Goal: Task Accomplishment & Management: Manage account settings

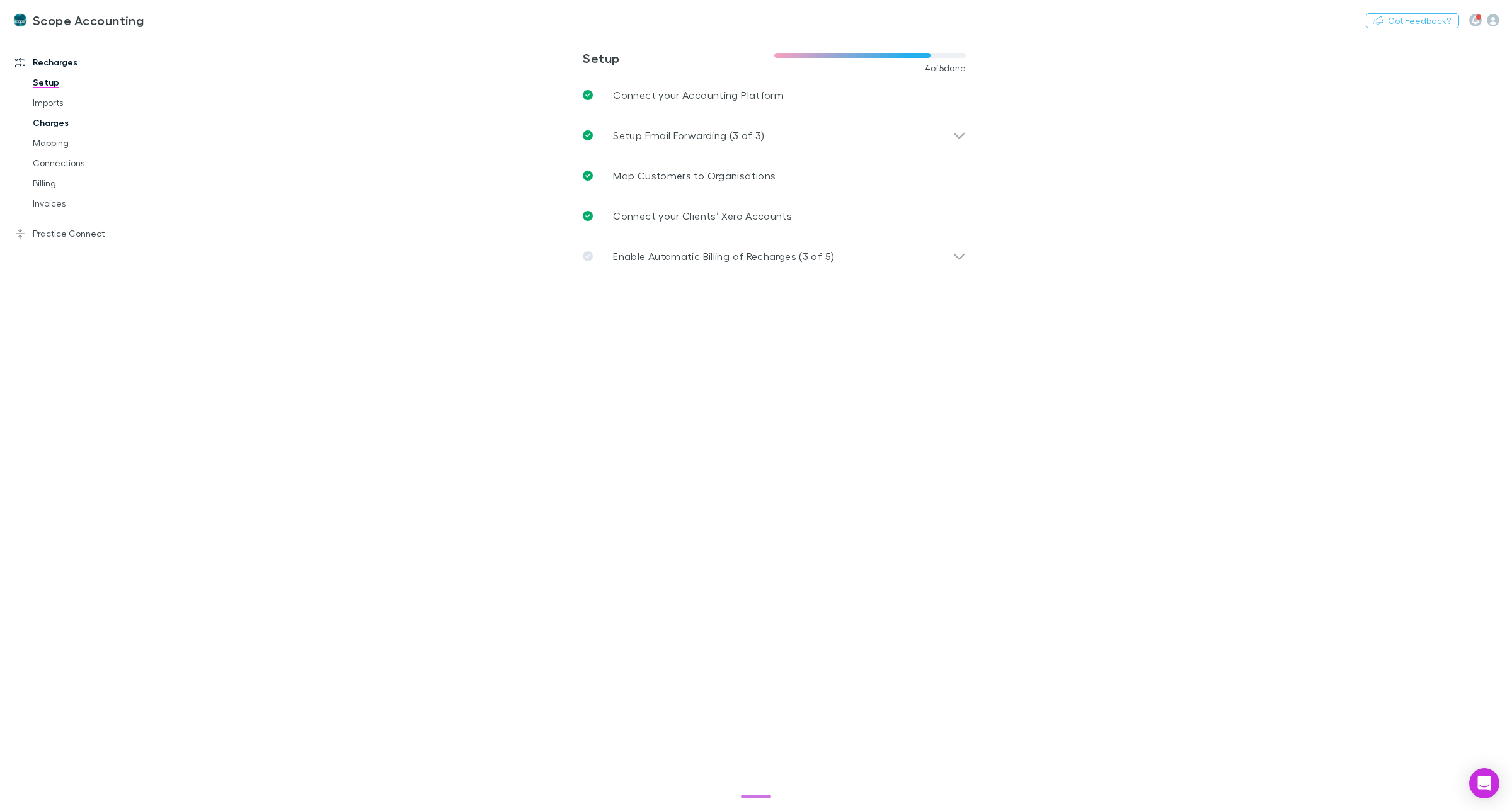
drag, startPoint x: 52, startPoint y: 118, endPoint x: 67, endPoint y: 126, distance: 17.0
click at [55, 120] on link "Charges" at bounding box center [98, 122] width 157 height 20
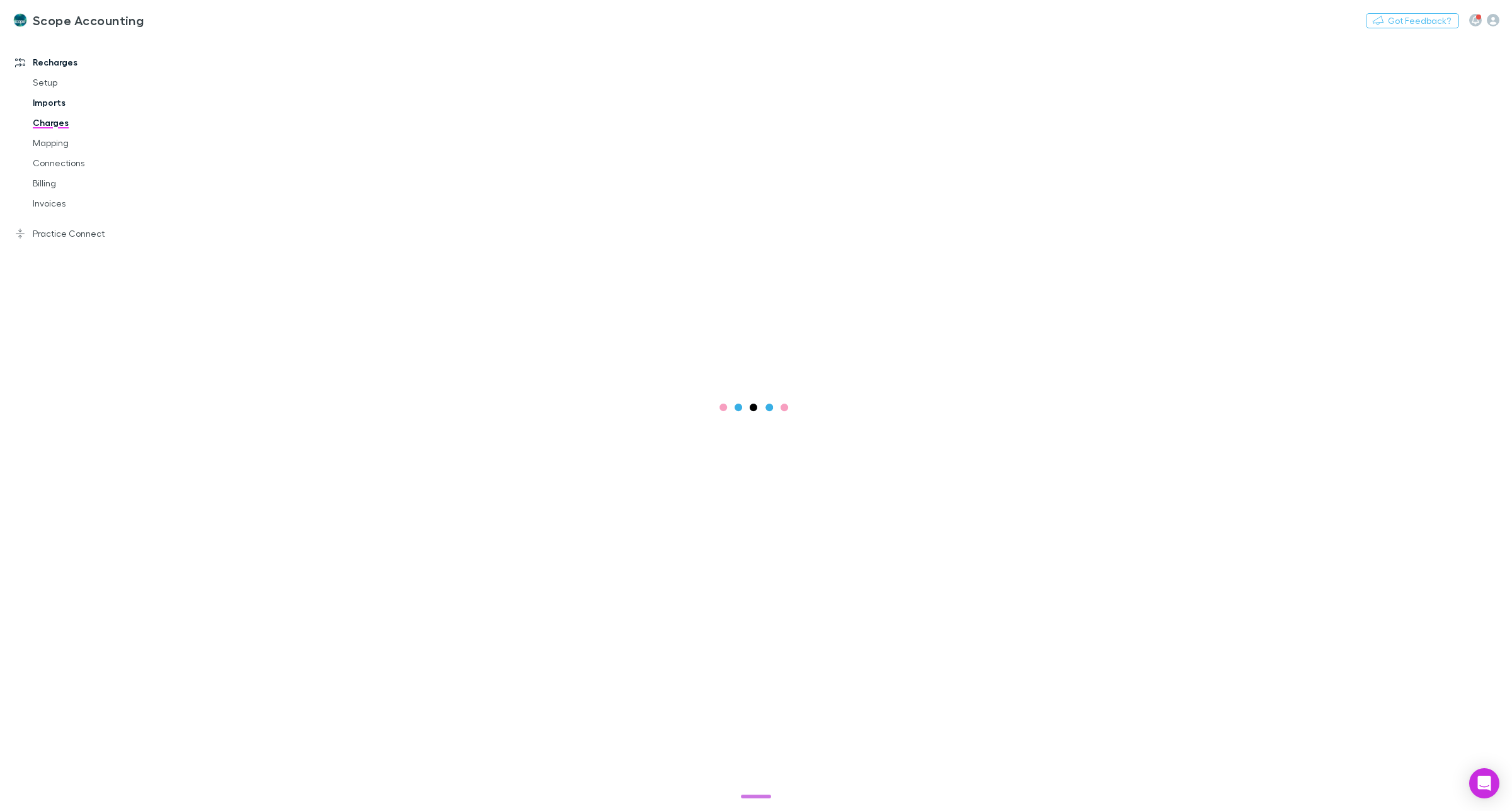
click at [55, 105] on link "Imports" at bounding box center [98, 102] width 157 height 20
click at [629, 80] on icon "button" at bounding box center [632, 81] width 9 height 10
click at [553, 109] on p "Custom CSV Import" at bounding box center [554, 105] width 173 height 23
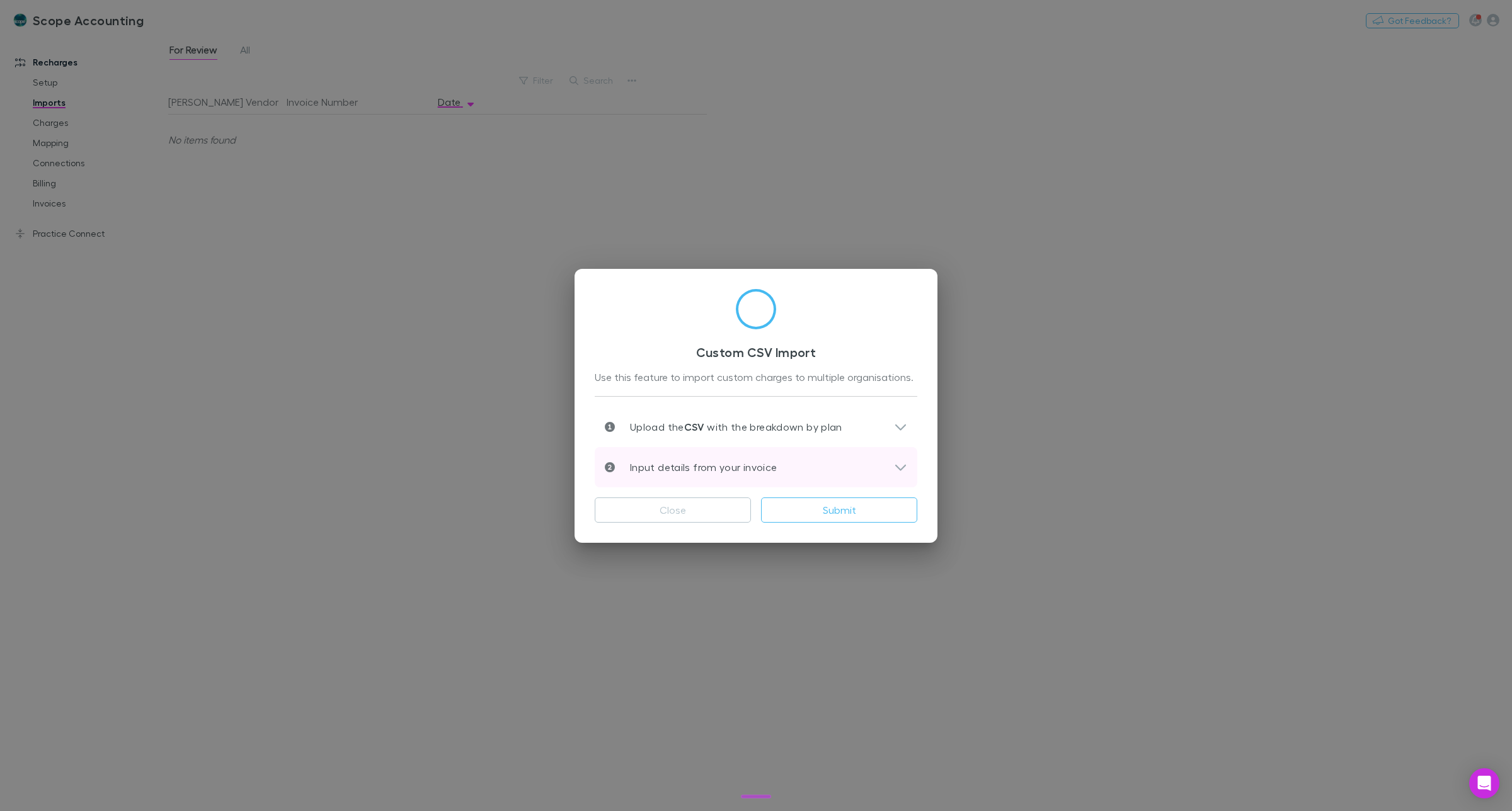
click at [717, 468] on p "Input details from your invoice" at bounding box center [696, 467] width 162 height 15
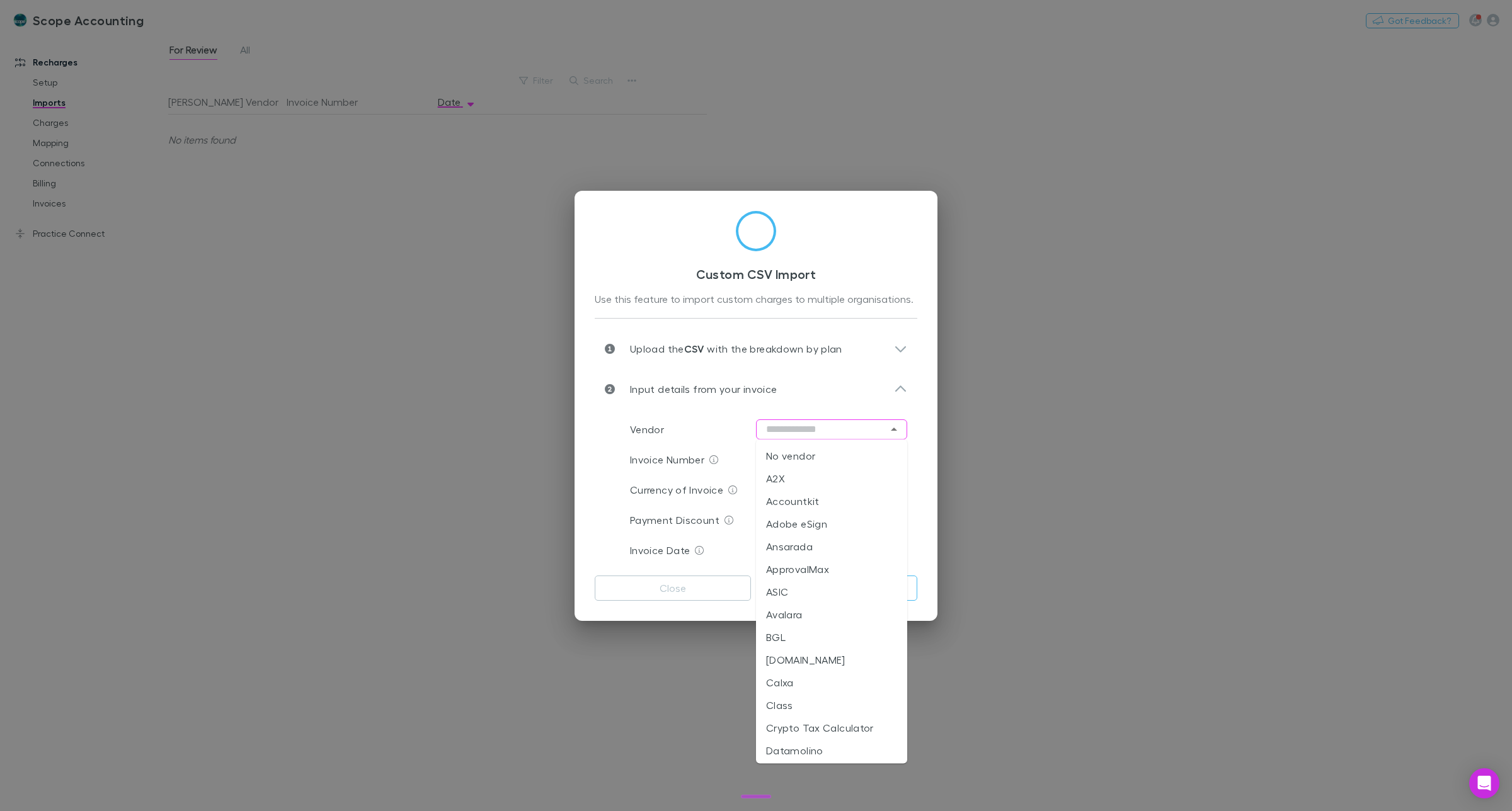
click at [789, 426] on input "text" at bounding box center [832, 429] width 151 height 20
click at [782, 638] on li "BGL" at bounding box center [832, 637] width 151 height 23
type input "***"
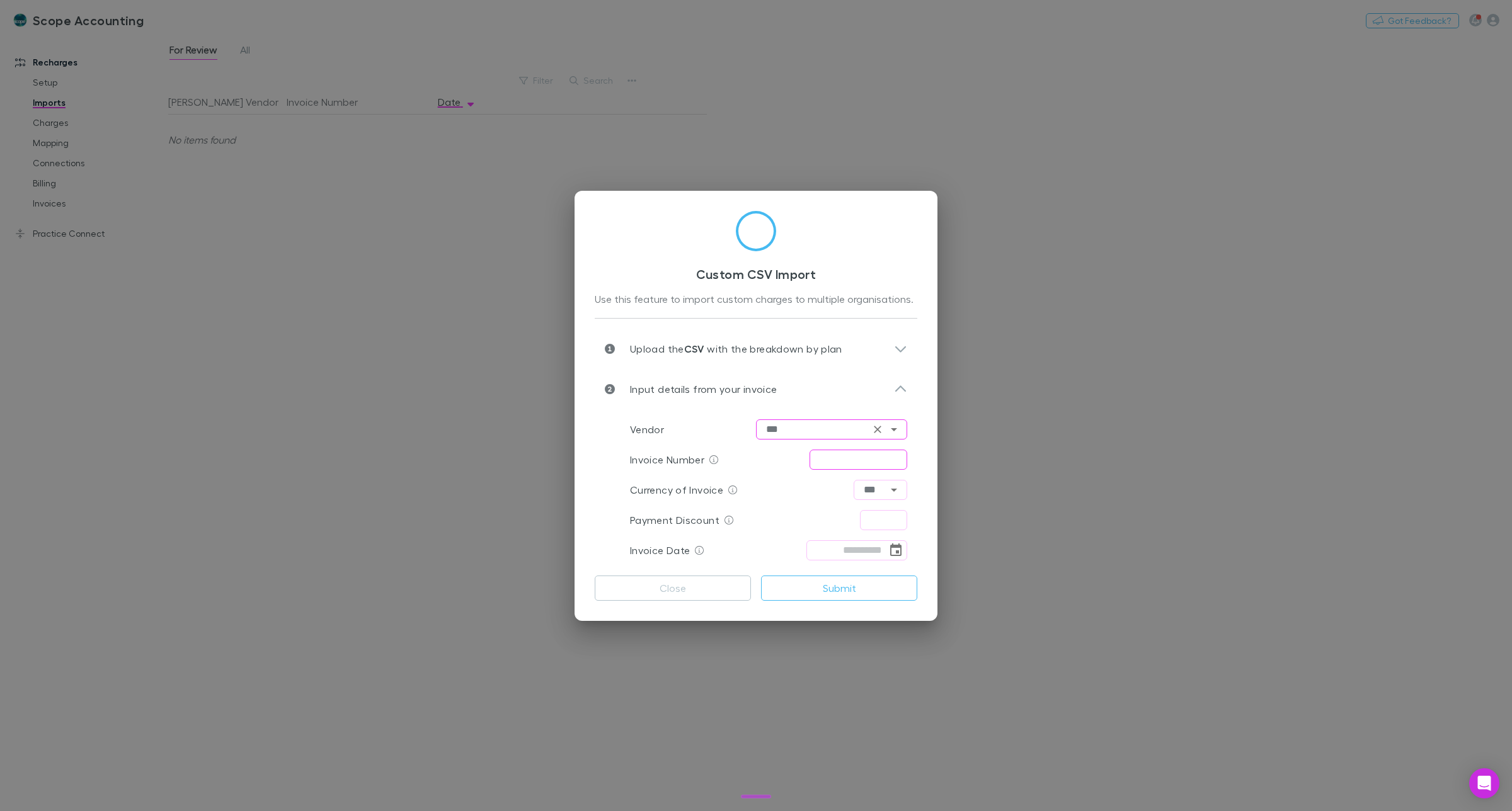
click at [835, 459] on input "text" at bounding box center [858, 459] width 98 height 20
type input "****"
click at [875, 517] on input "text" at bounding box center [883, 520] width 47 height 20
type input "****"
click at [838, 551] on input "tel" at bounding box center [846, 550] width 81 height 20
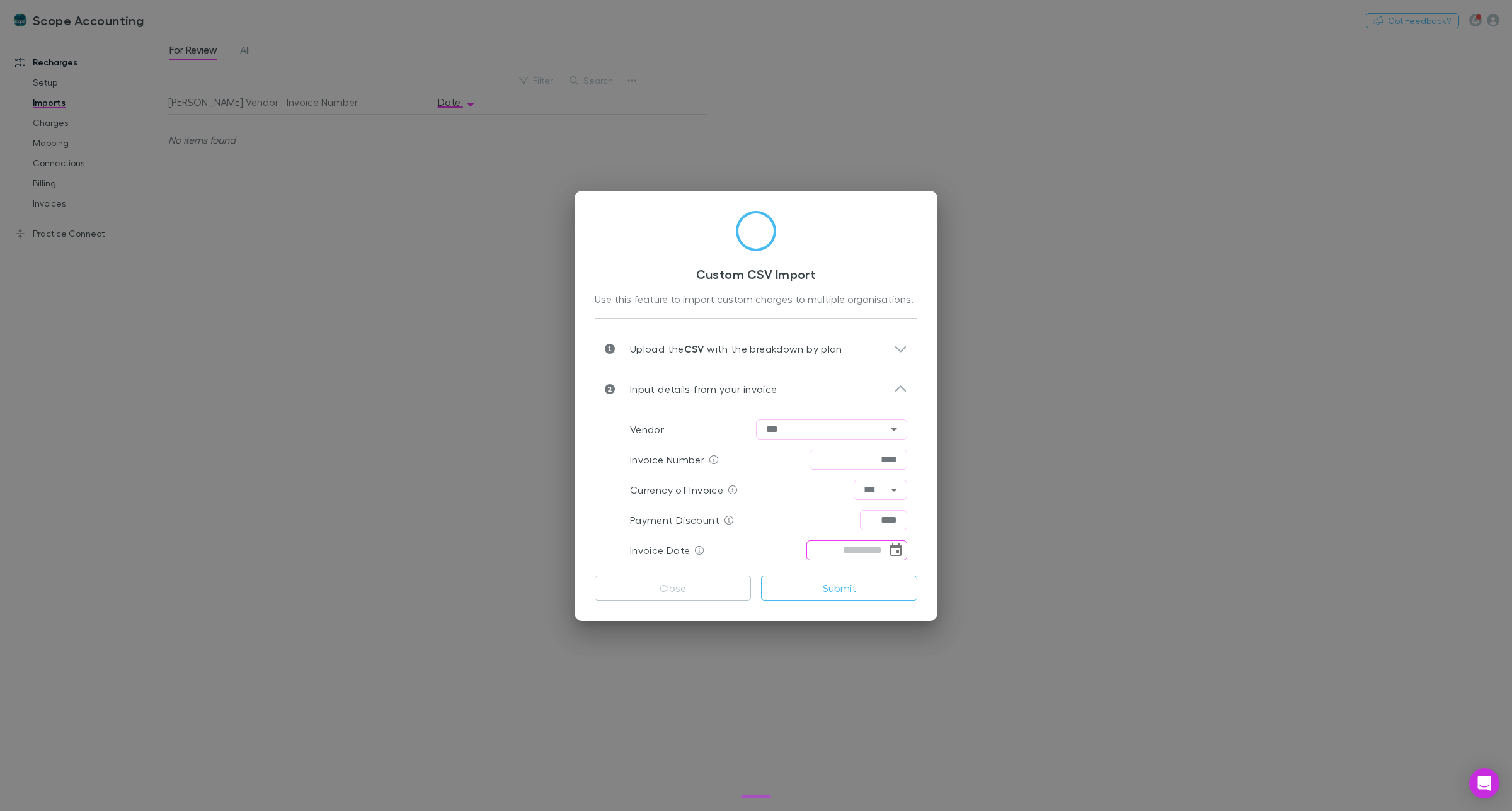
type input "**********"
click at [897, 347] on icon at bounding box center [901, 349] width 11 height 6
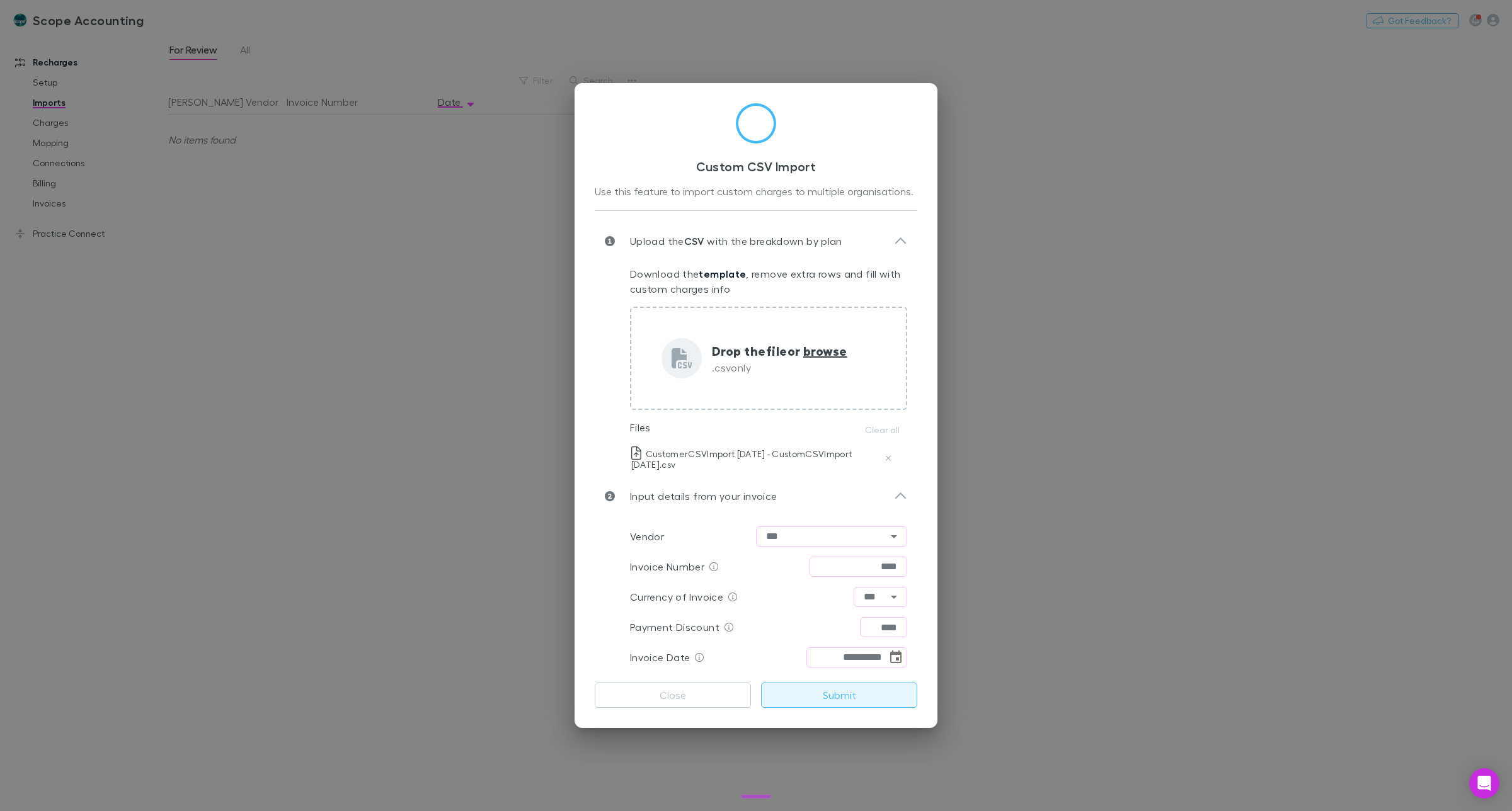
click at [861, 691] on button "Submit" at bounding box center [838, 695] width 156 height 25
click at [679, 691] on button "Close" at bounding box center [672, 695] width 156 height 25
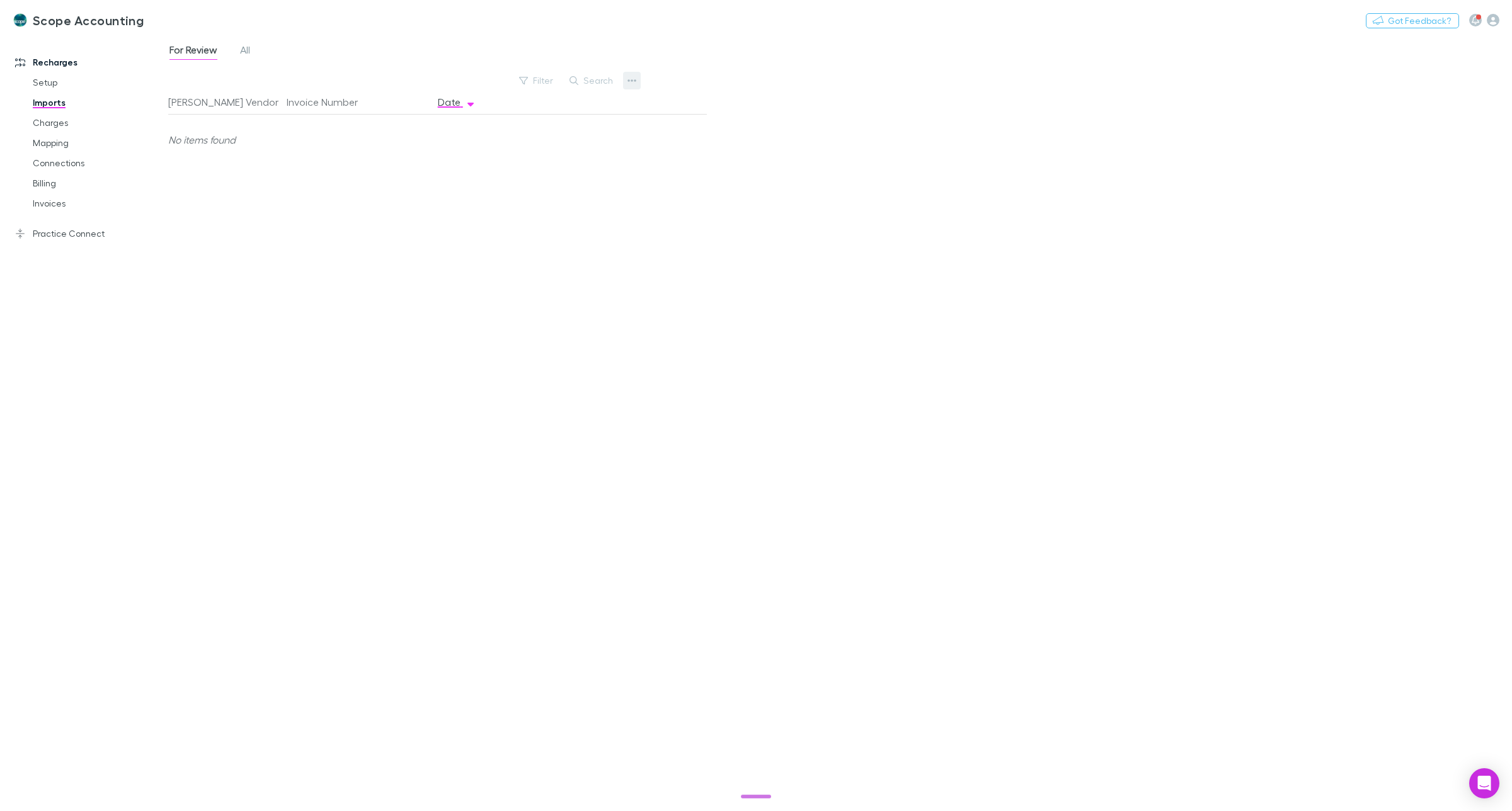
click at [628, 80] on icon "button" at bounding box center [632, 81] width 9 height 3
click at [540, 101] on p "Custom CSV Import" at bounding box center [554, 105] width 173 height 23
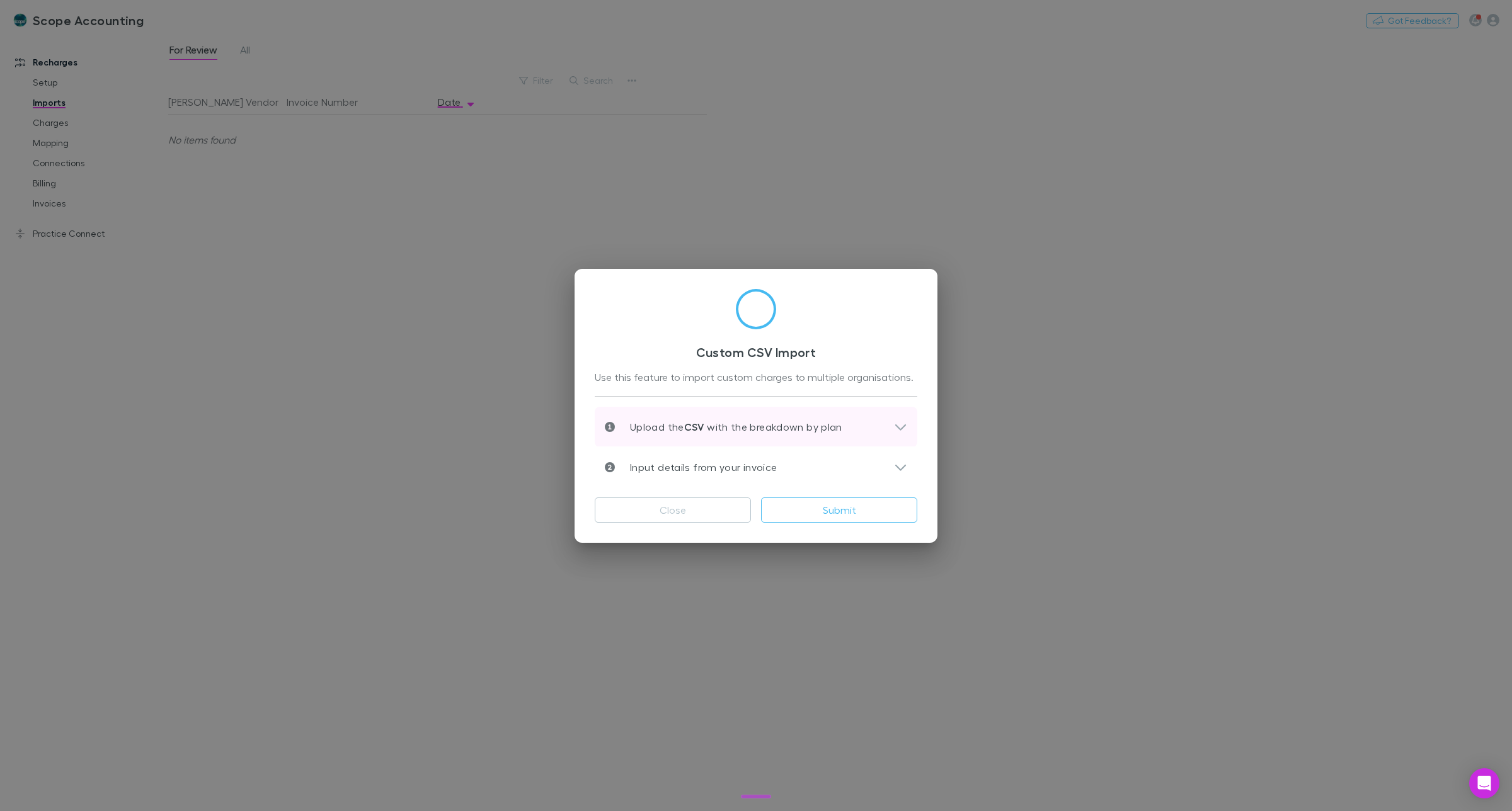
click at [731, 428] on p "Upload the CSV with the breakdown by plan" at bounding box center [729, 427] width 228 height 15
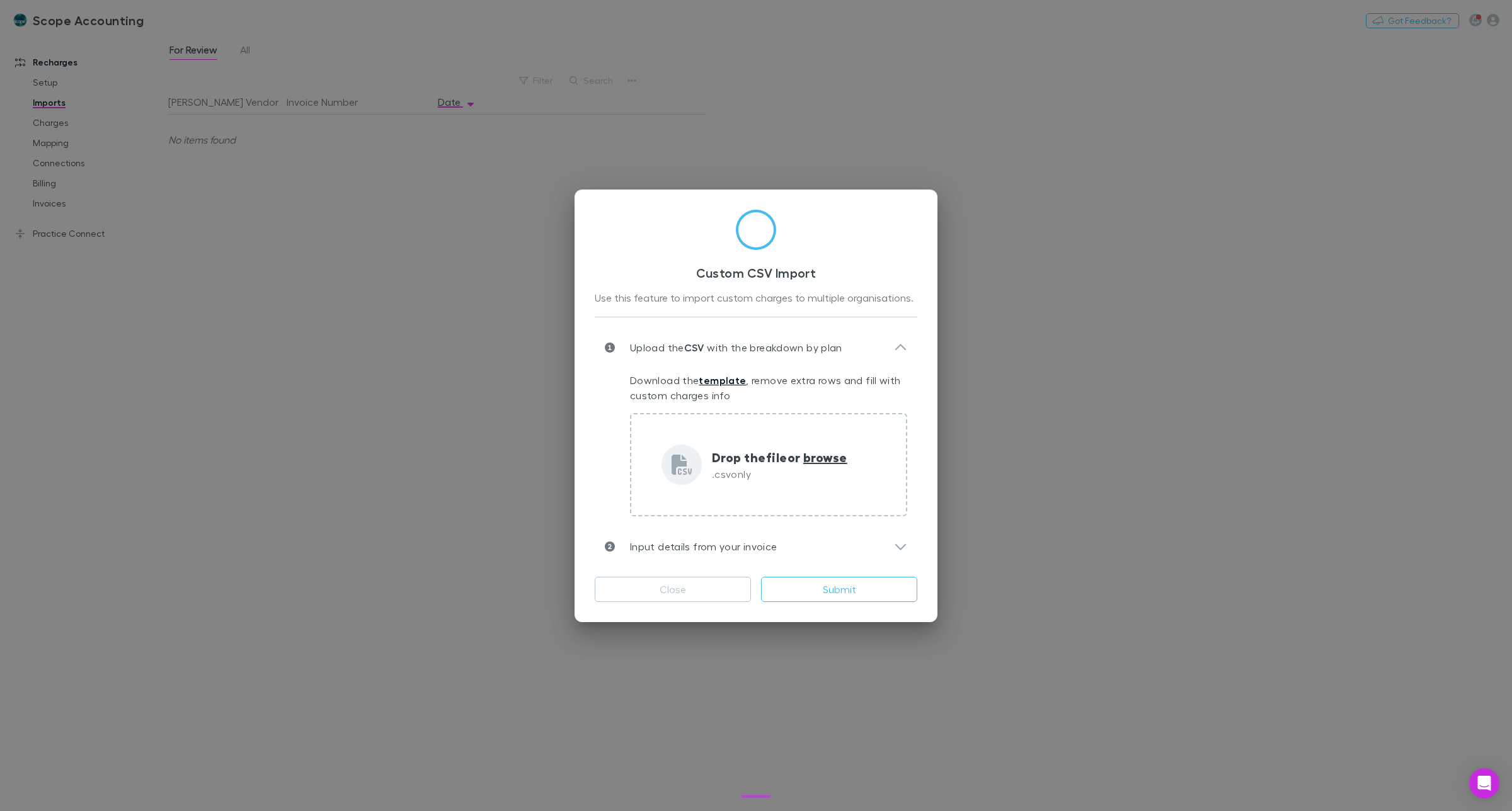
click at [716, 378] on link "template" at bounding box center [722, 380] width 47 height 12
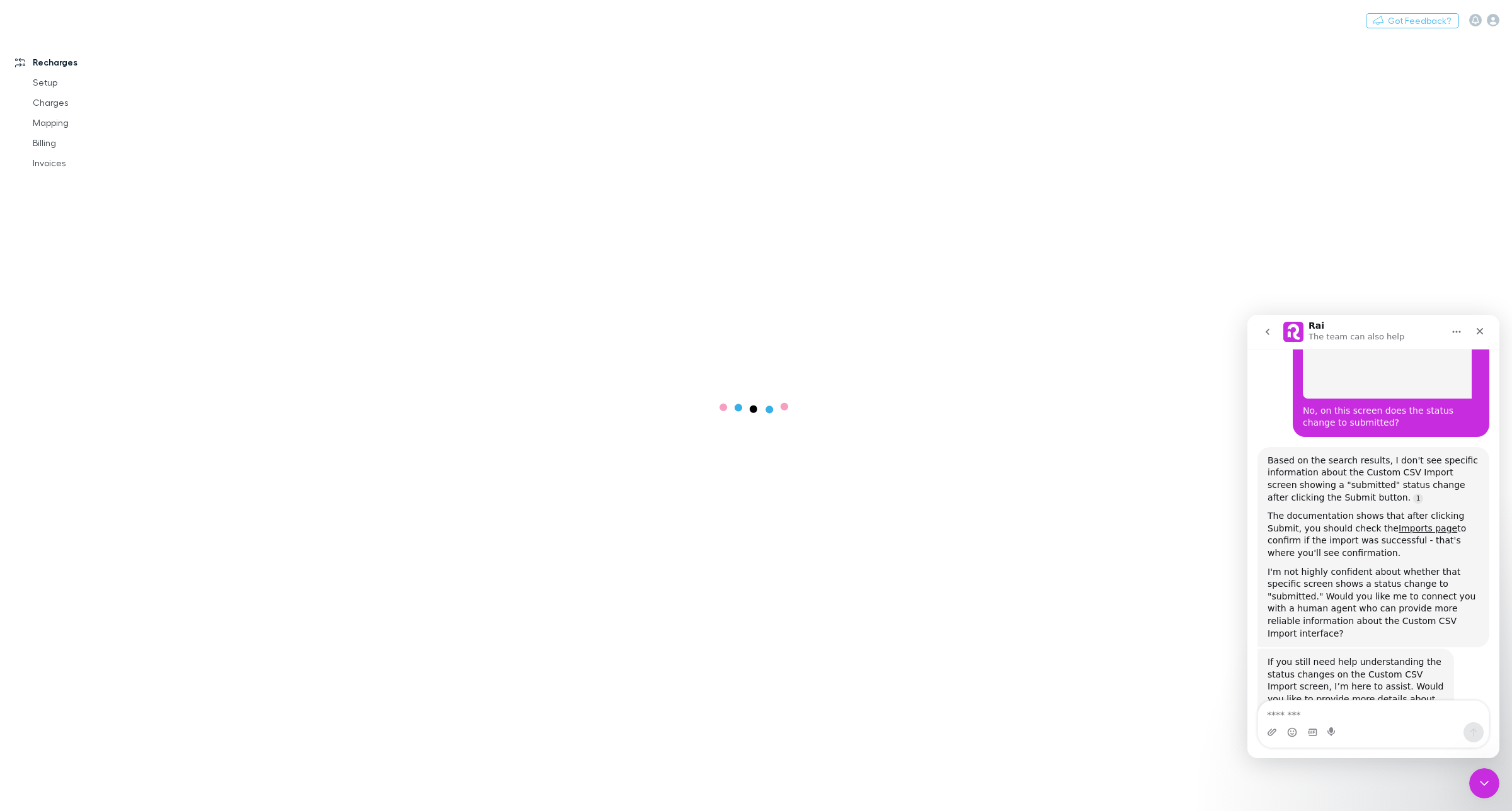
scroll to position [833, 0]
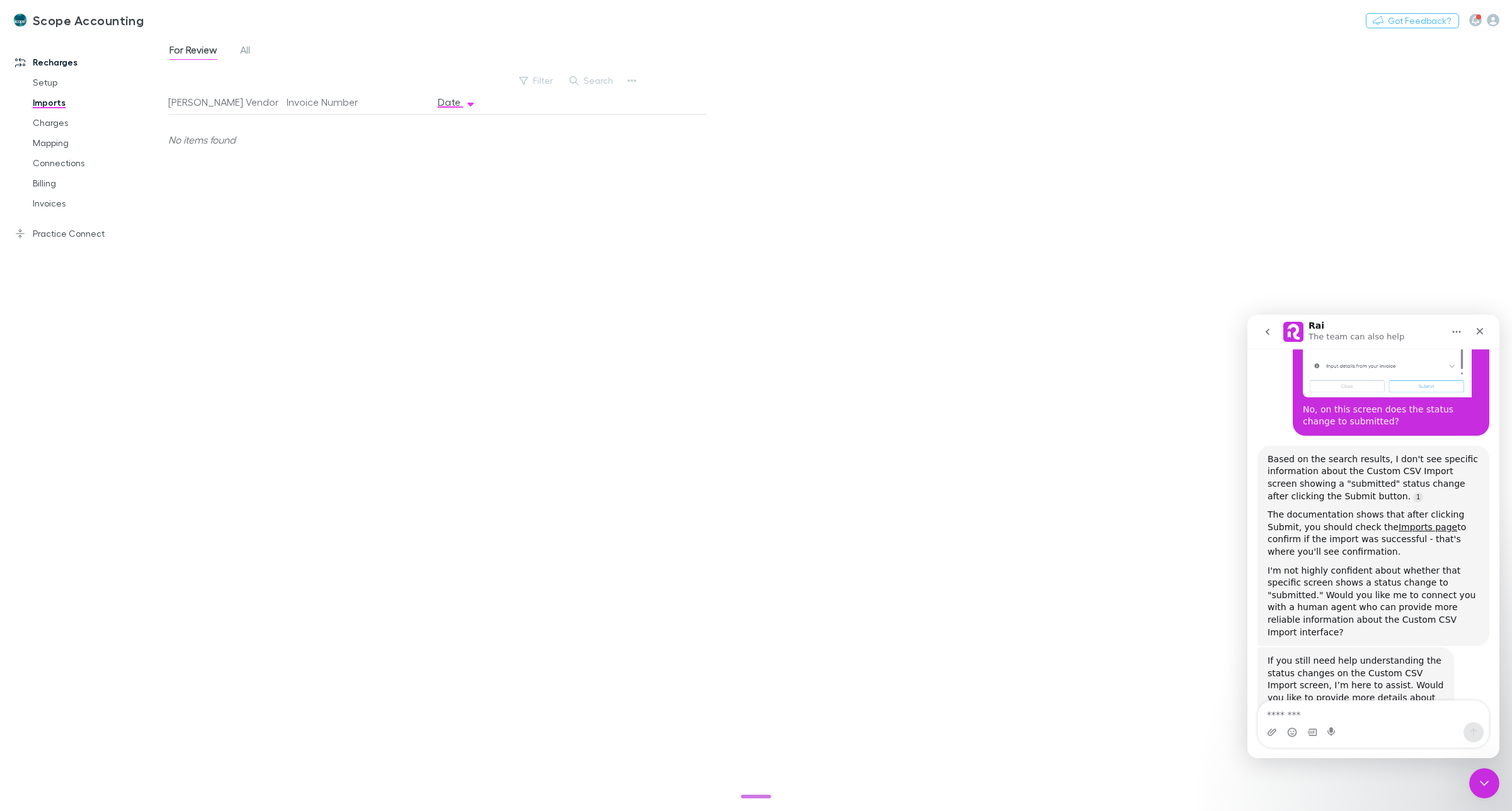
click at [49, 104] on link "Imports" at bounding box center [98, 102] width 157 height 20
click at [250, 52] on span "All" at bounding box center [245, 51] width 10 height 16
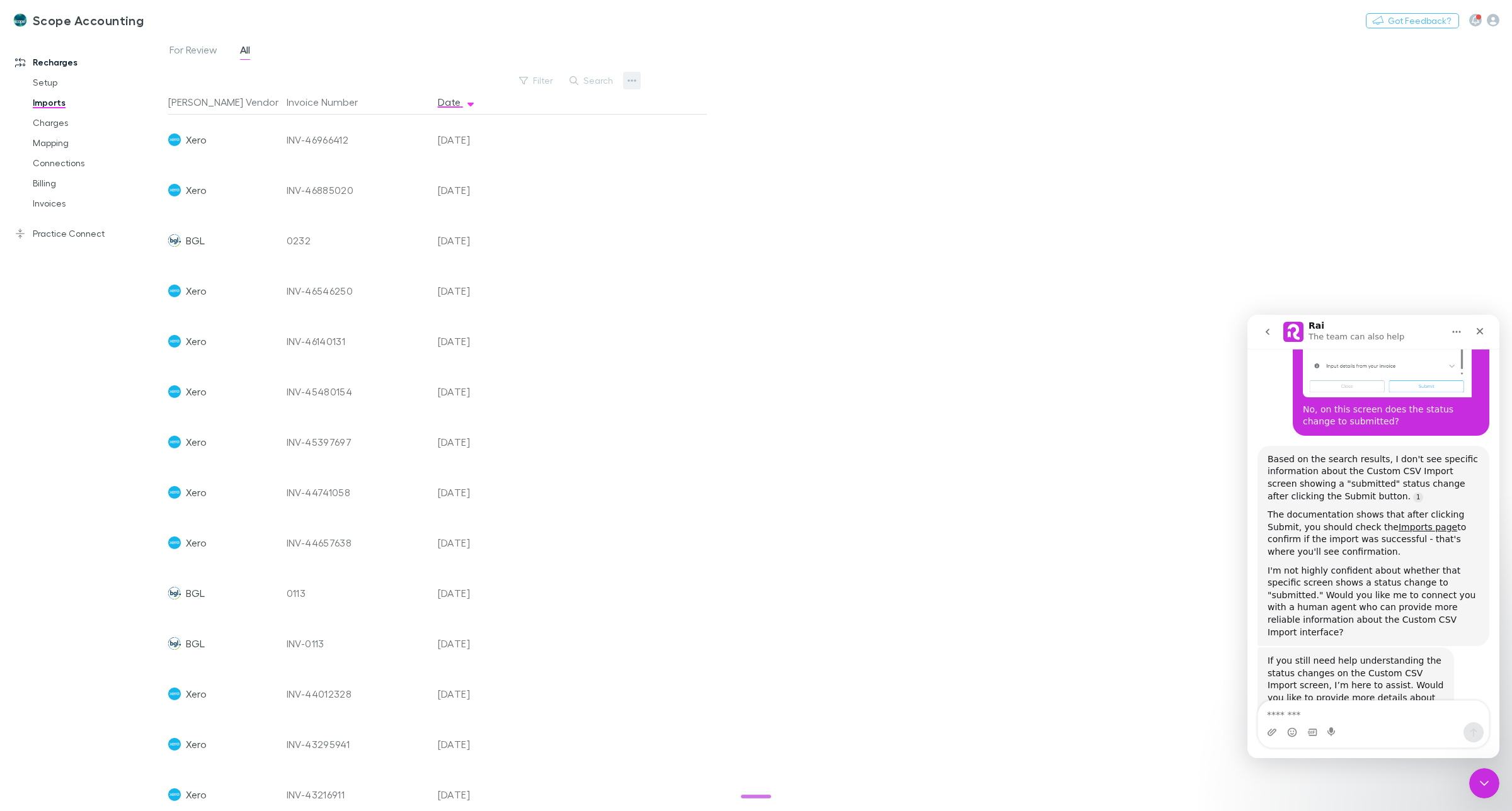
click at [624, 83] on button "button" at bounding box center [631, 80] width 17 height 17
click at [556, 107] on p "Custom CSV Import" at bounding box center [554, 105] width 173 height 23
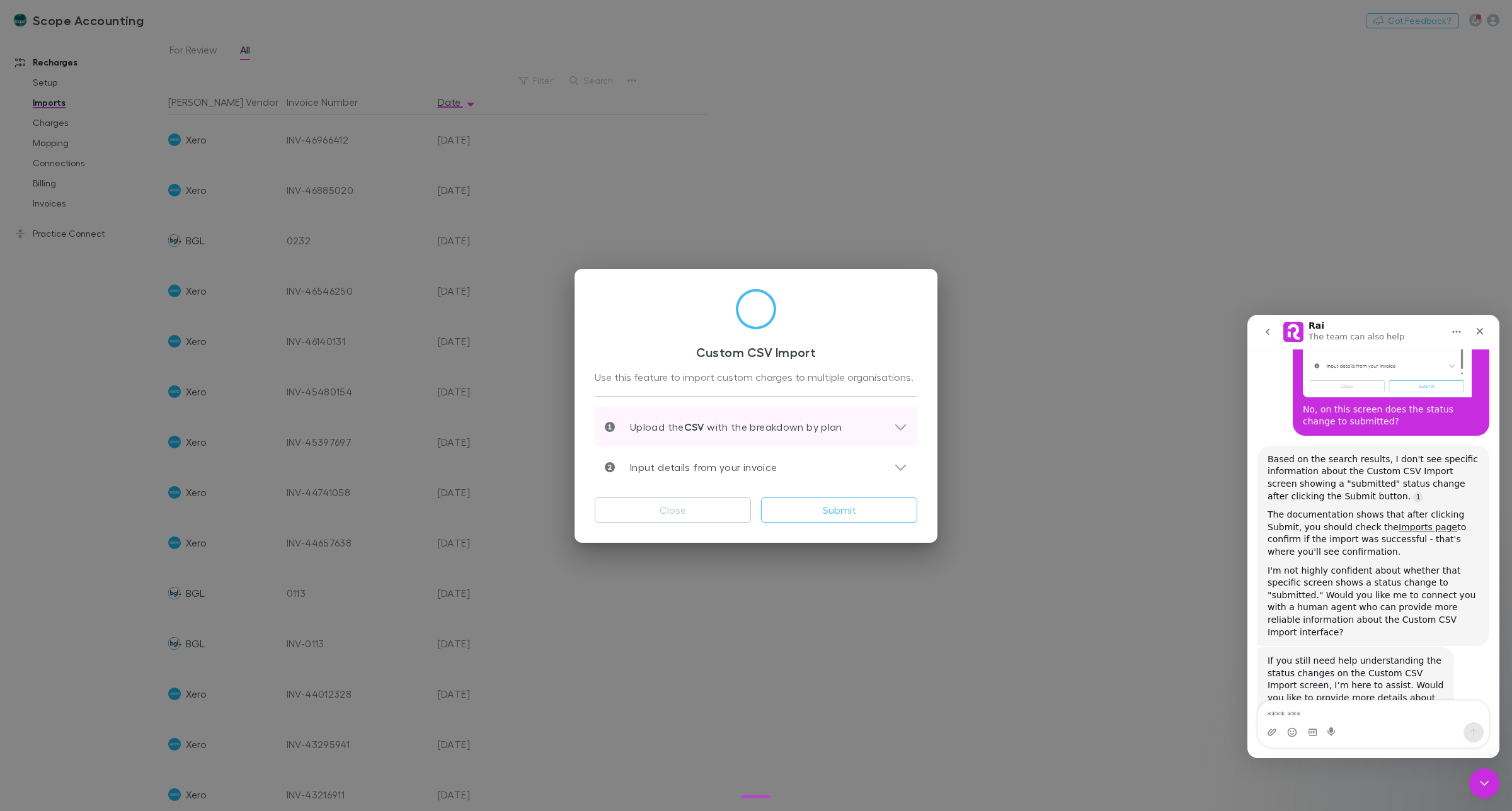
click at [782, 428] on p "Upload the CSV with the breakdown by plan" at bounding box center [729, 427] width 228 height 15
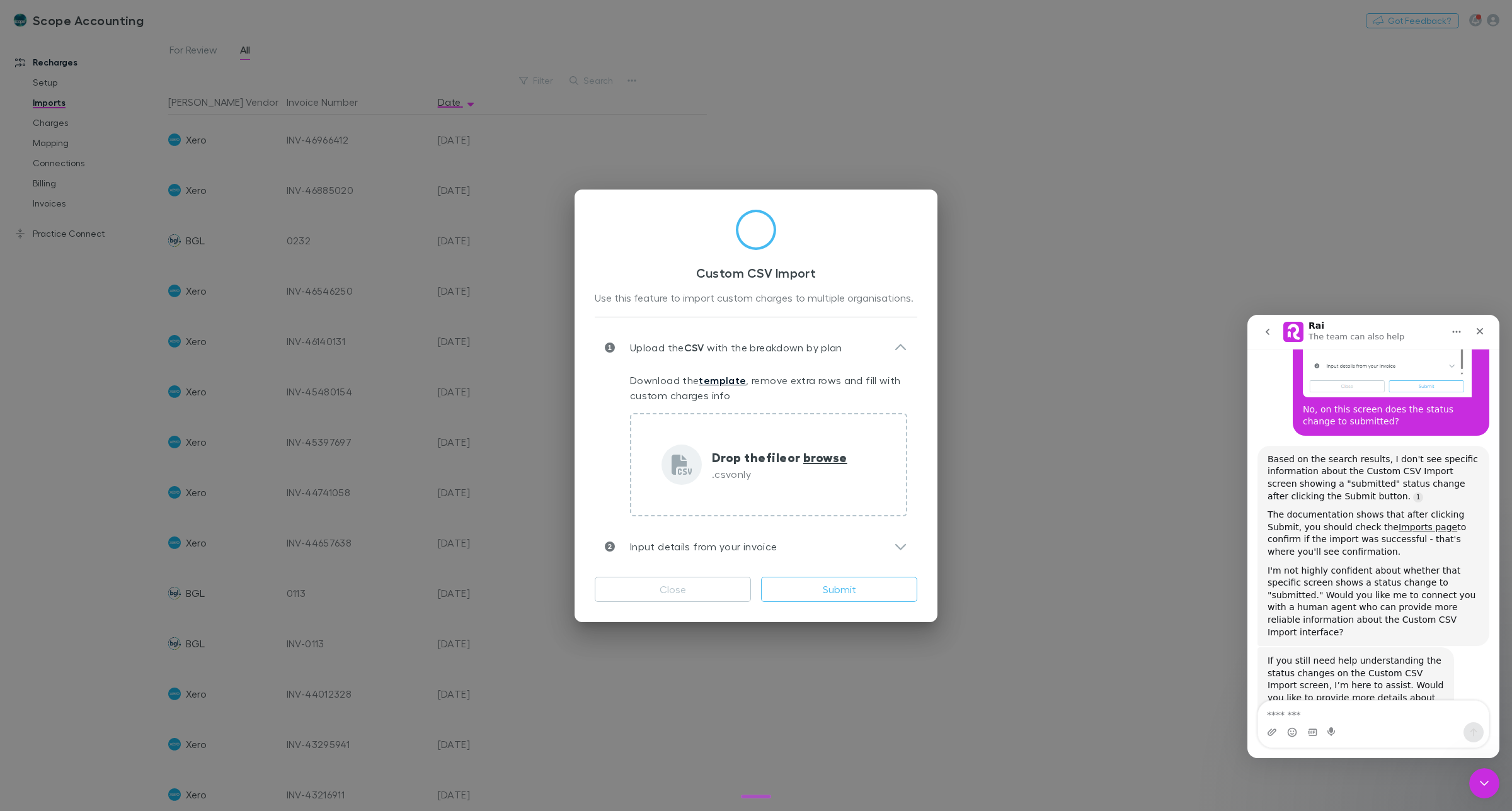
click at [719, 378] on link "template" at bounding box center [722, 380] width 47 height 12
click at [747, 540] on p "Input details from your invoice" at bounding box center [696, 546] width 162 height 15
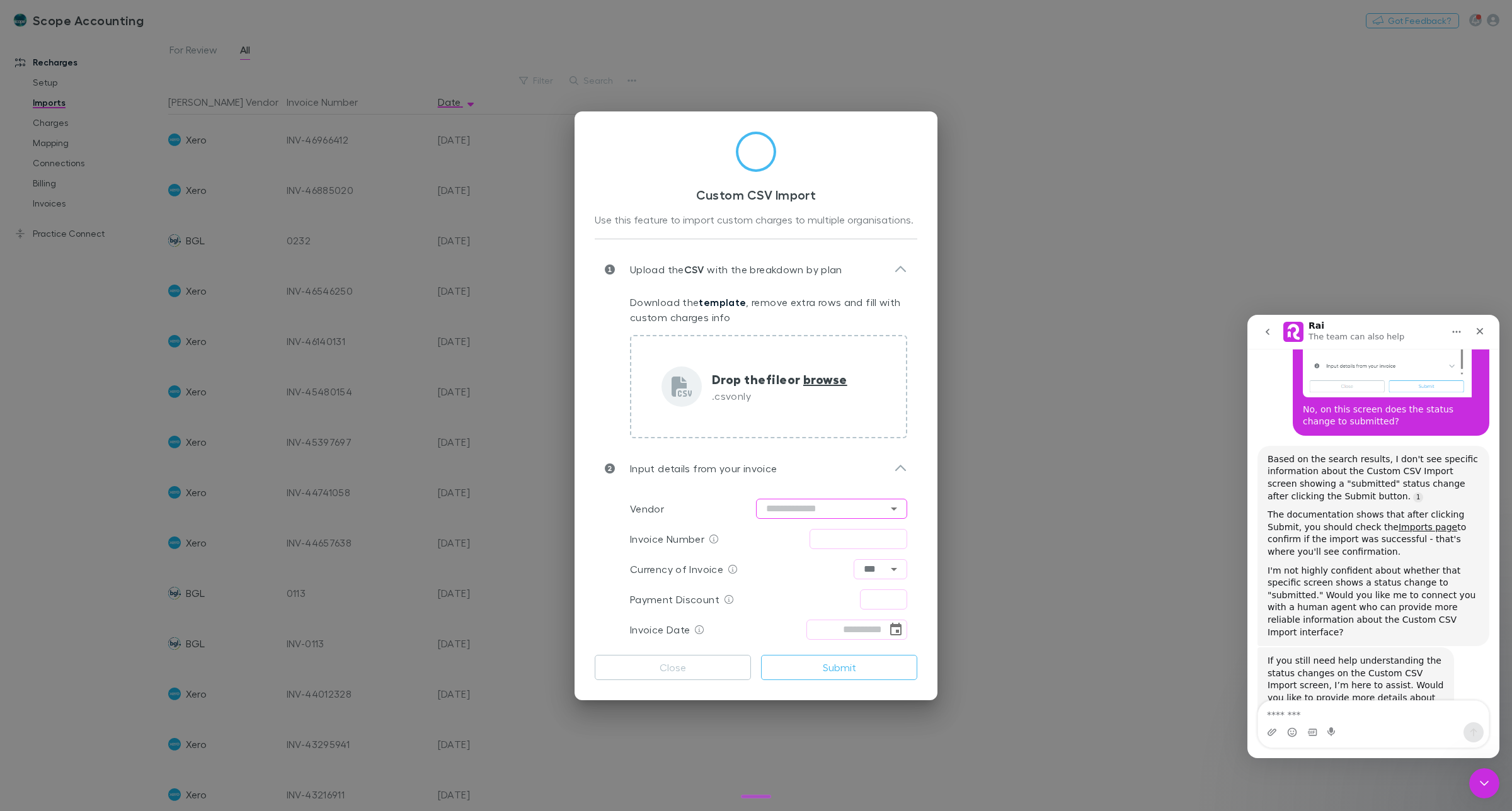
click at [775, 507] on input "text" at bounding box center [832, 508] width 151 height 20
click at [774, 378] on li "BGL" at bounding box center [832, 371] width 151 height 23
type input "***"
click at [833, 539] on input "text" at bounding box center [858, 539] width 98 height 20
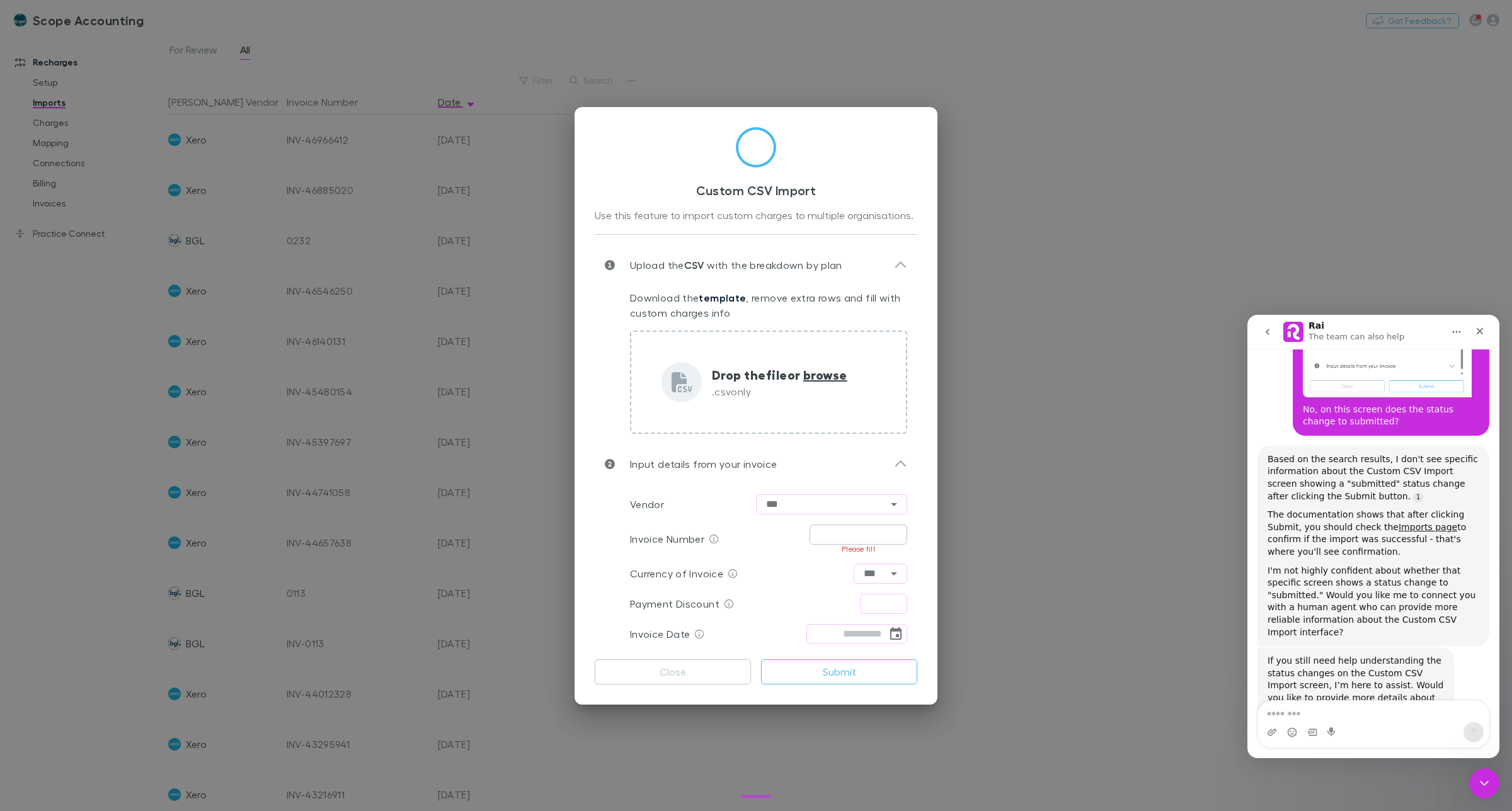
click at [832, 534] on input "text" at bounding box center [858, 534] width 98 height 20
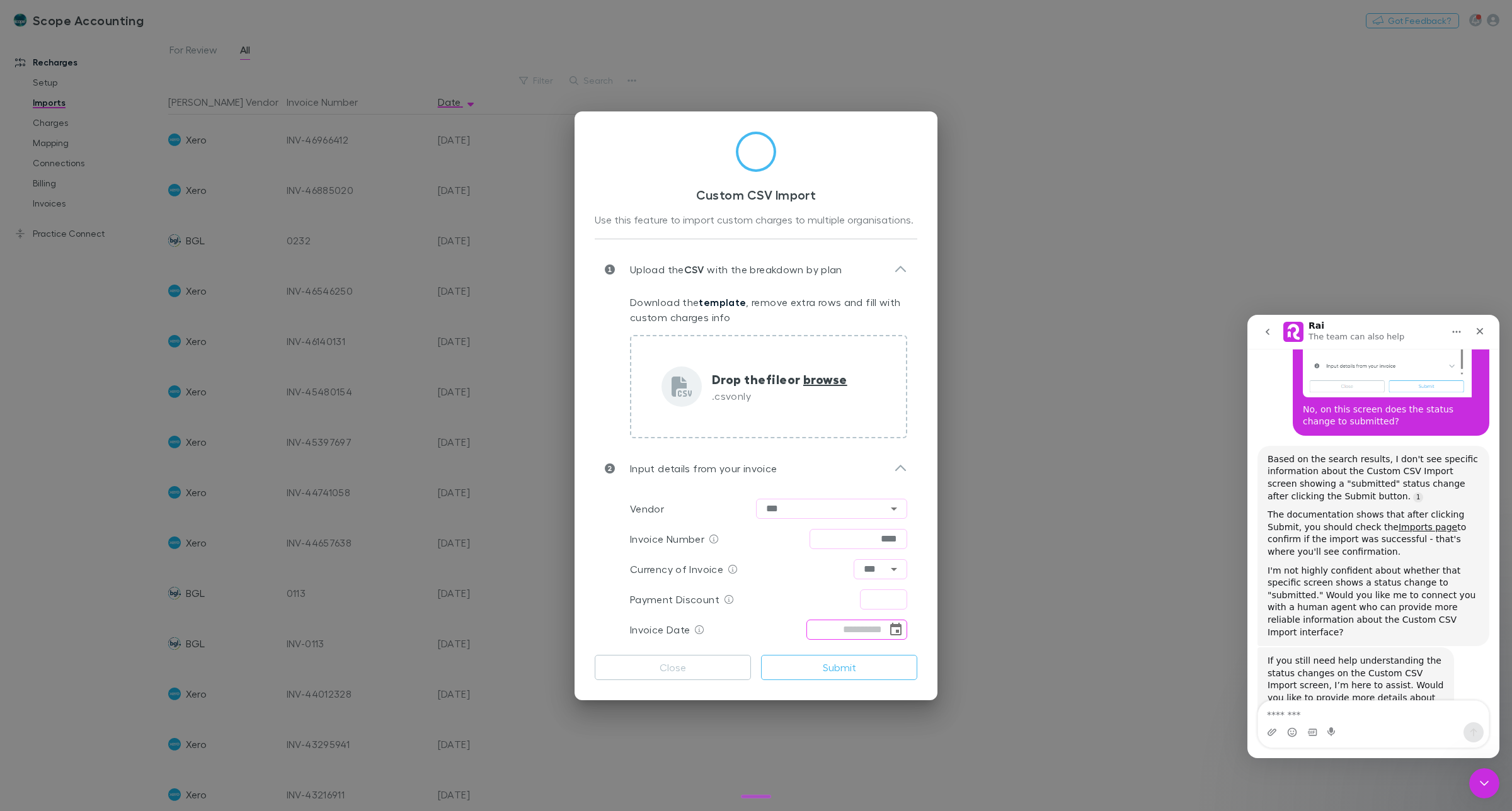
type input "****"
click at [826, 628] on input "tel" at bounding box center [846, 629] width 81 height 20
type input "**********"
click at [876, 600] on input "text" at bounding box center [883, 599] width 47 height 20
type input "****"
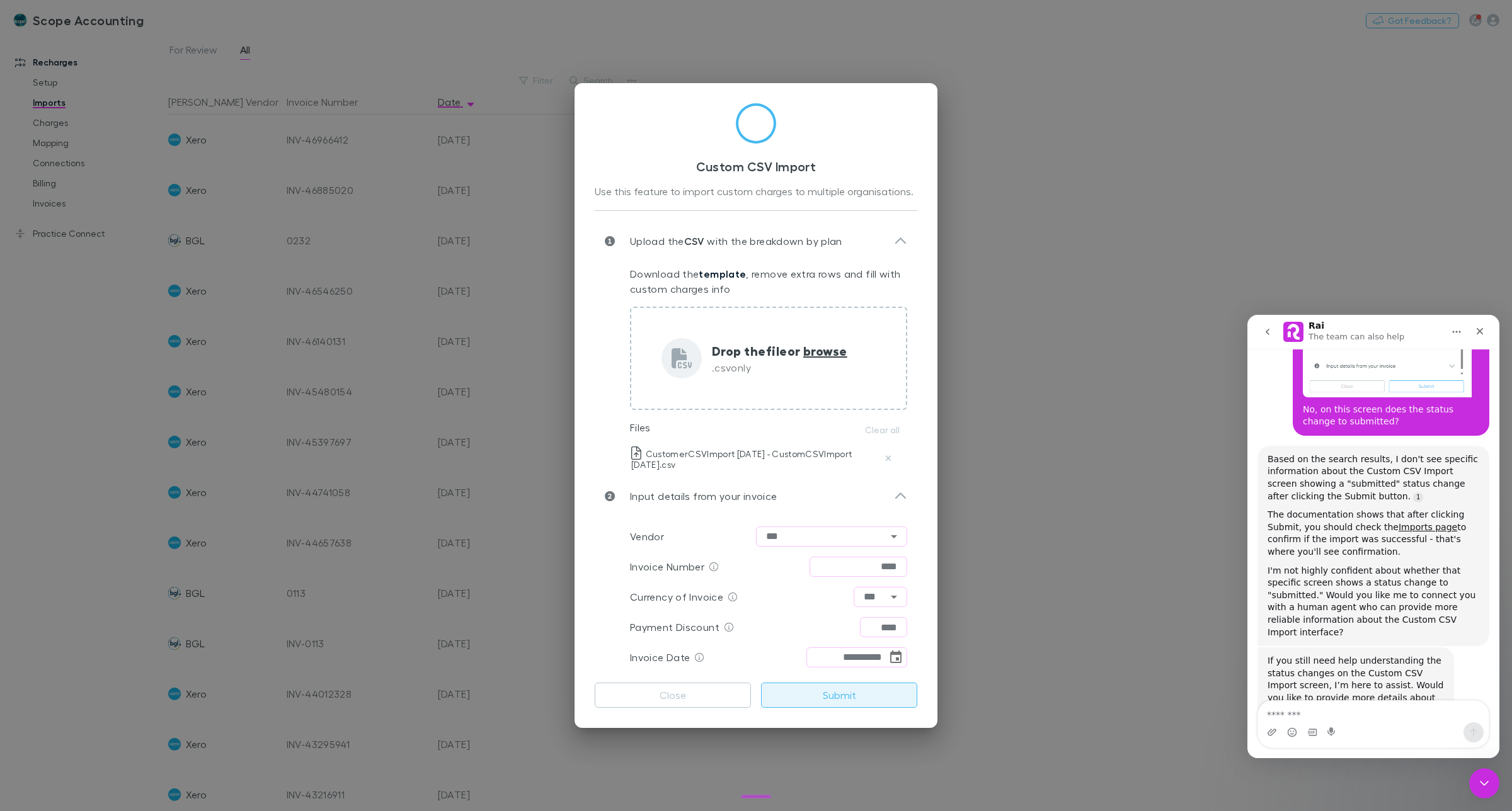
click at [849, 695] on button "Submit" at bounding box center [838, 695] width 156 height 25
click at [798, 457] on p "CustomerCSVImport June 25 - CustomCSVImport June 25.csv" at bounding box center [756, 458] width 250 height 23
click at [899, 657] on icon "Choose date, selected date is Jun 30, 2025" at bounding box center [895, 657] width 15 height 15
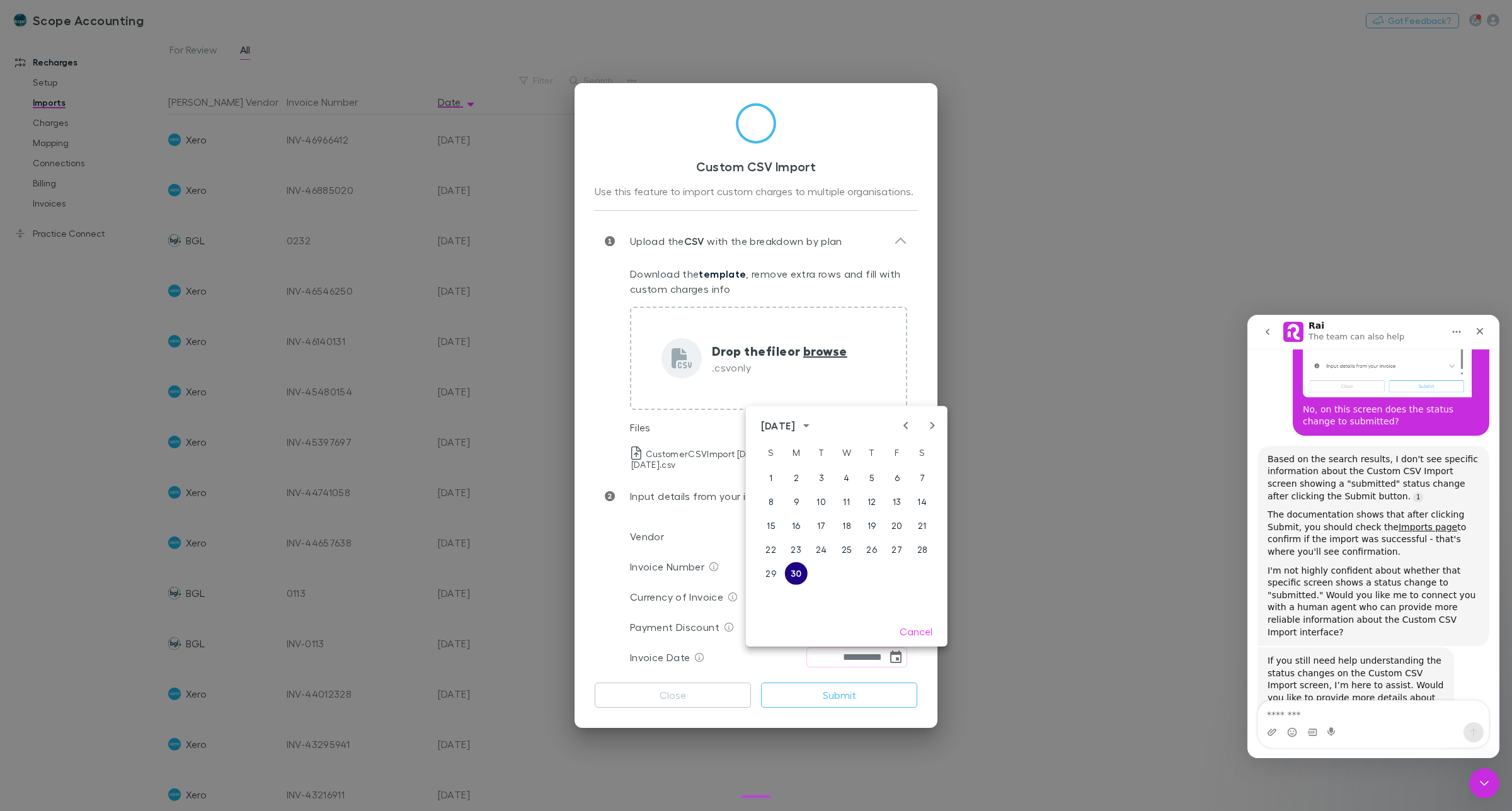
click at [792, 570] on button "30" at bounding box center [796, 574] width 23 height 23
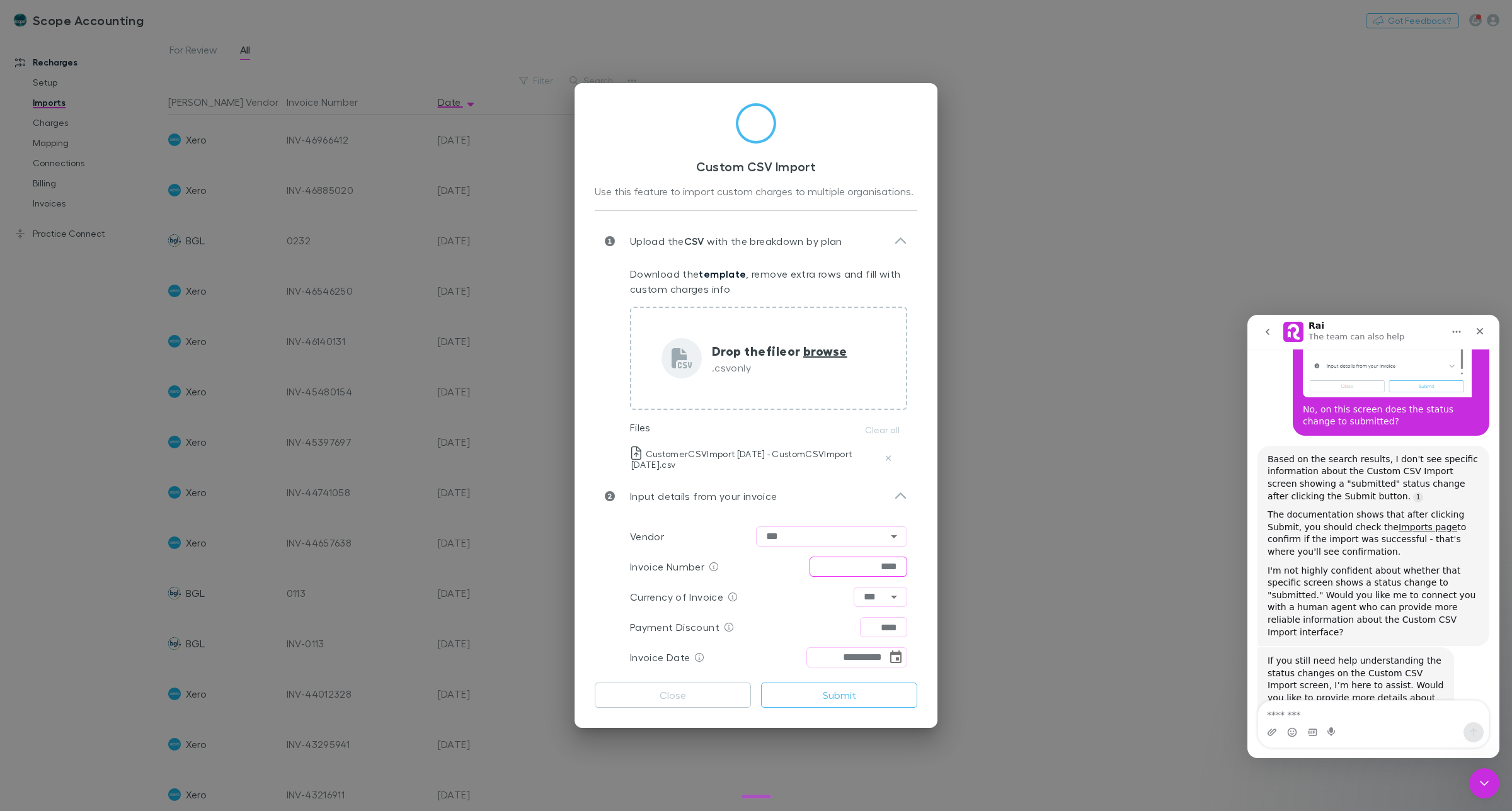
click at [901, 564] on input "****" at bounding box center [858, 567] width 98 height 20
type input "******"
click at [926, 568] on div "**********" at bounding box center [756, 405] width 363 height 645
click at [848, 693] on button "Submit" at bounding box center [838, 695] width 156 height 25
click at [671, 695] on button "Close" at bounding box center [672, 695] width 156 height 25
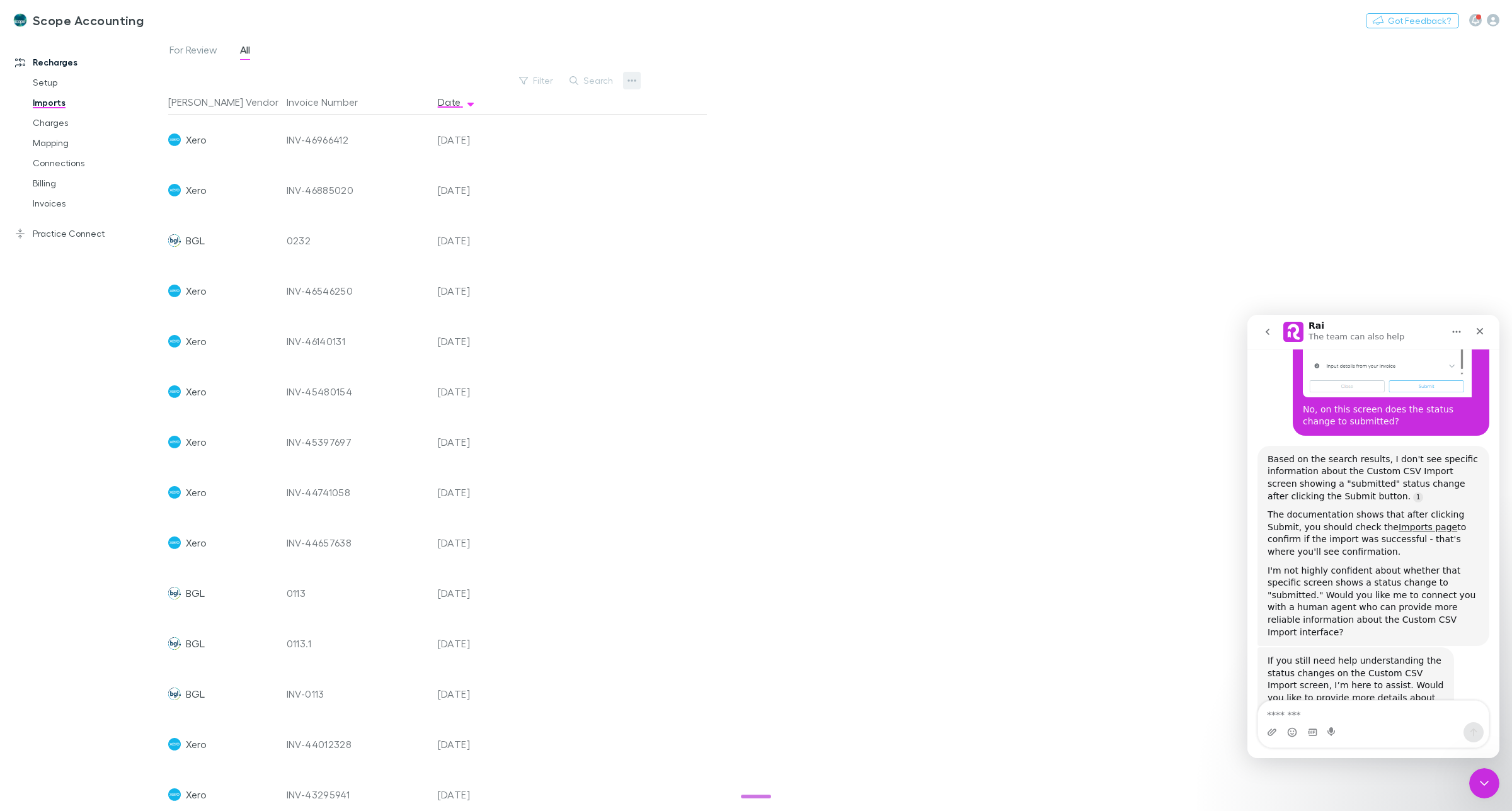
click at [635, 81] on icon "button" at bounding box center [632, 81] width 9 height 3
click at [565, 105] on p "Custom CSV Import" at bounding box center [554, 105] width 173 height 23
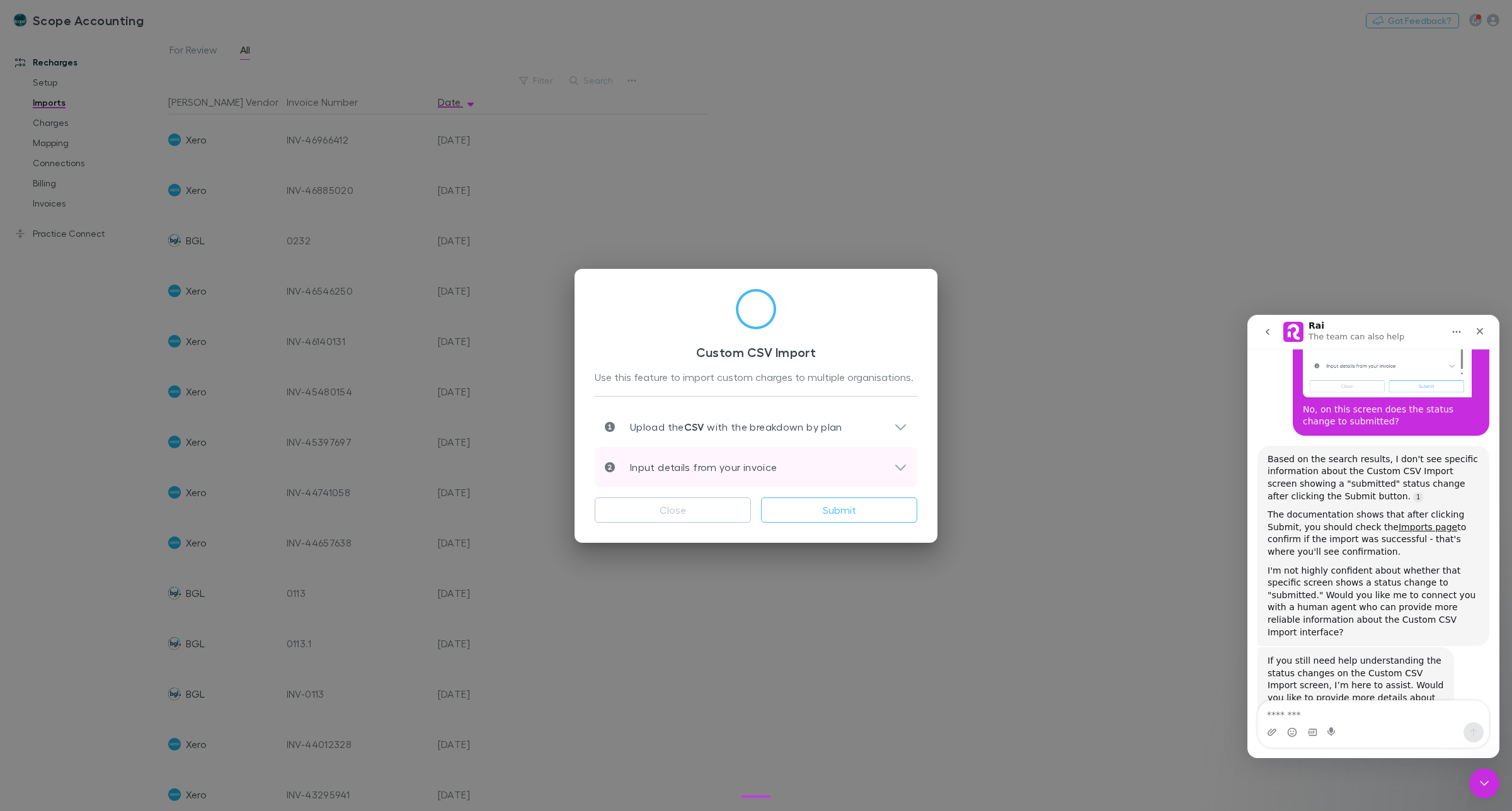
click at [782, 473] on div "Input details from your invoice" at bounding box center [749, 467] width 289 height 15
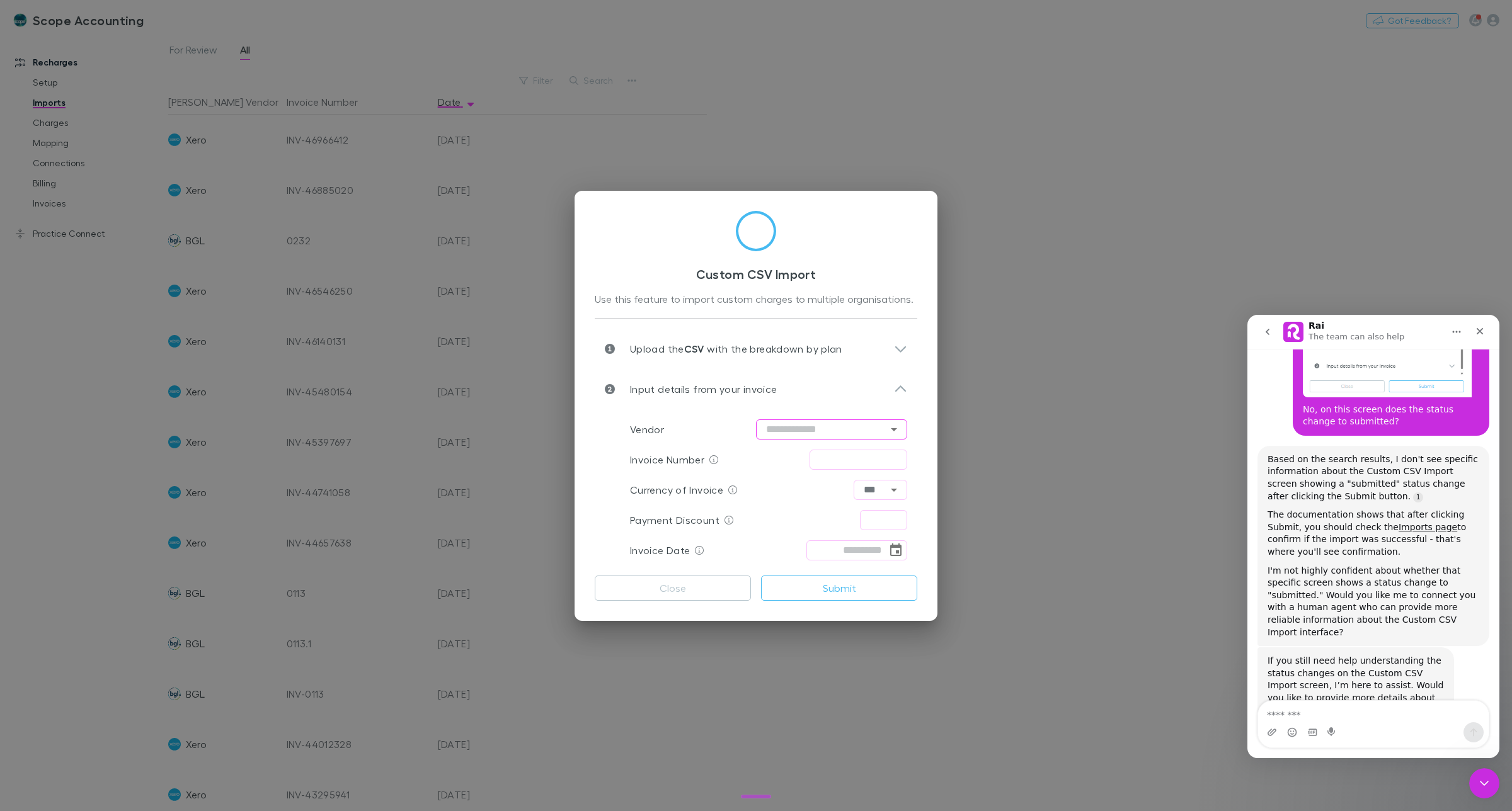
click at [814, 428] on input "text" at bounding box center [832, 429] width 151 height 20
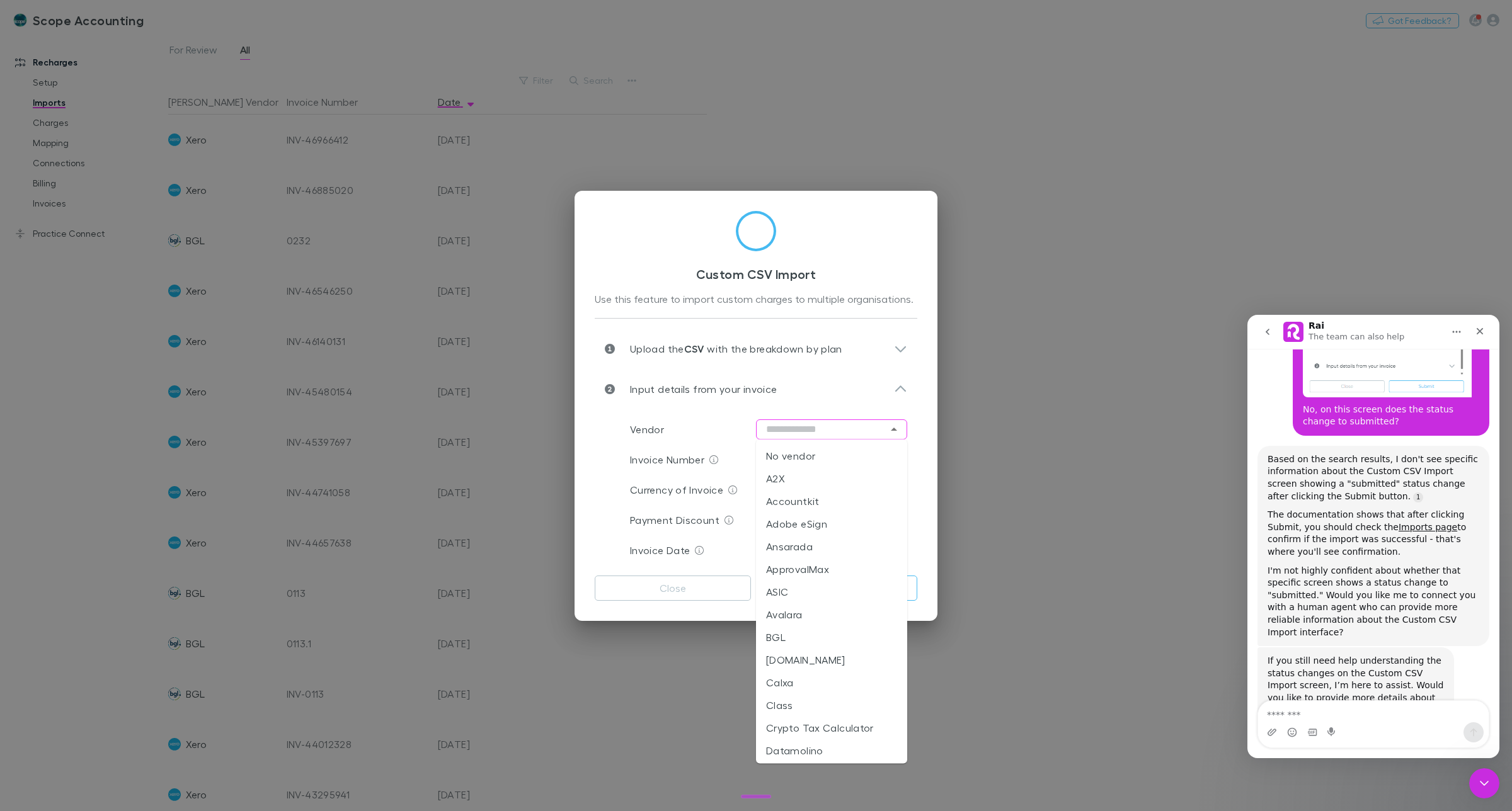
click at [780, 633] on li "BGL" at bounding box center [832, 637] width 151 height 23
type input "***"
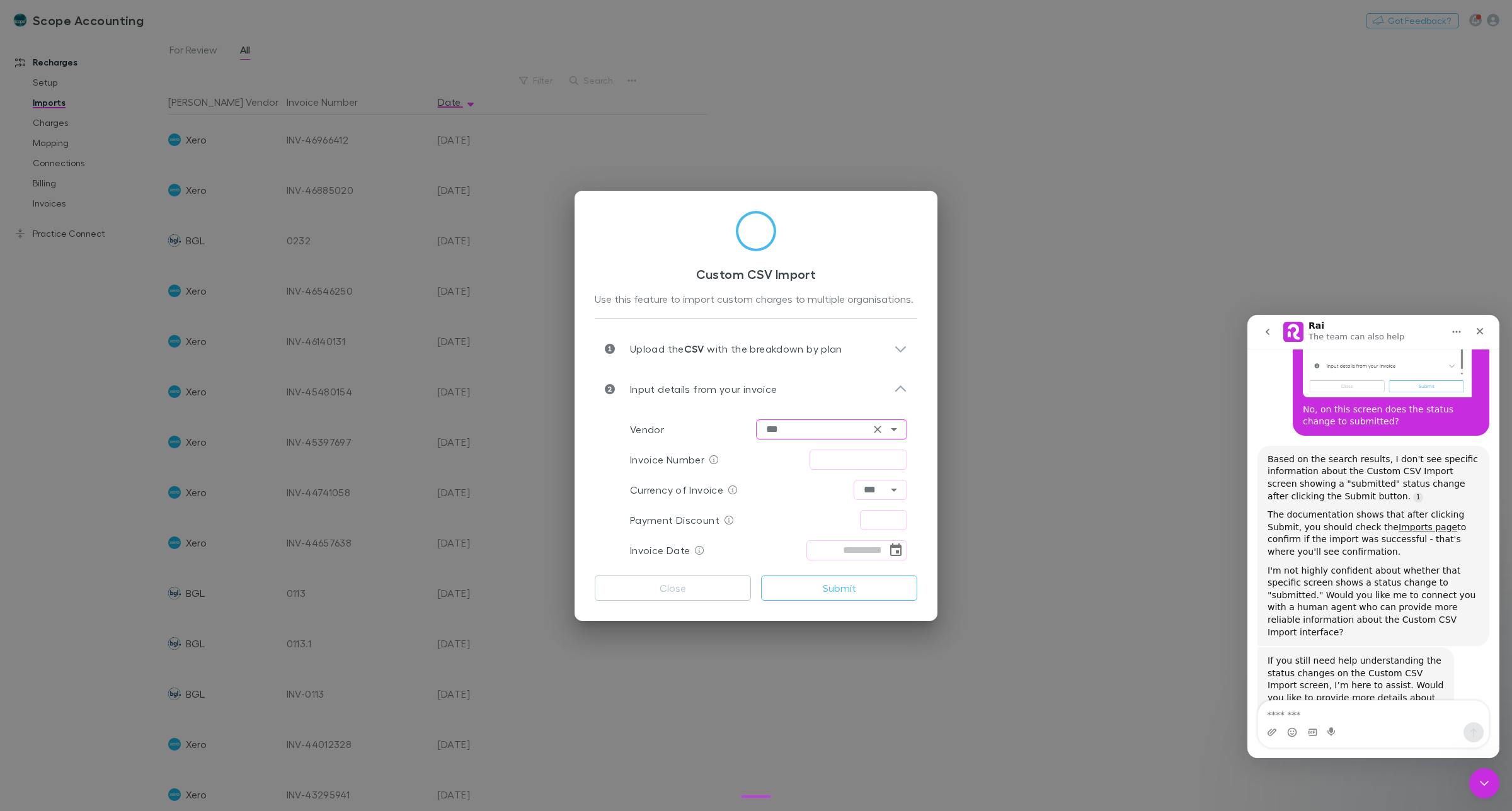
click at [837, 448] on div "Invoice Number ​" at bounding box center [769, 459] width 277 height 30
click at [838, 455] on input "text" at bounding box center [858, 459] width 98 height 20
type input "******"
click at [893, 514] on input "text" at bounding box center [883, 520] width 47 height 20
type input "****"
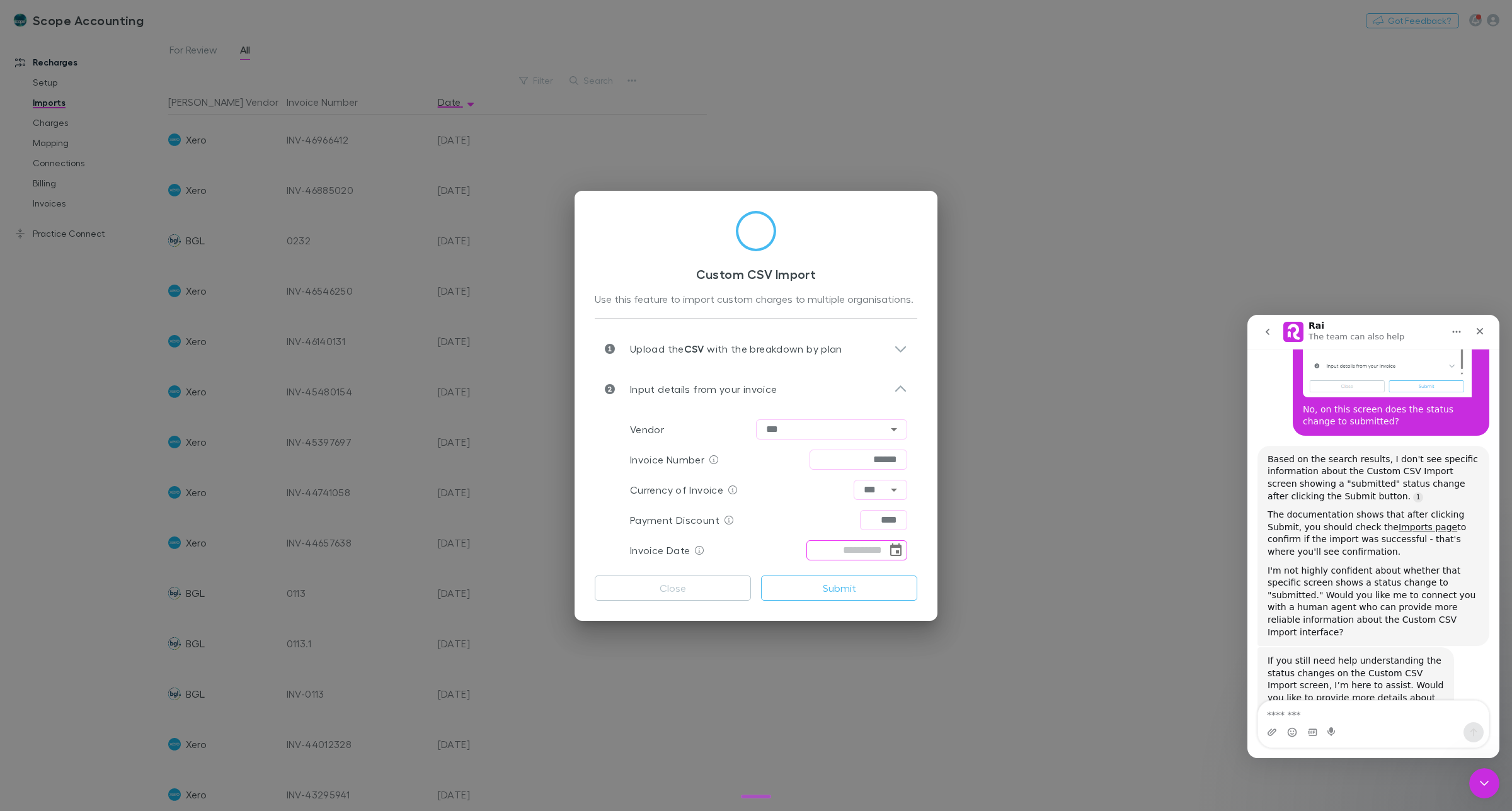
click at [892, 549] on icon "Choose date" at bounding box center [895, 550] width 15 height 15
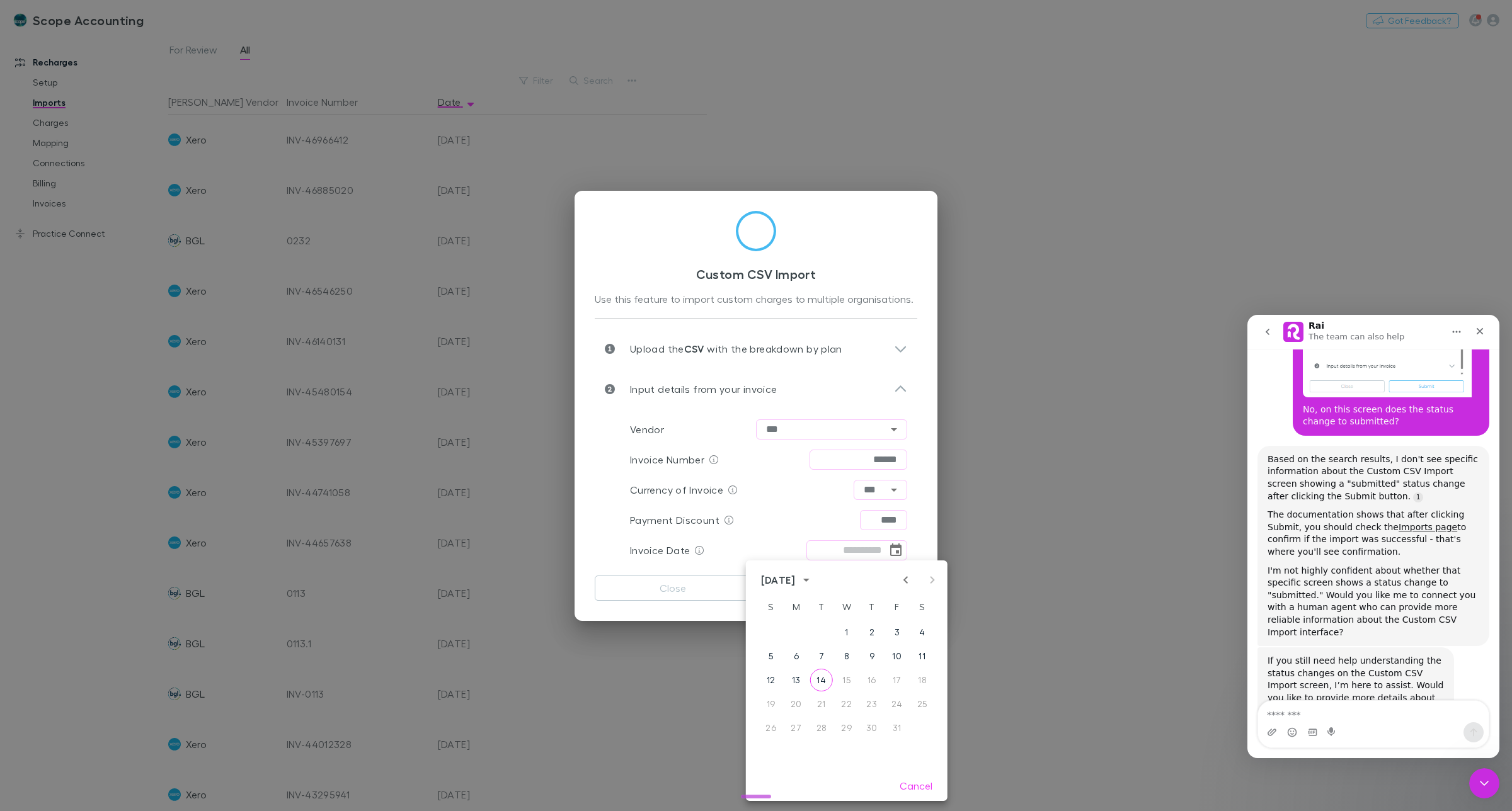
click at [907, 578] on icon "Previous month" at bounding box center [906, 579] width 15 height 15
click at [826, 724] on button "30" at bounding box center [821, 728] width 23 height 23
type input "**********"
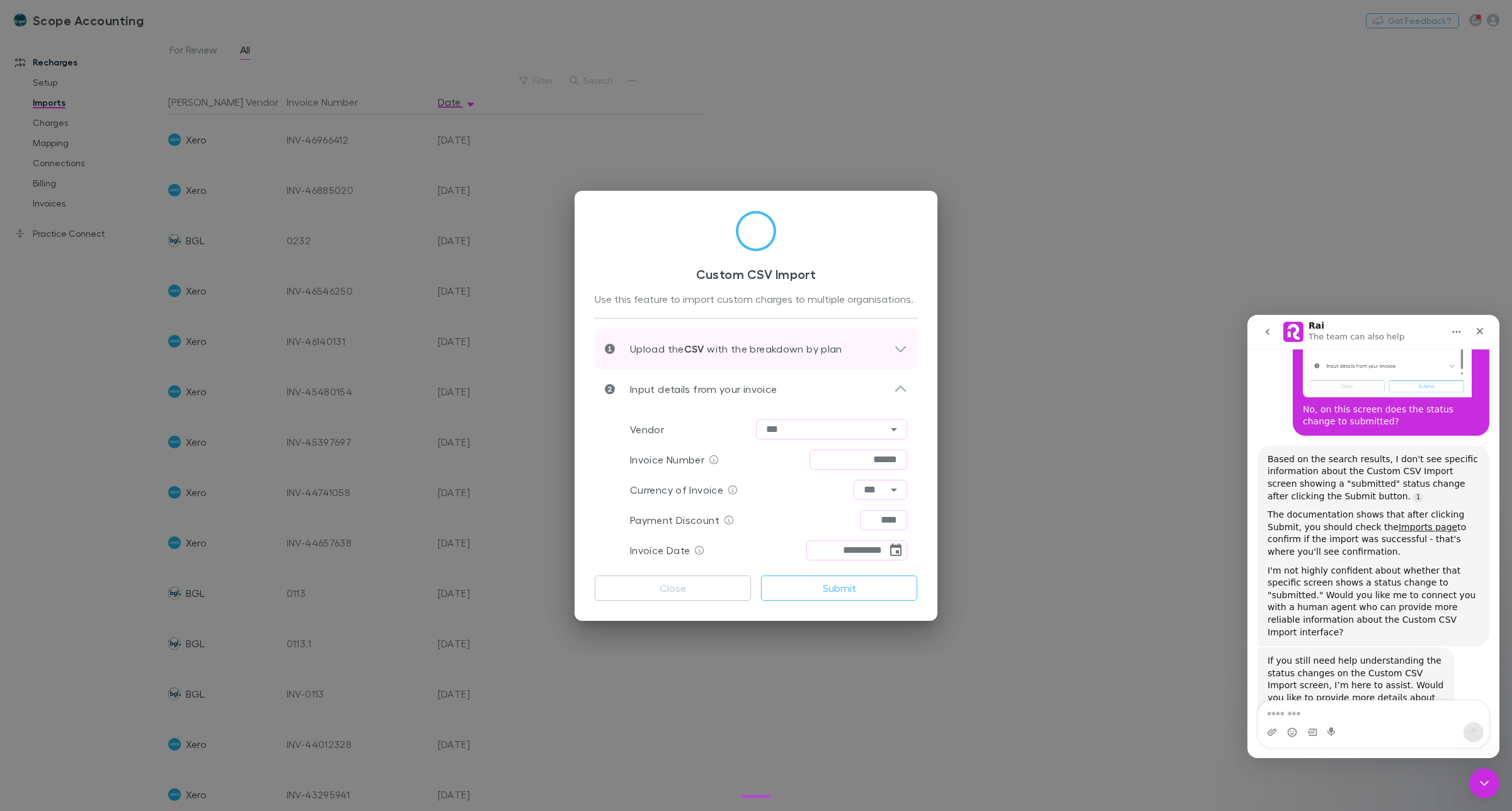
click at [712, 354] on p "Upload the CSV with the breakdown by plan" at bounding box center [729, 349] width 228 height 15
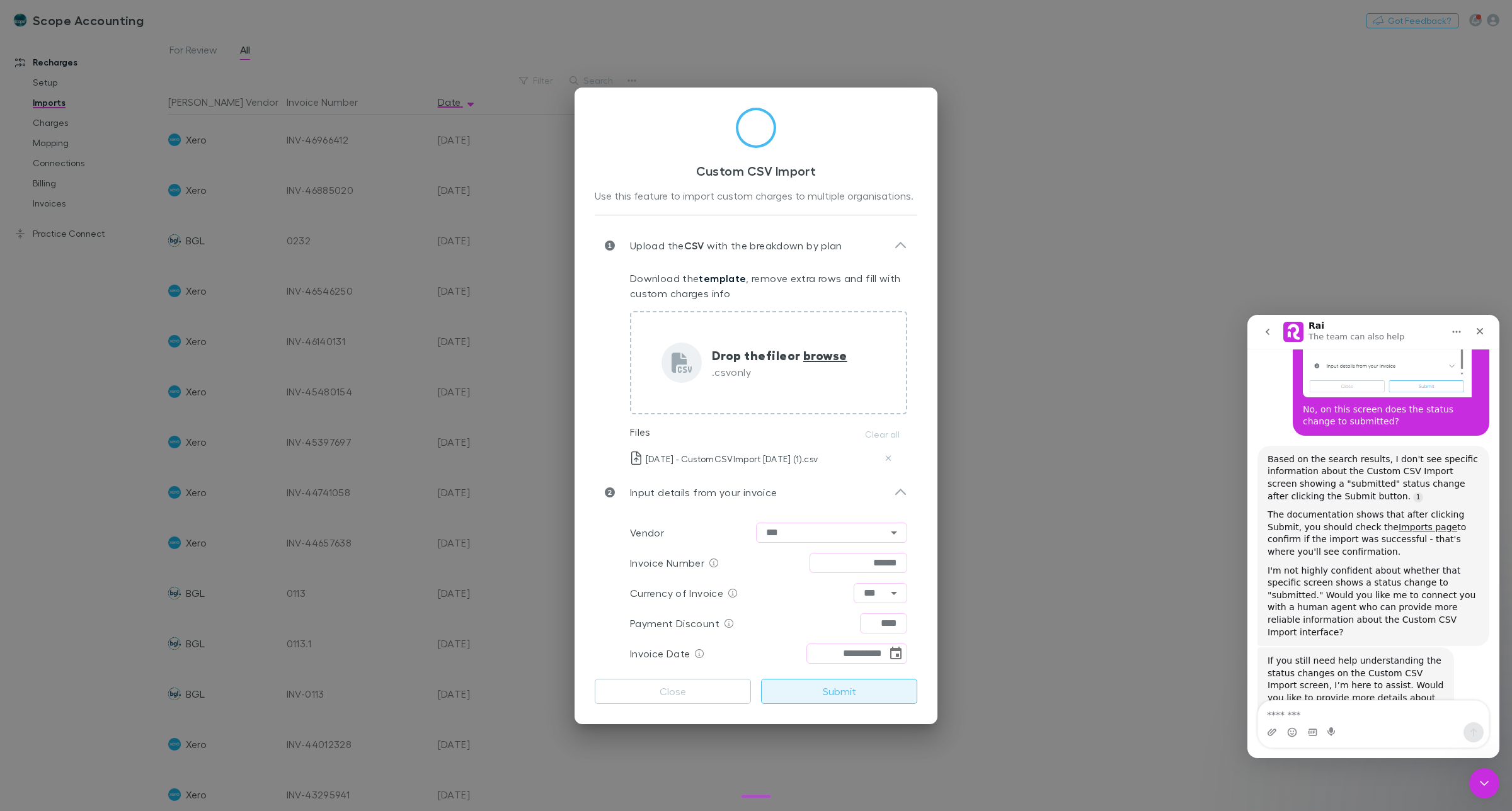
click at [838, 691] on button "Submit" at bounding box center [838, 691] width 156 height 25
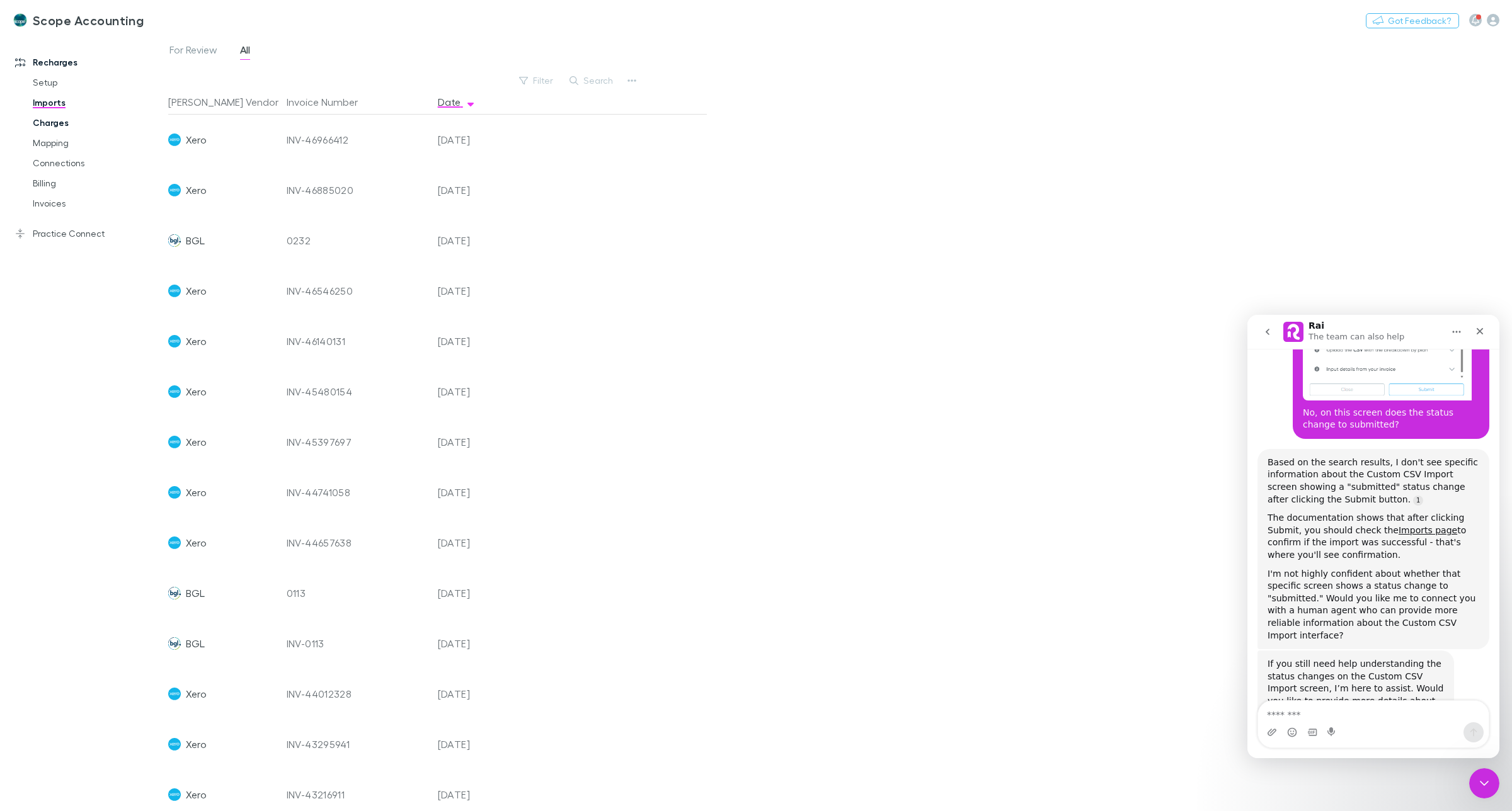
scroll to position [833, 0]
click at [45, 102] on link "Imports" at bounding box center [98, 102] width 157 height 20
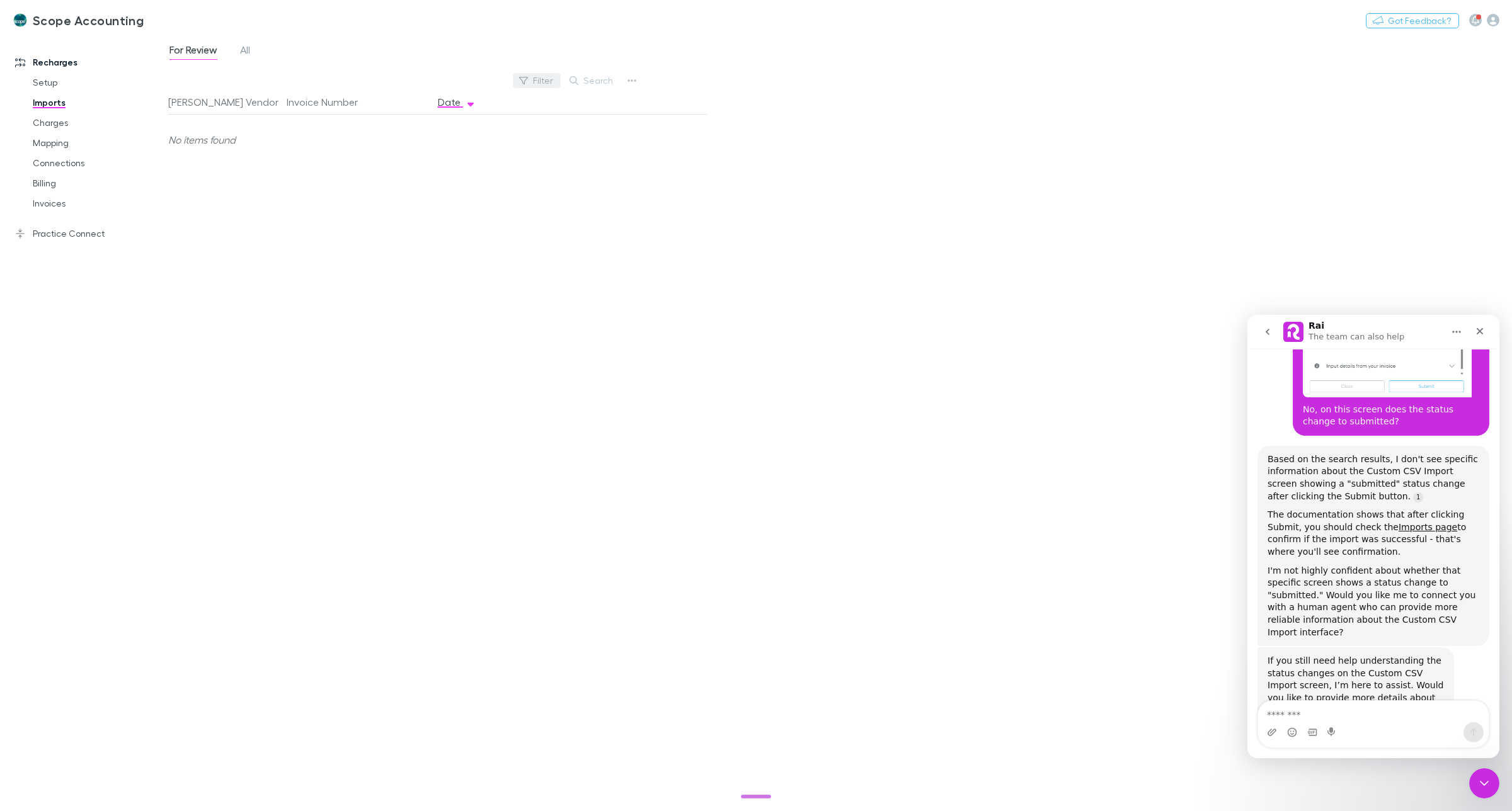
click at [523, 83] on icon "button" at bounding box center [523, 81] width 9 height 9
click at [247, 49] on div at bounding box center [756, 405] width 1512 height 811
click at [241, 50] on span "All" at bounding box center [245, 51] width 10 height 16
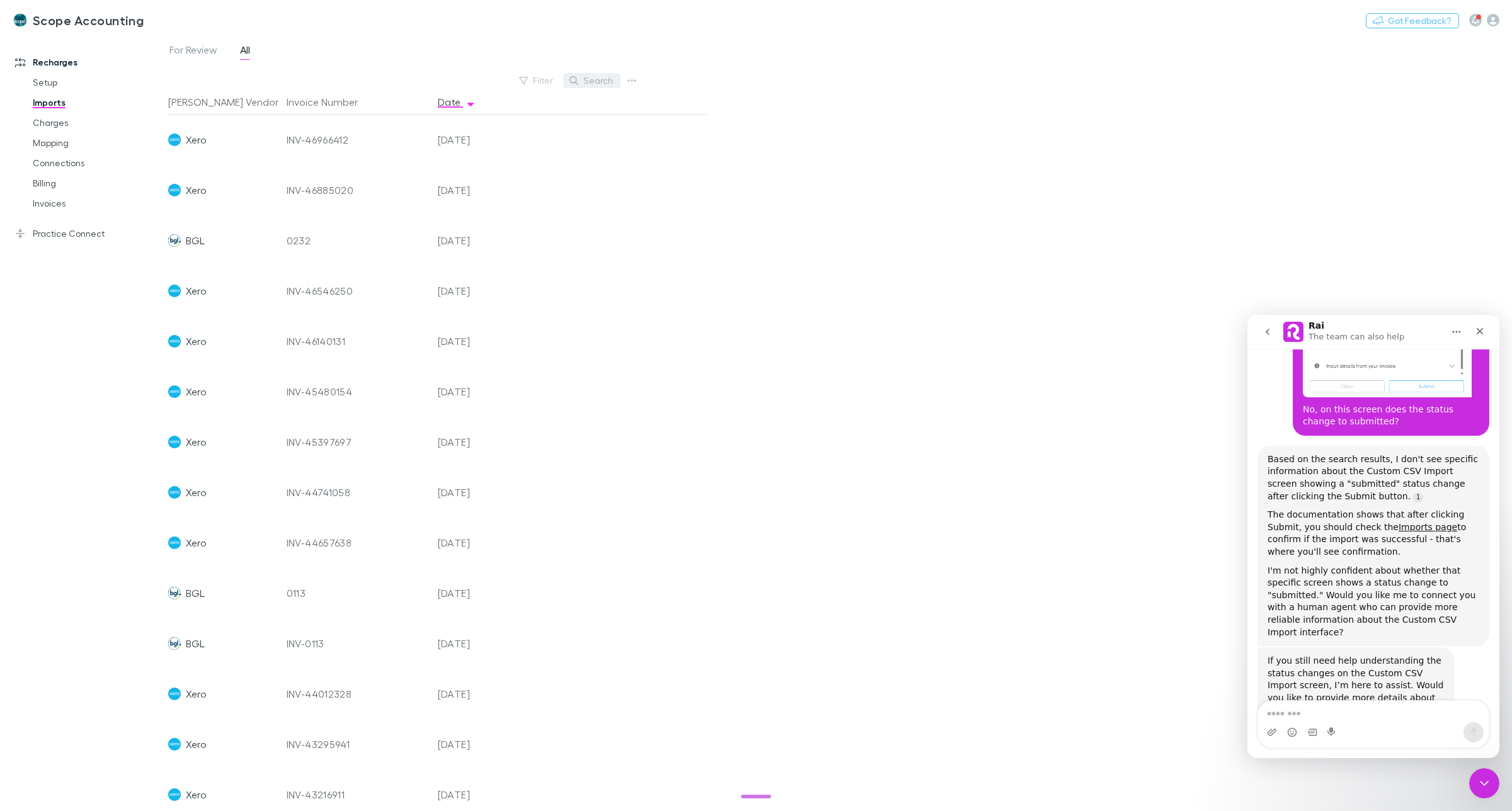
click at [591, 84] on button "Search" at bounding box center [592, 80] width 58 height 15
click at [549, 78] on input "text" at bounding box center [570, 80] width 63 height 17
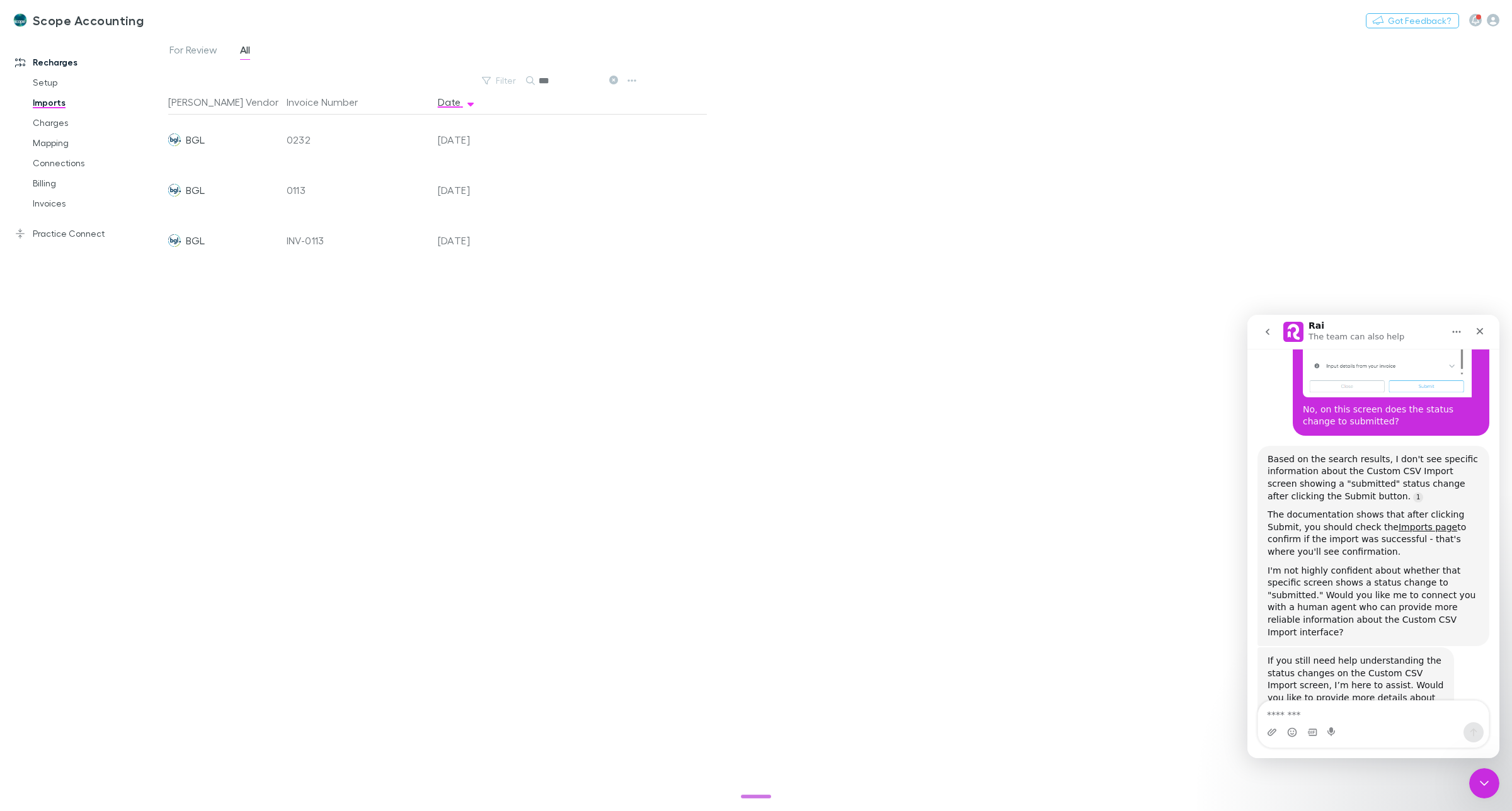
type input "***"
click at [189, 45] on span "For Review" at bounding box center [193, 51] width 48 height 16
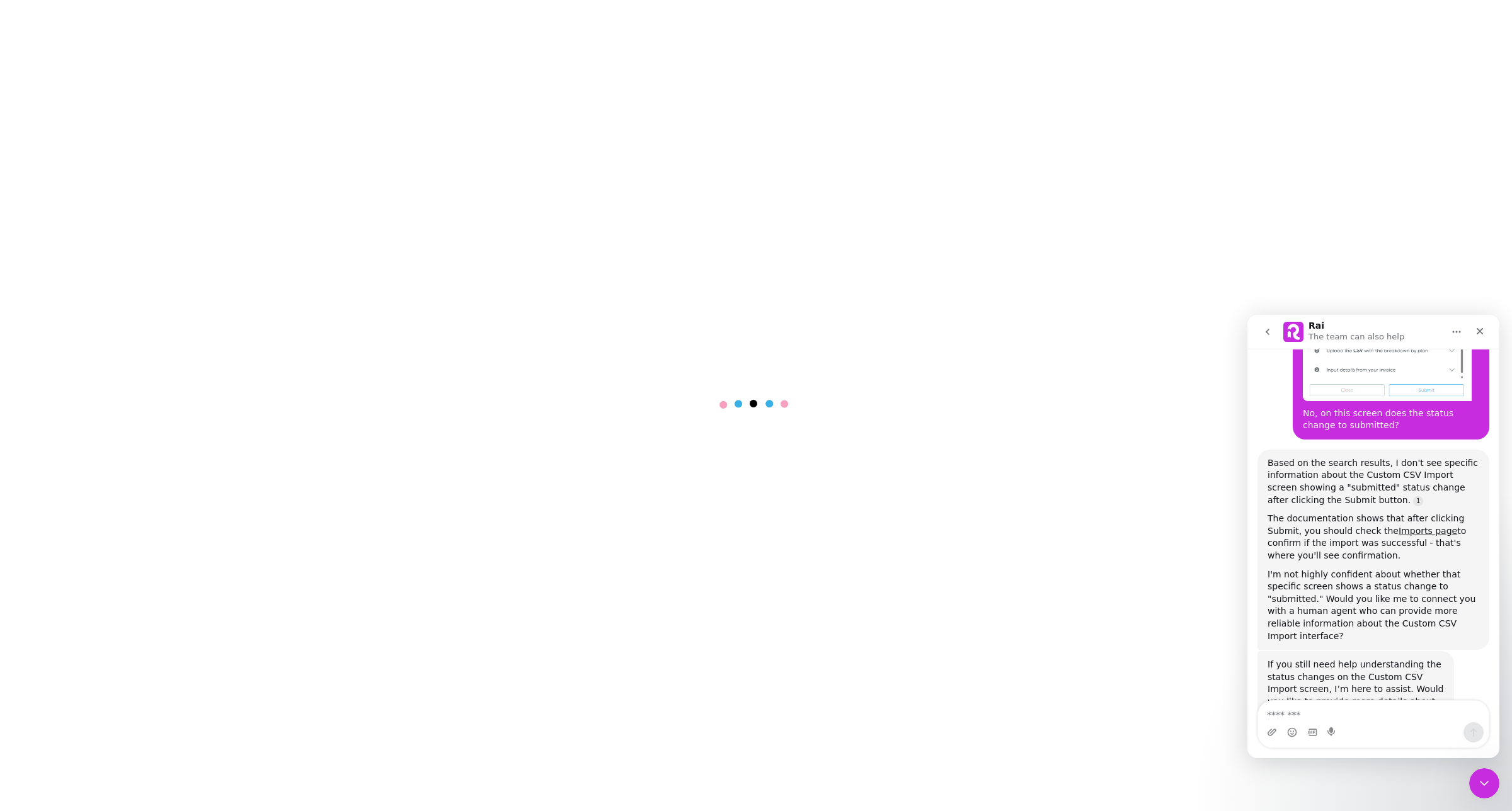
scroll to position [833, 0]
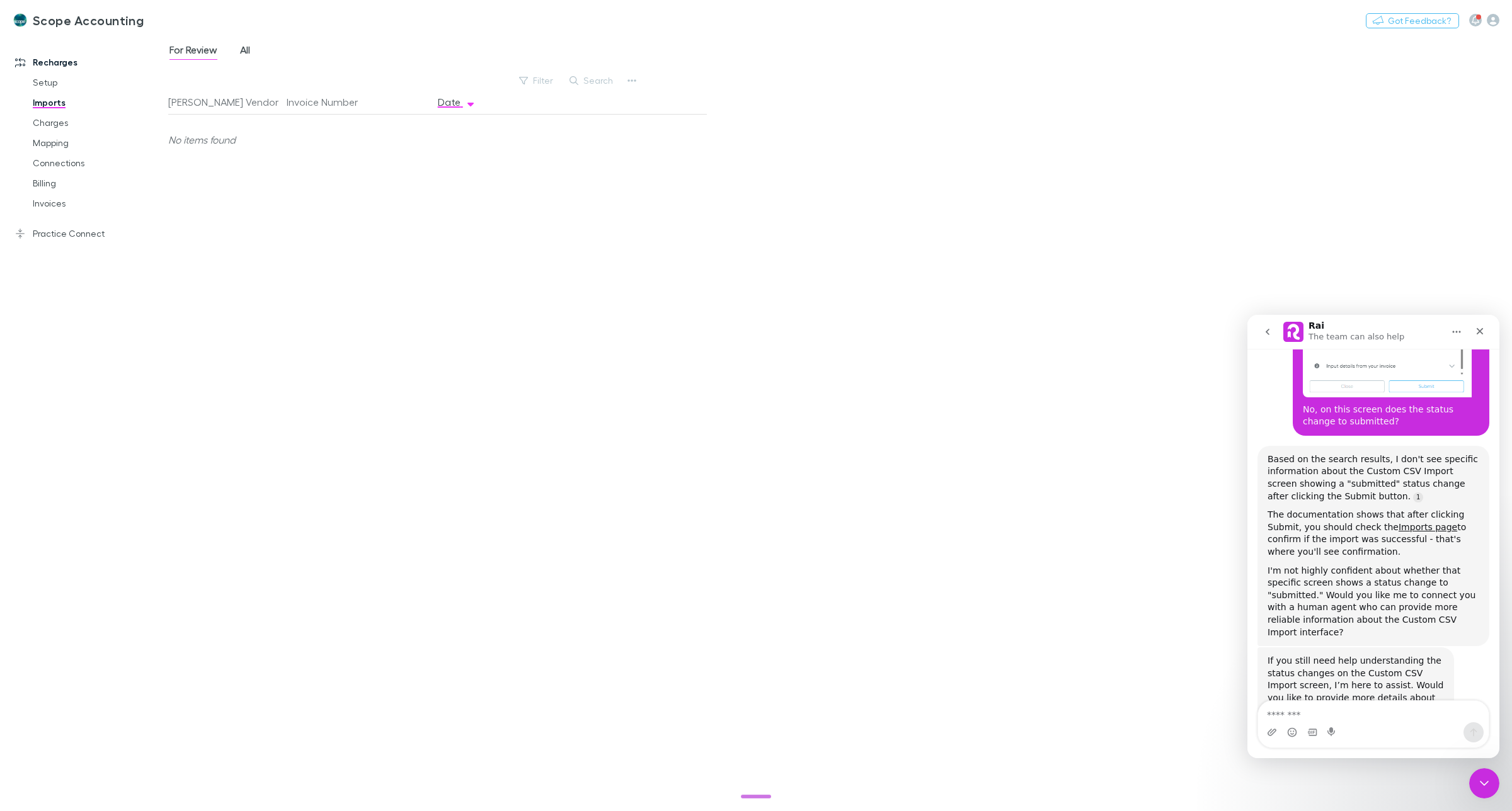
click at [244, 49] on span "All" at bounding box center [245, 51] width 10 height 16
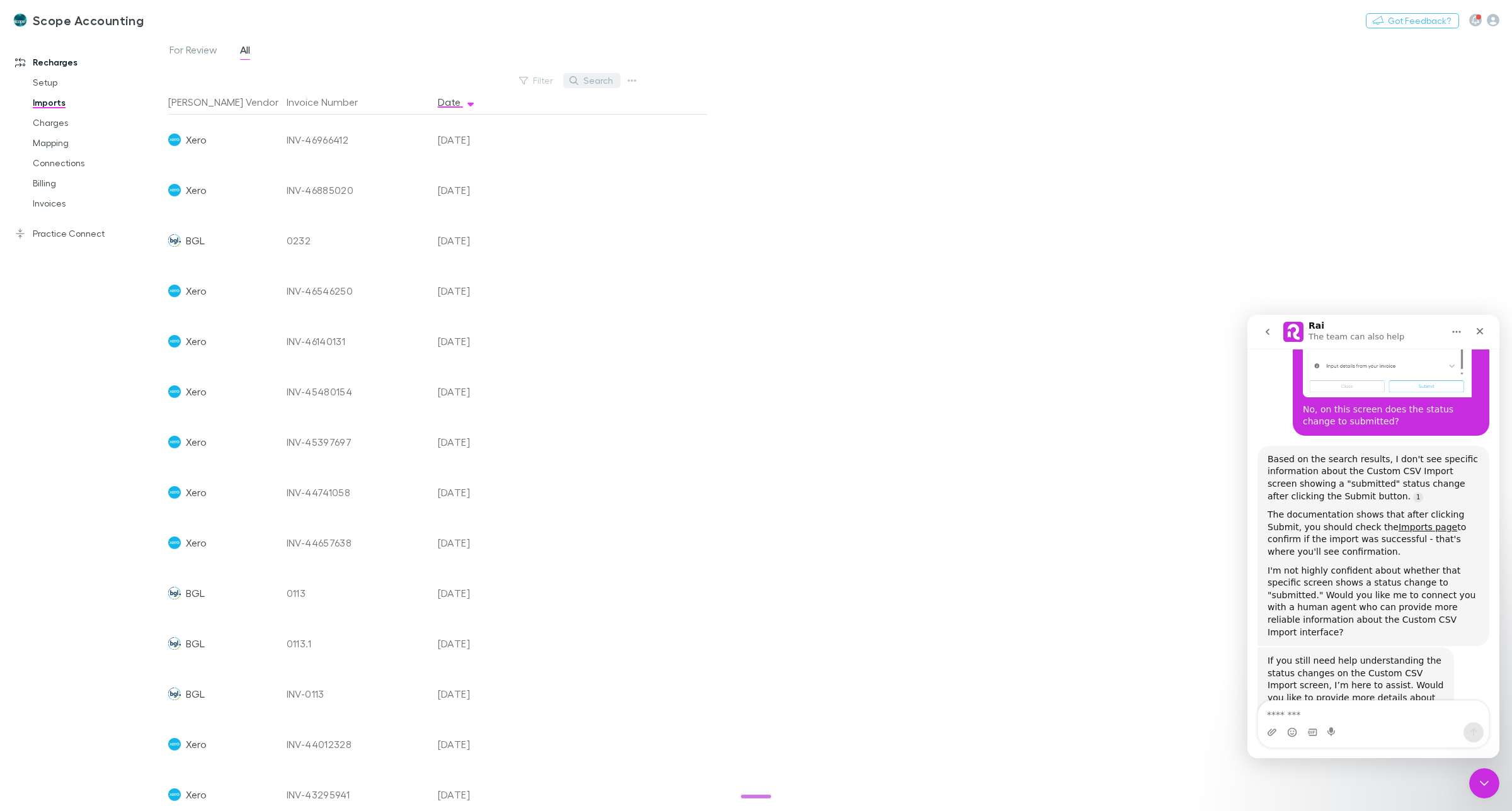
click at [599, 80] on button "Search" at bounding box center [592, 80] width 58 height 15
click at [507, 80] on div "Filter Search" at bounding box center [404, 80] width 472 height 17
click at [532, 78] on button "Filter" at bounding box center [537, 80] width 48 height 15
click at [375, 180] on li "BGL" at bounding box center [452, 182] width 219 height 20
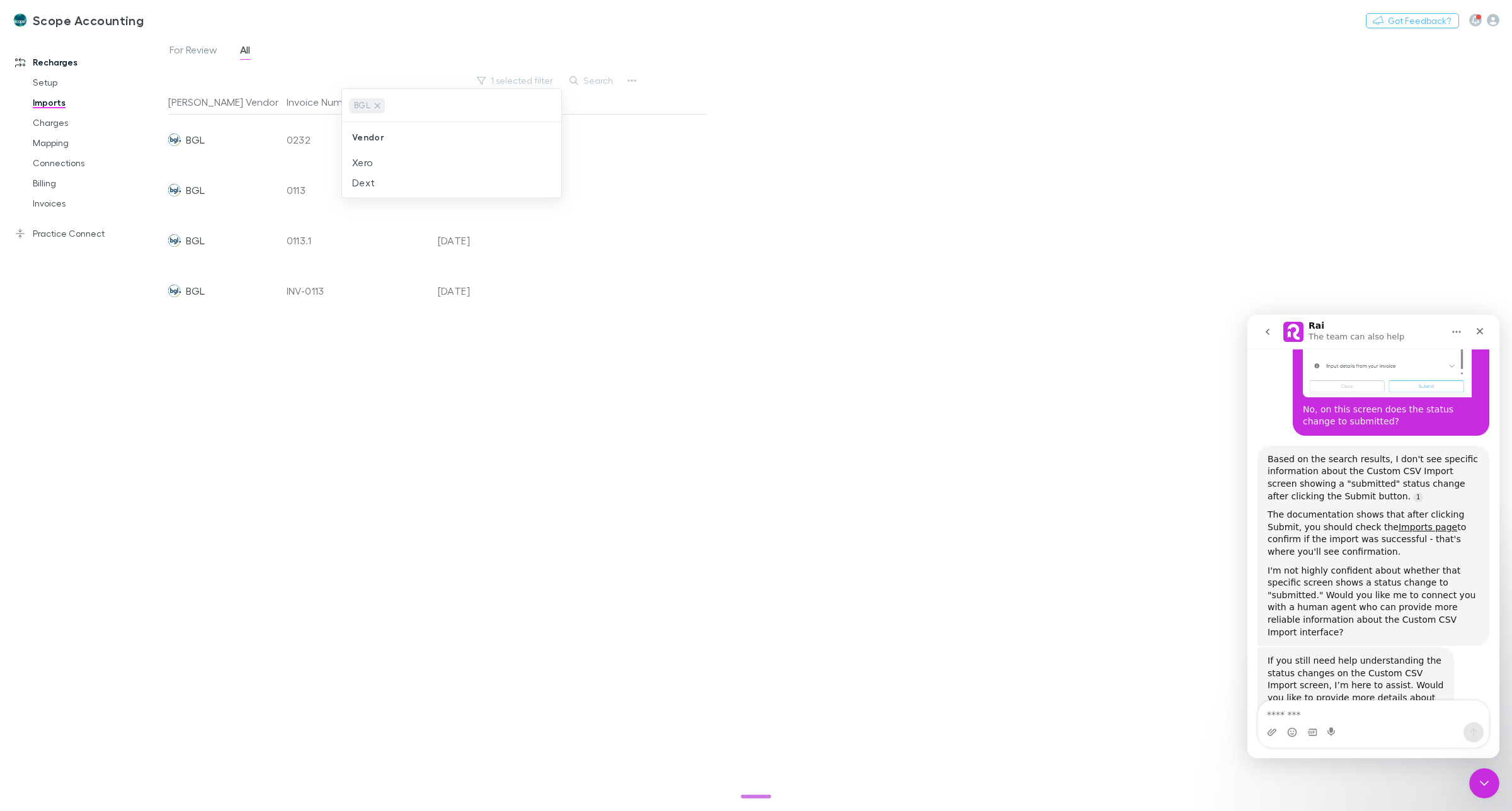
click at [668, 376] on div at bounding box center [756, 405] width 1512 height 811
click at [193, 45] on span "For Review" at bounding box center [193, 51] width 48 height 16
click at [250, 45] on span "All" at bounding box center [245, 51] width 10 height 16
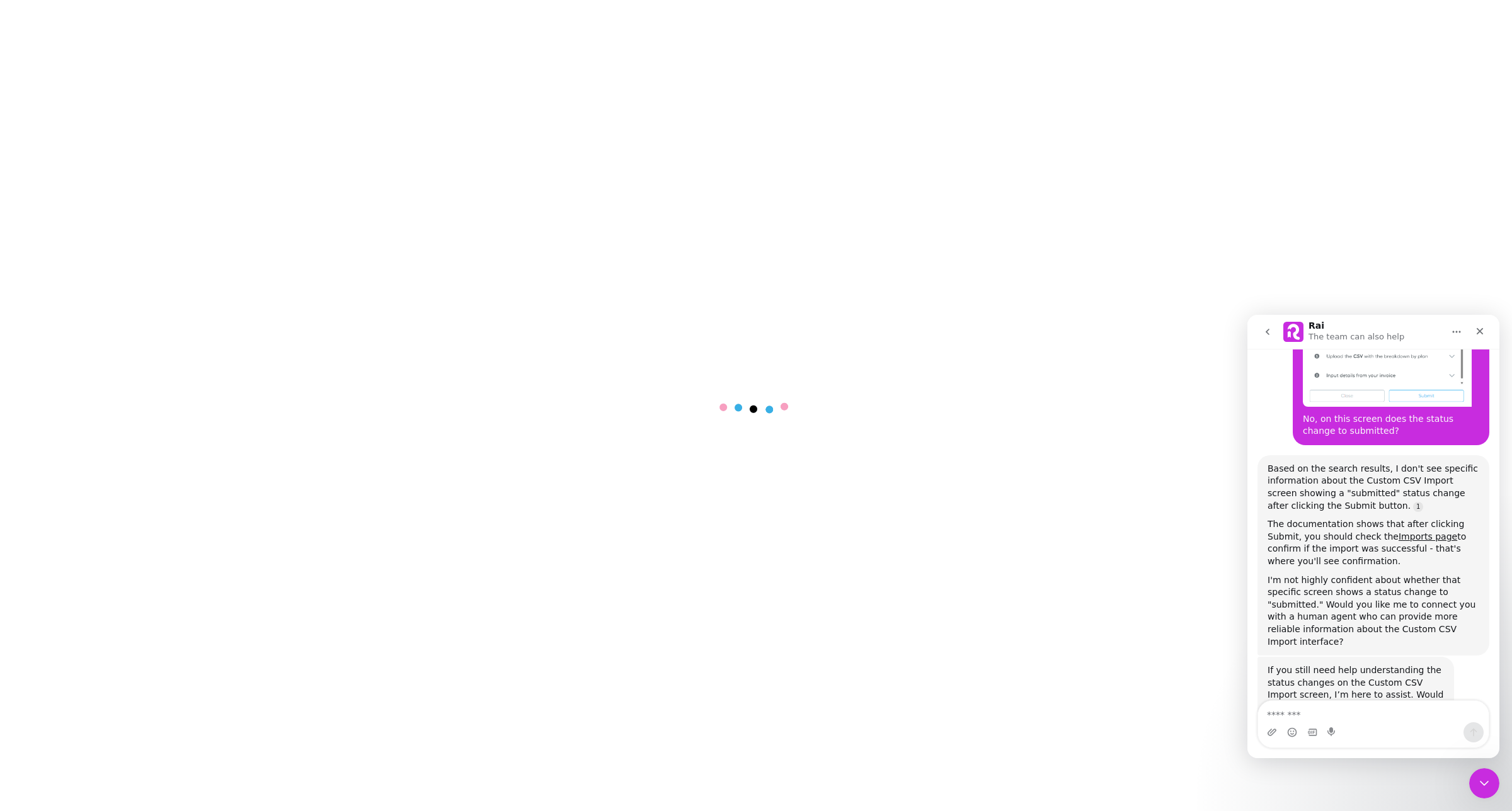
scroll to position [833, 0]
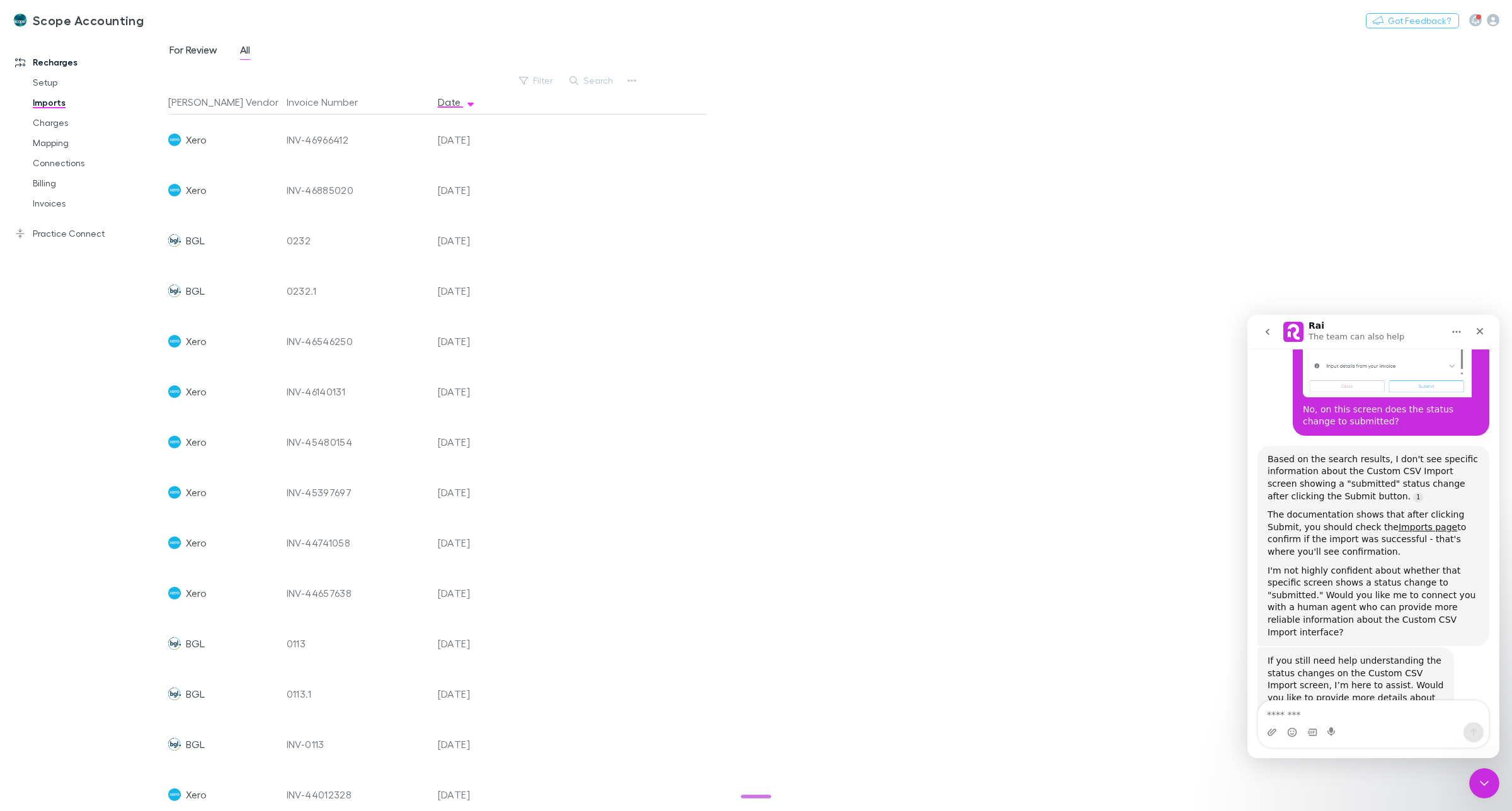
click at [194, 47] on span "For Review" at bounding box center [193, 51] width 48 height 16
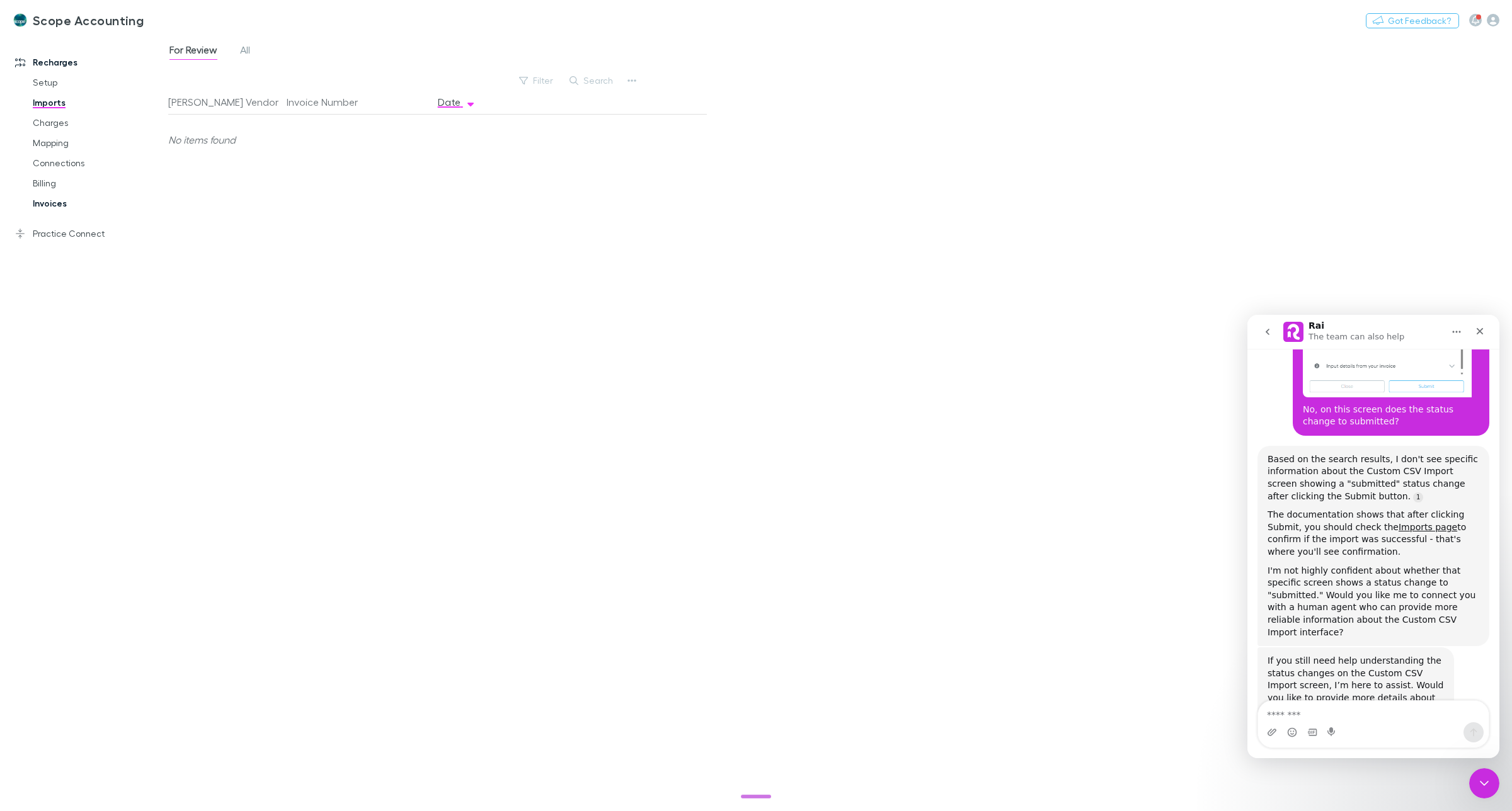
click at [50, 202] on link "Invoices" at bounding box center [98, 203] width 157 height 20
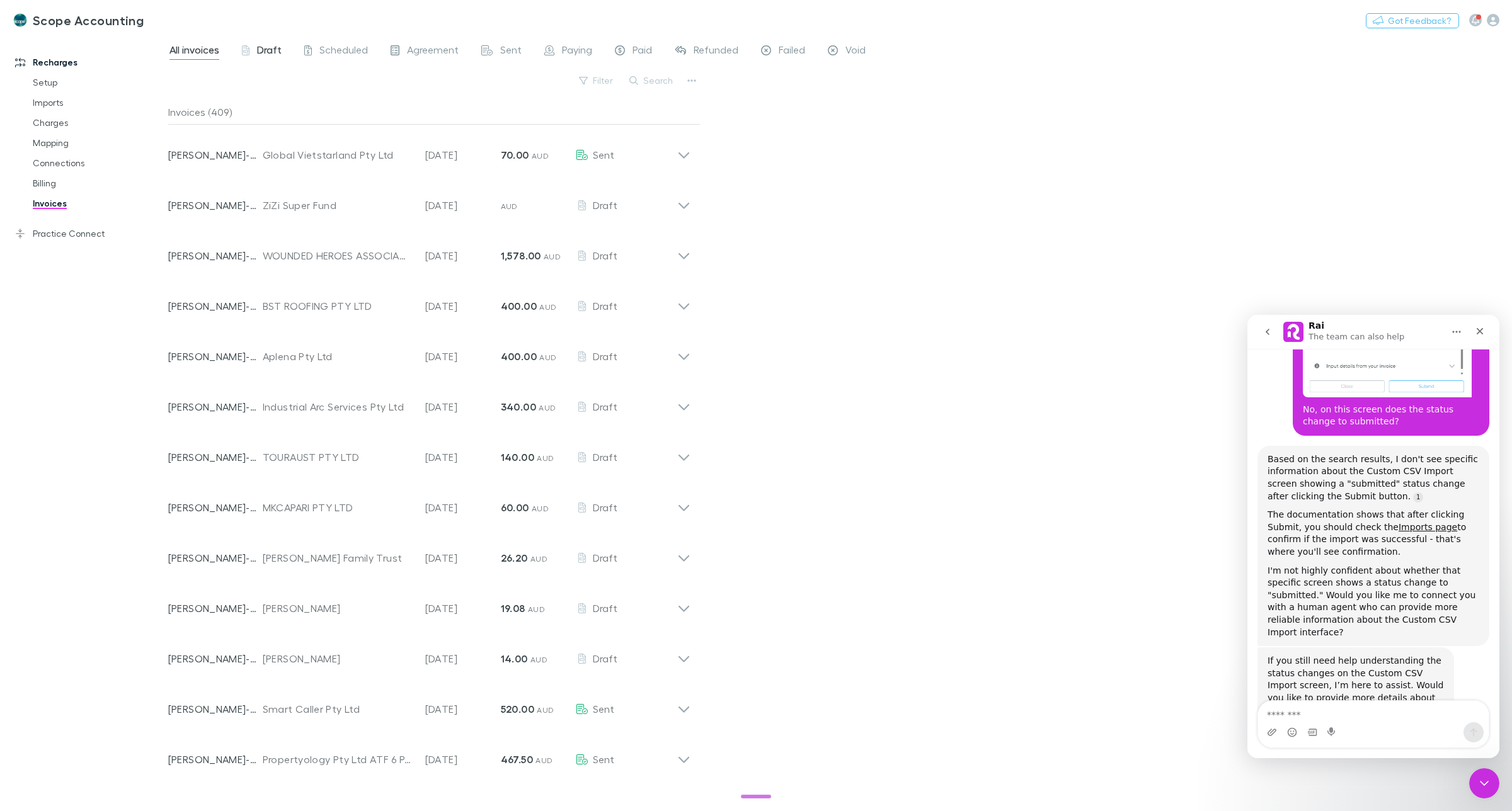
click at [263, 48] on span "Draft" at bounding box center [269, 51] width 25 height 16
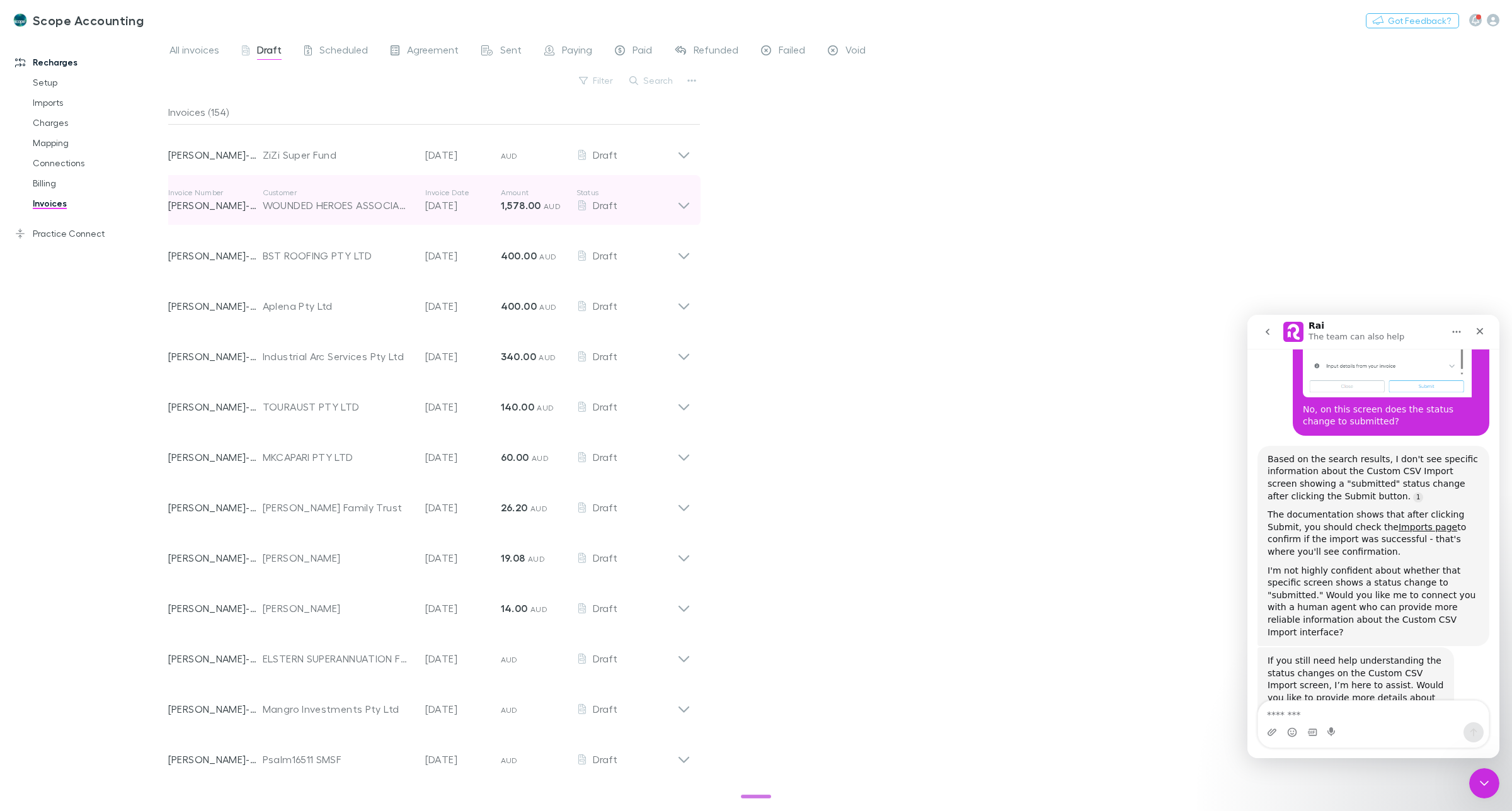
click at [685, 204] on icon at bounding box center [684, 200] width 13 height 25
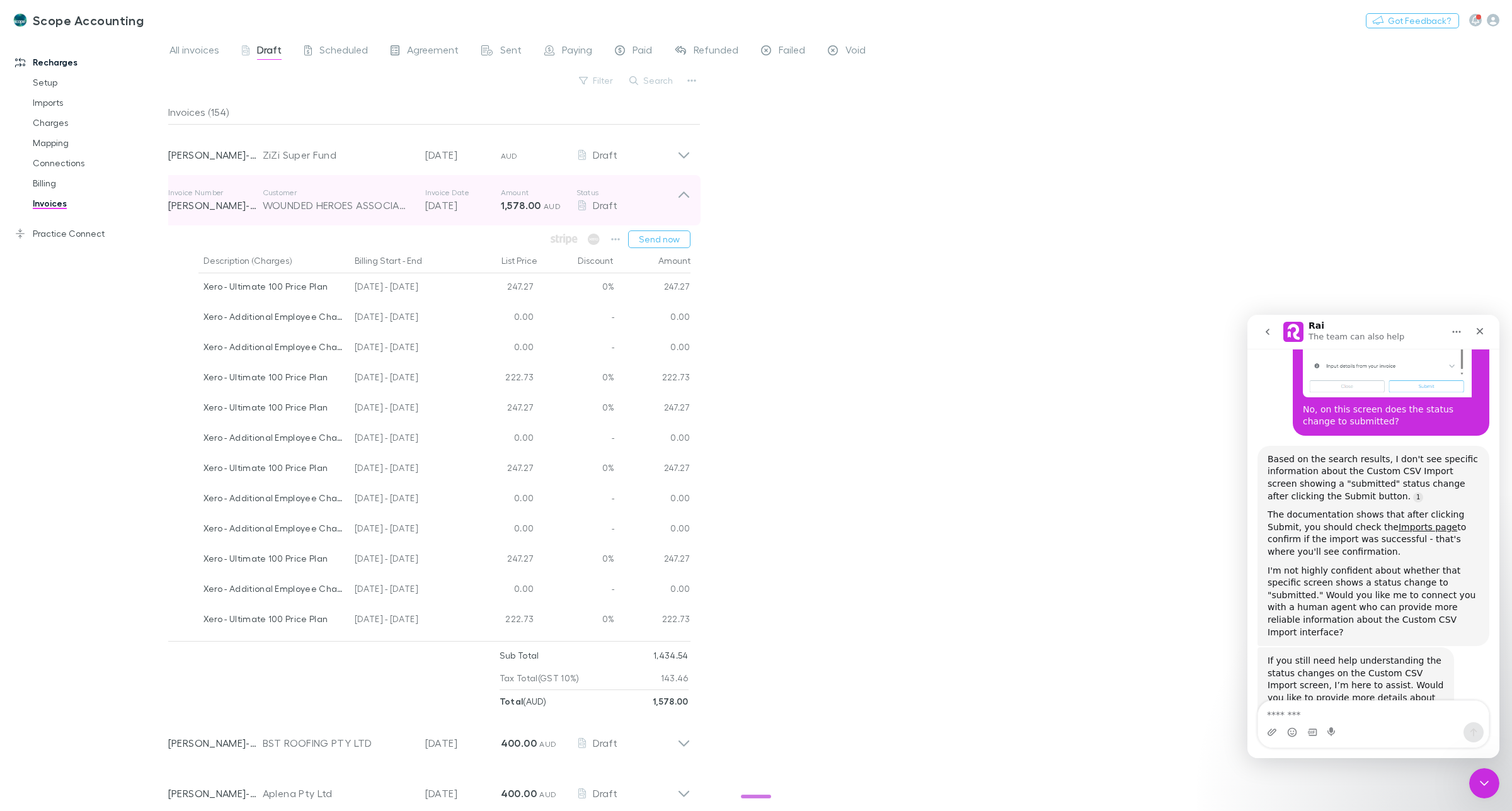
click at [685, 204] on icon at bounding box center [684, 200] width 13 height 25
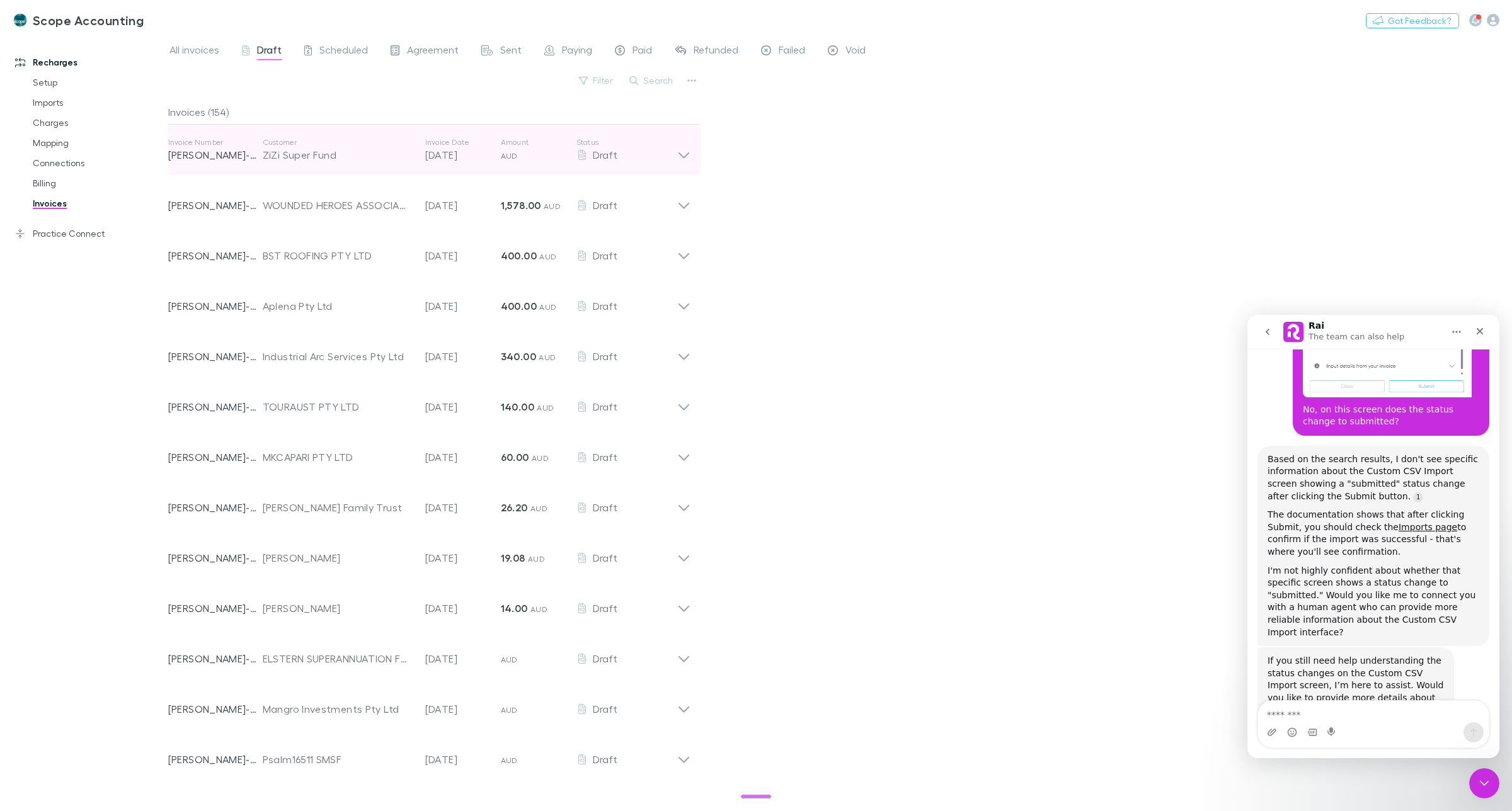
click at [688, 156] on icon at bounding box center [684, 149] width 13 height 25
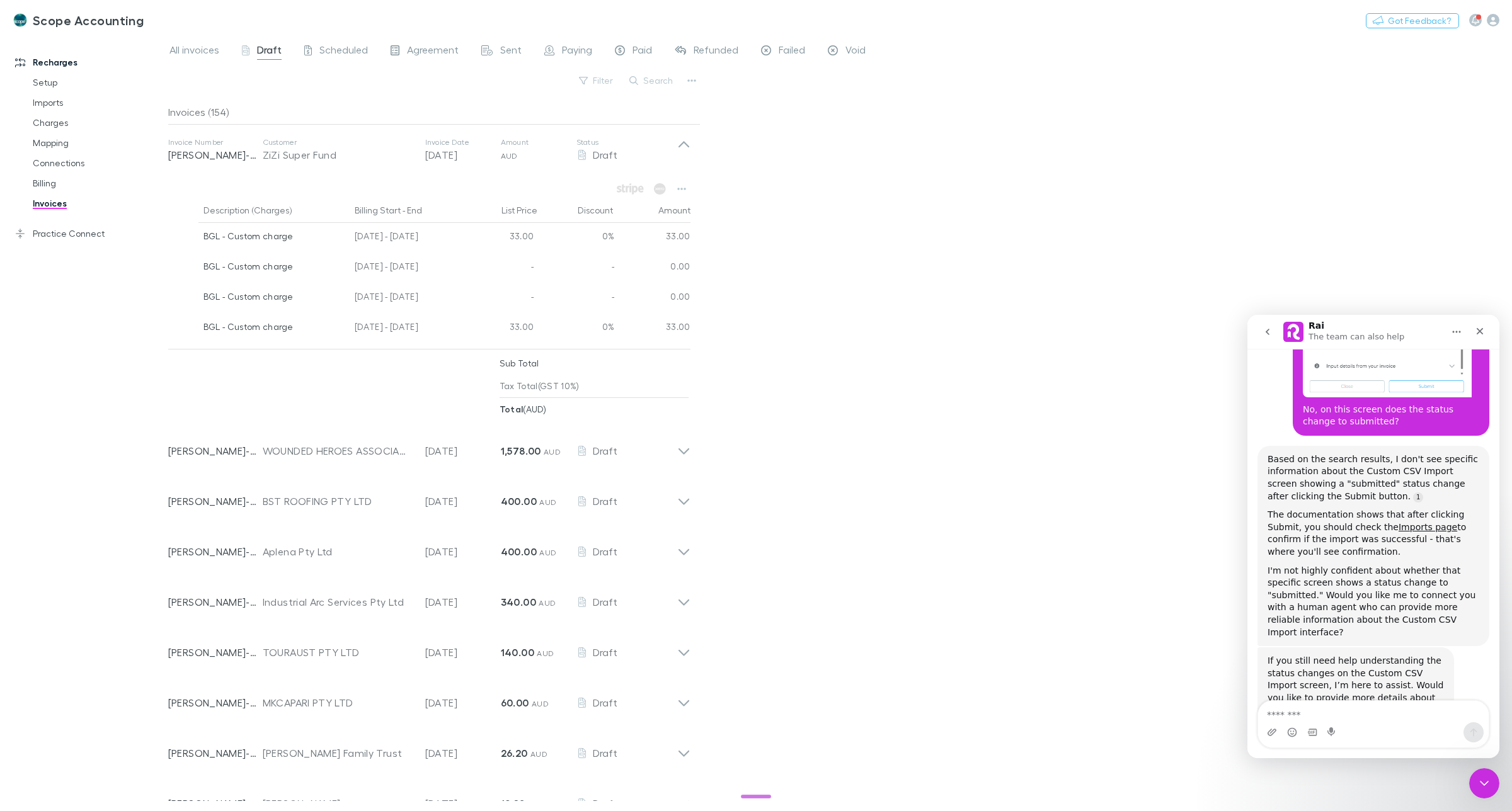
click at [845, 160] on div "All invoices Draft Scheduled Agreement Sent Paying Paid Refunded Failed Void Fi…" at bounding box center [840, 424] width 1344 height 776
click at [815, 169] on div "All invoices Draft Scheduled Agreement Sent Paying Paid Refunded Failed Void Fi…" at bounding box center [840, 424] width 1344 height 776
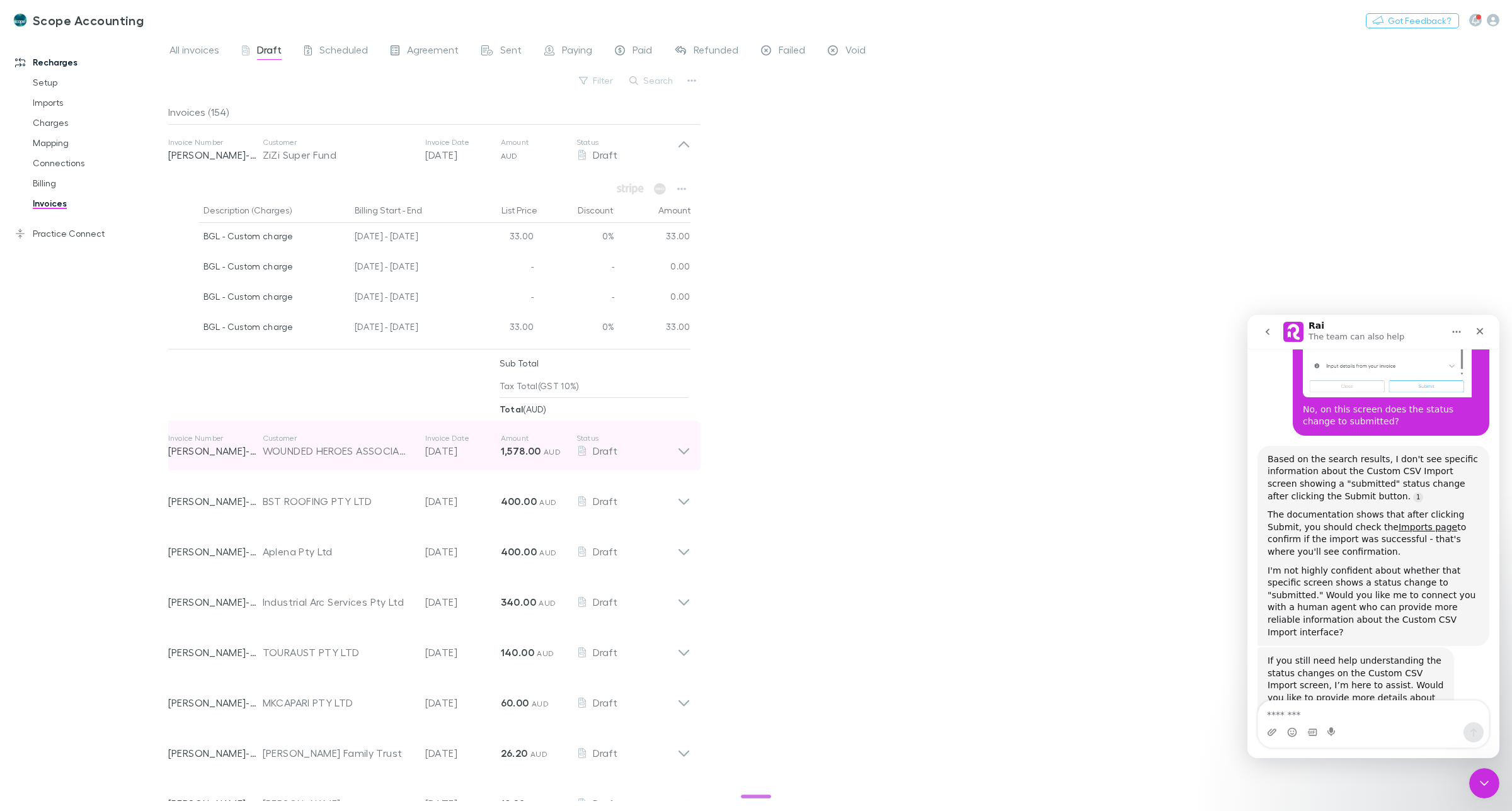
click at [686, 451] on icon at bounding box center [684, 451] width 11 height 6
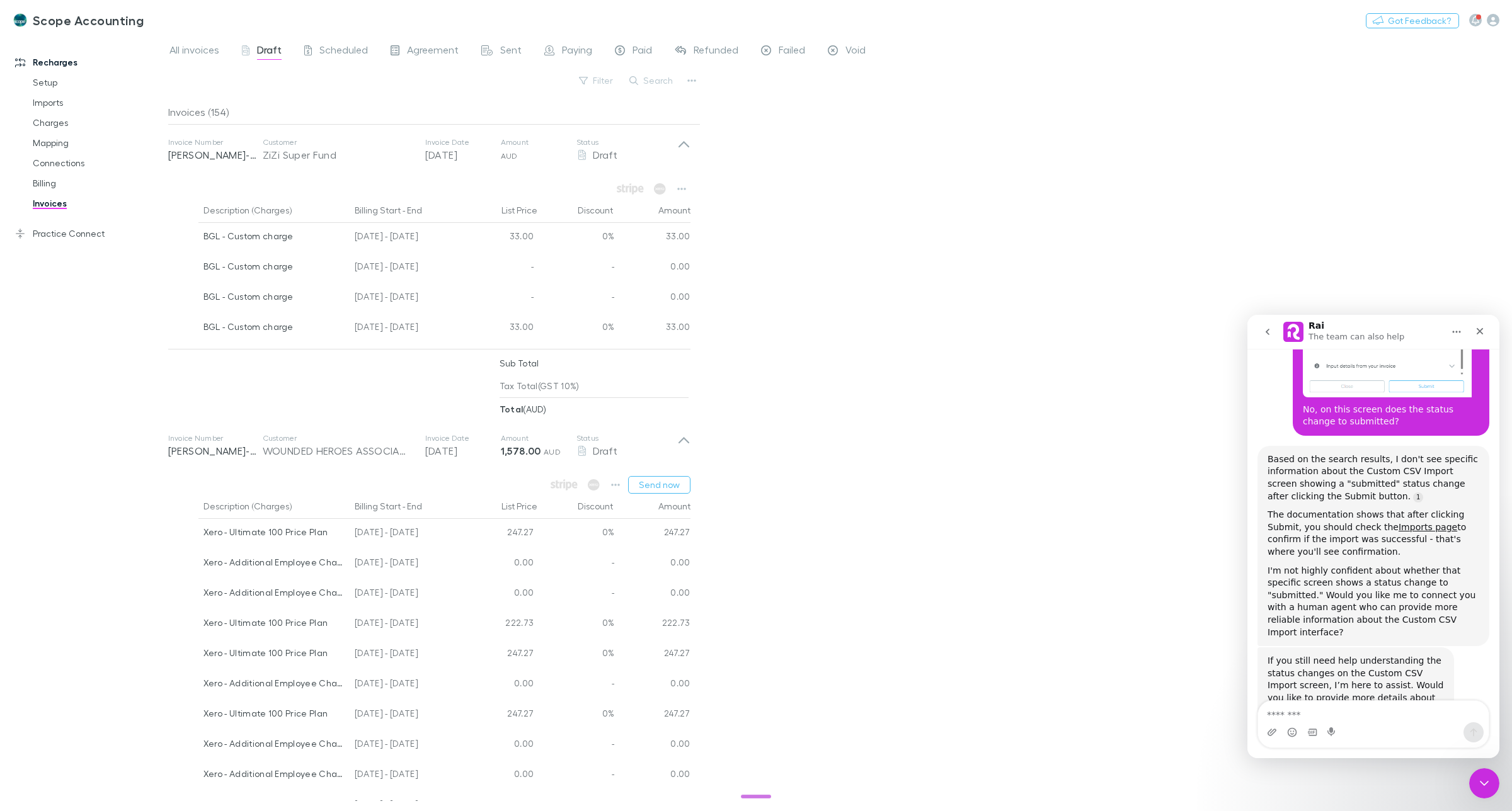
click at [807, 363] on div "All invoices Draft Scheduled Agreement Sent Paying Paid Refunded Failed Void Fi…" at bounding box center [840, 424] width 1344 height 776
click at [336, 49] on span "Scheduled" at bounding box center [344, 51] width 49 height 16
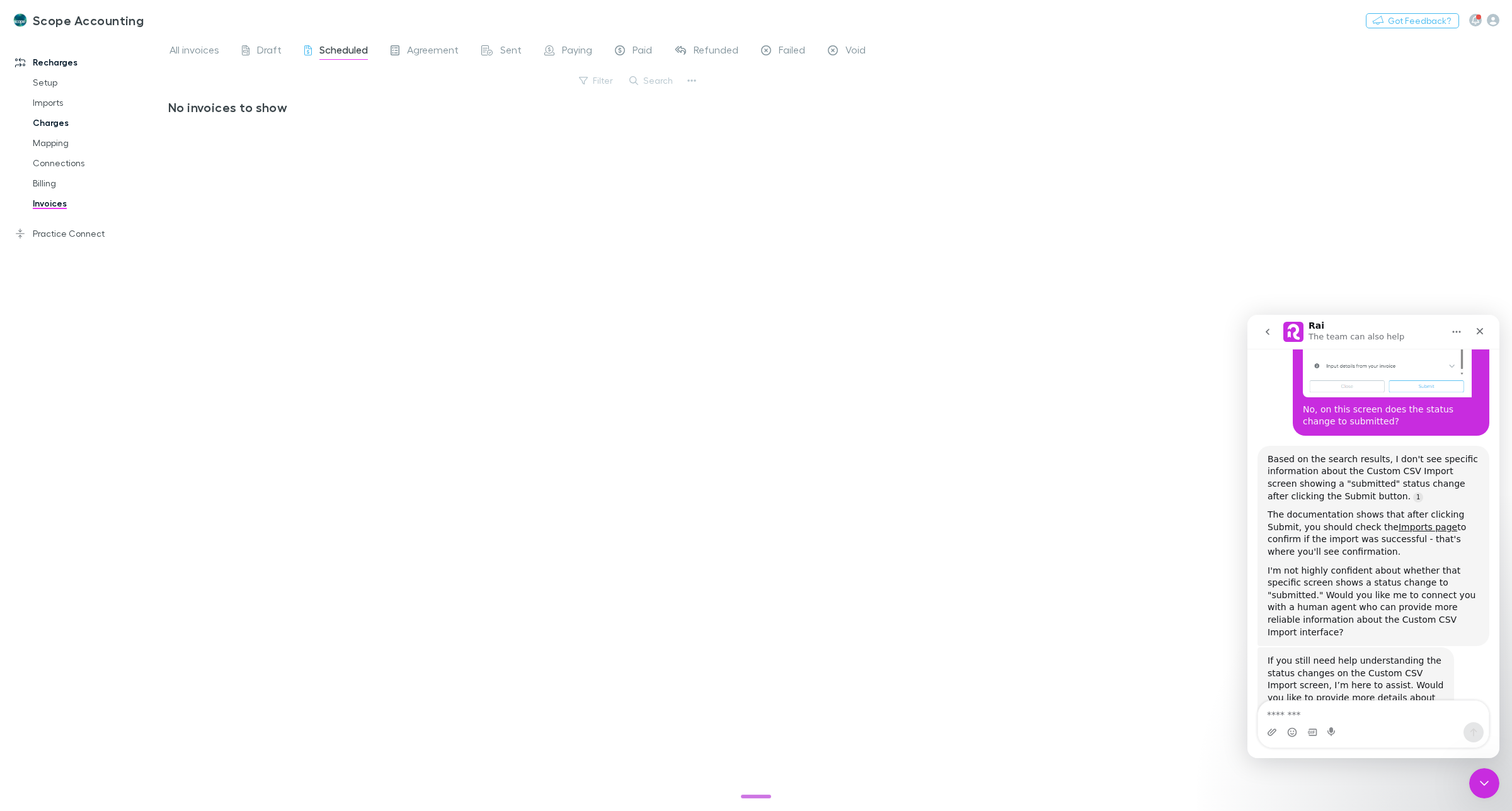
click at [52, 120] on link "Charges" at bounding box center [98, 122] width 157 height 20
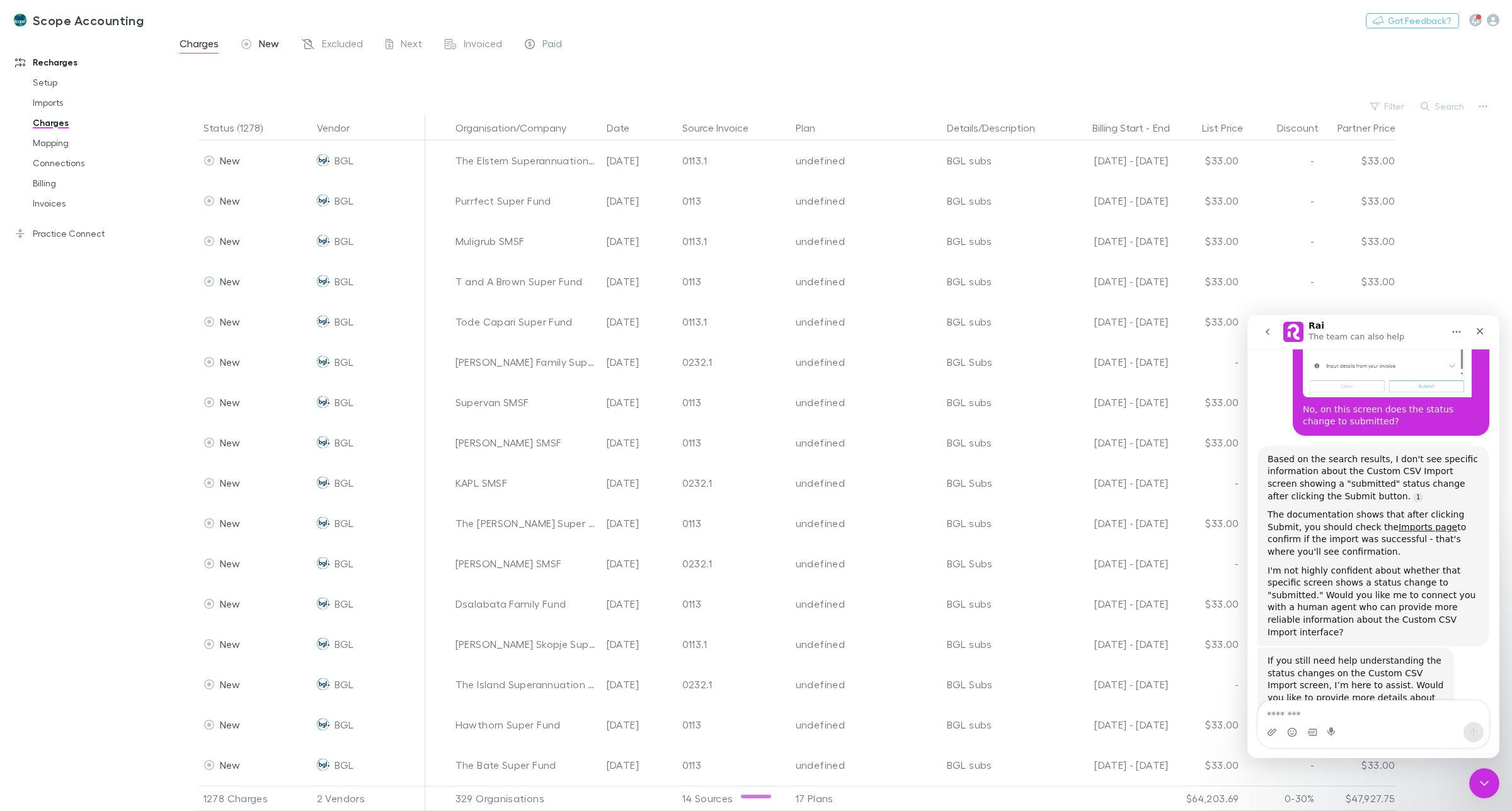
click at [262, 41] on span "New" at bounding box center [268, 45] width 20 height 16
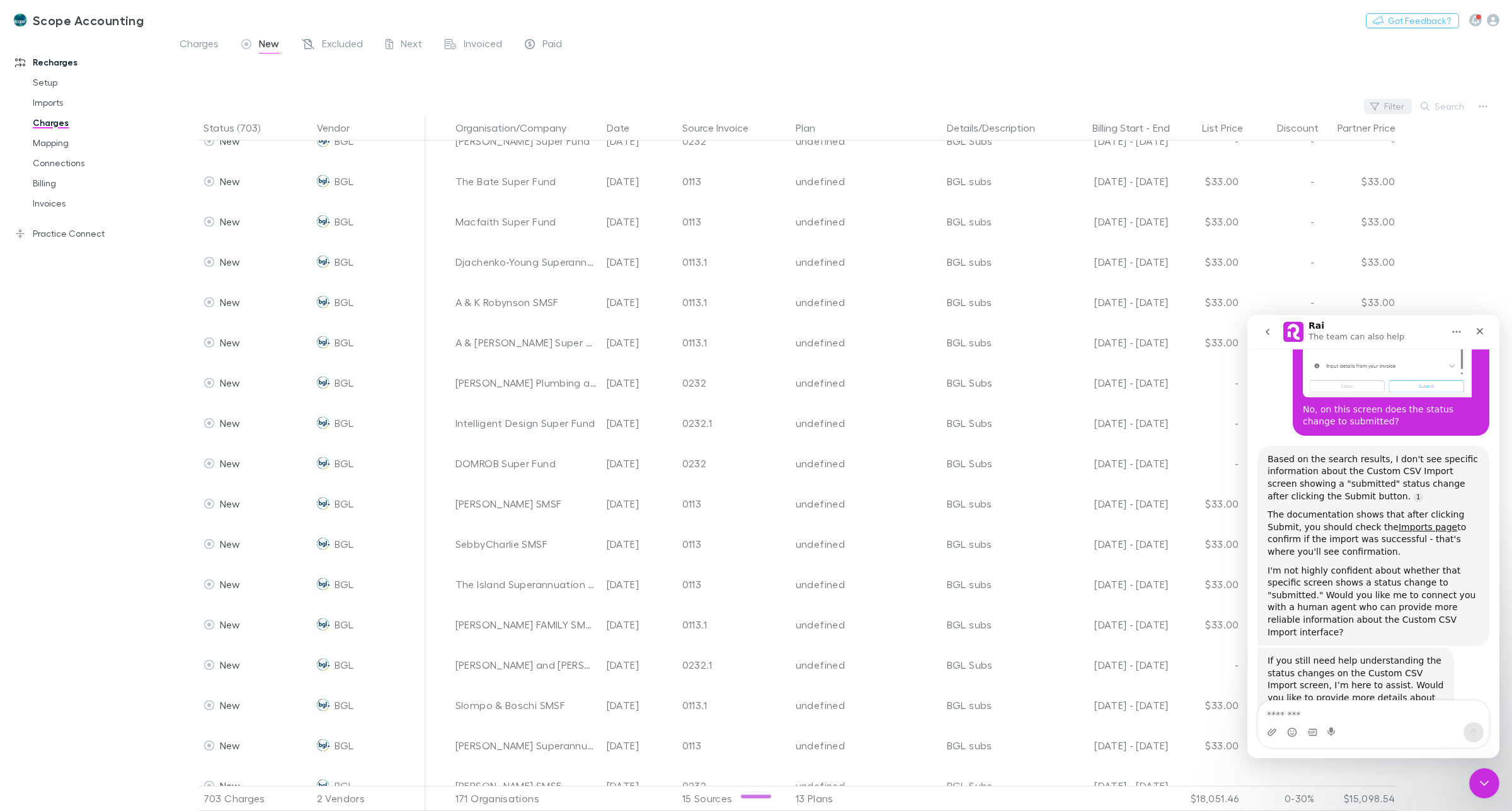
click at [1394, 108] on button "Filter" at bounding box center [1388, 106] width 48 height 15
click at [1308, 60] on div at bounding box center [756, 405] width 1512 height 811
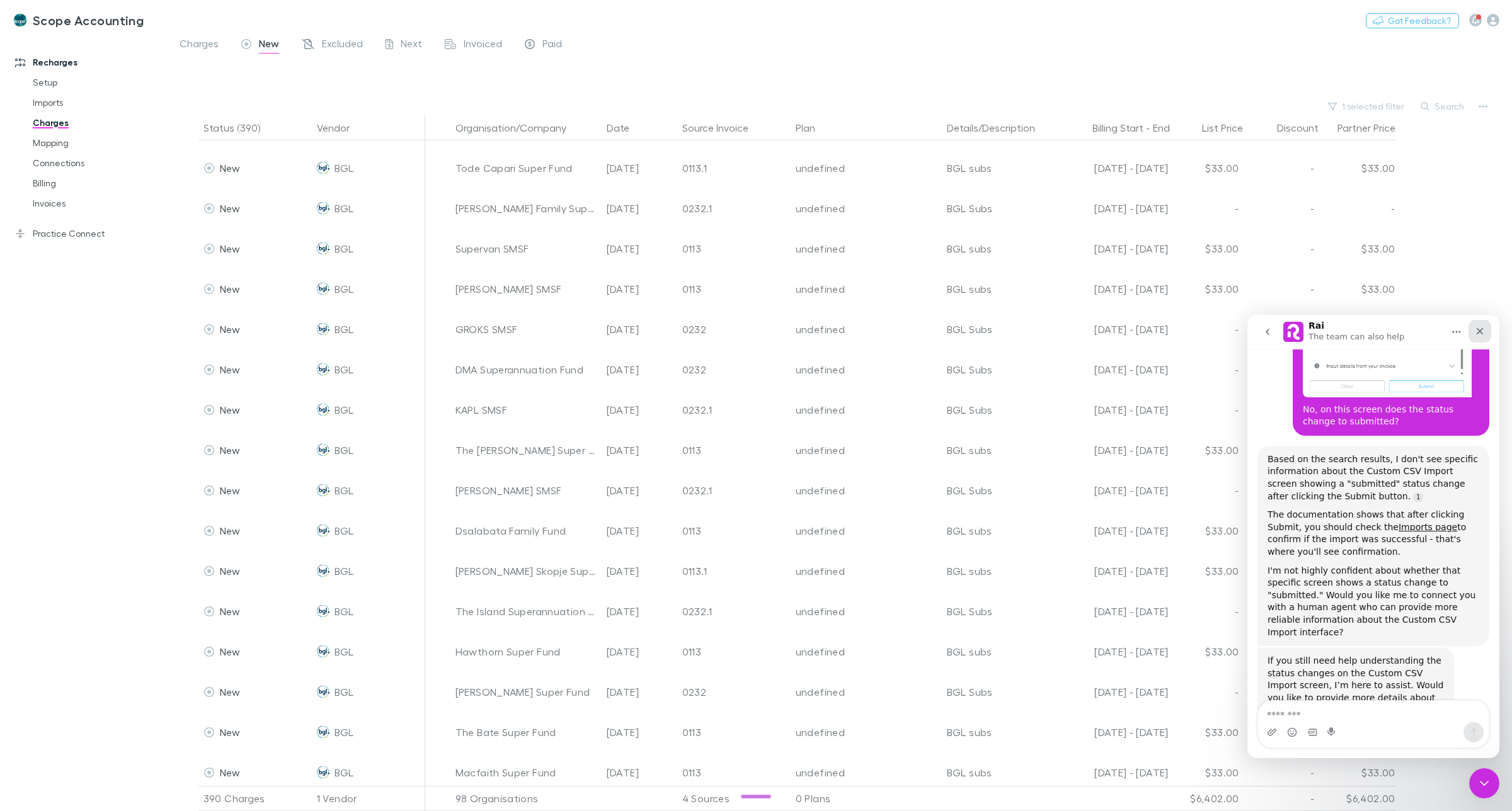
click at [1481, 329] on icon "Close" at bounding box center [1480, 331] width 7 height 7
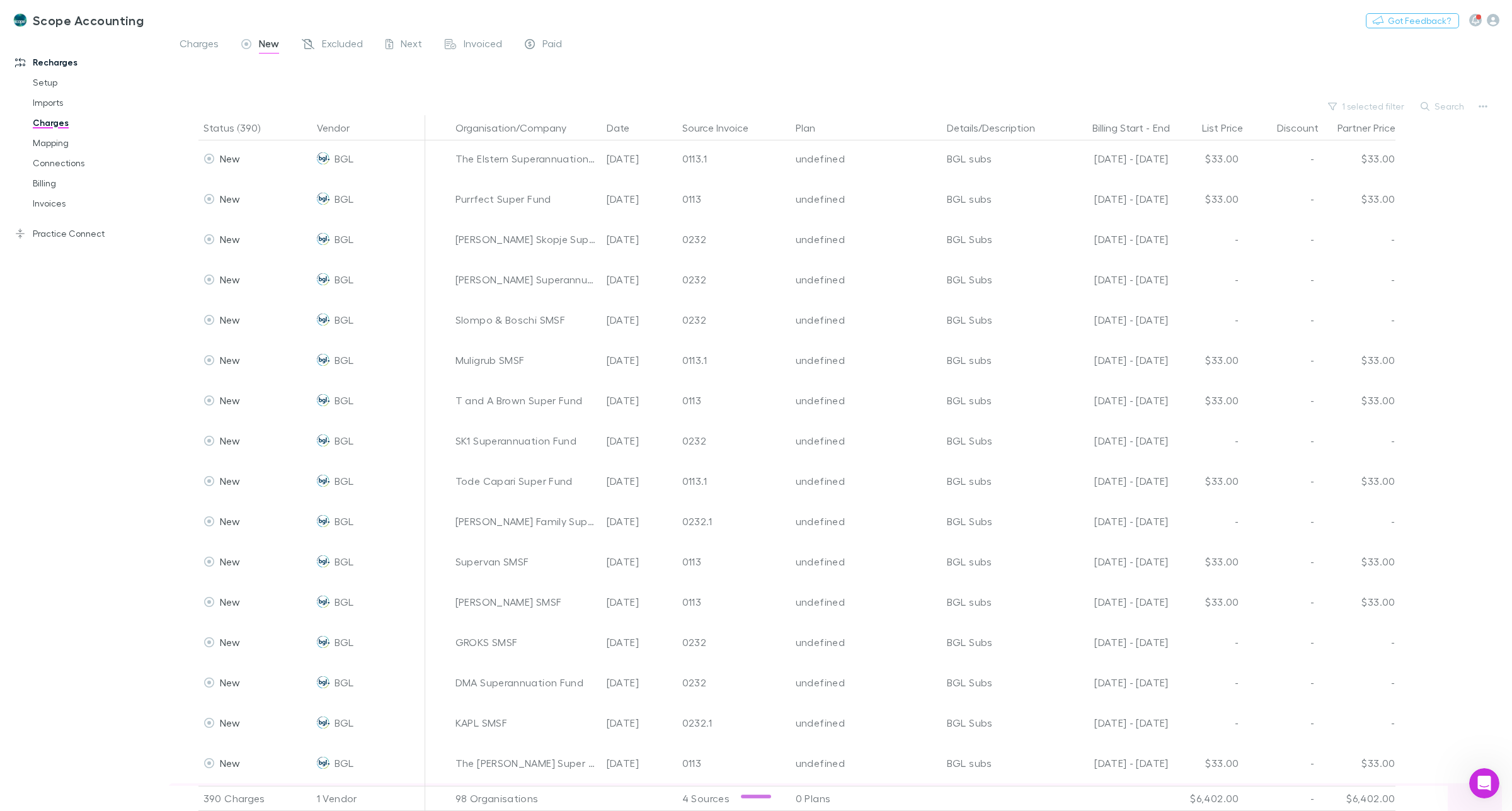
scroll to position [0, 0]
click at [486, 131] on button "Organisation/Company" at bounding box center [518, 127] width 126 height 25
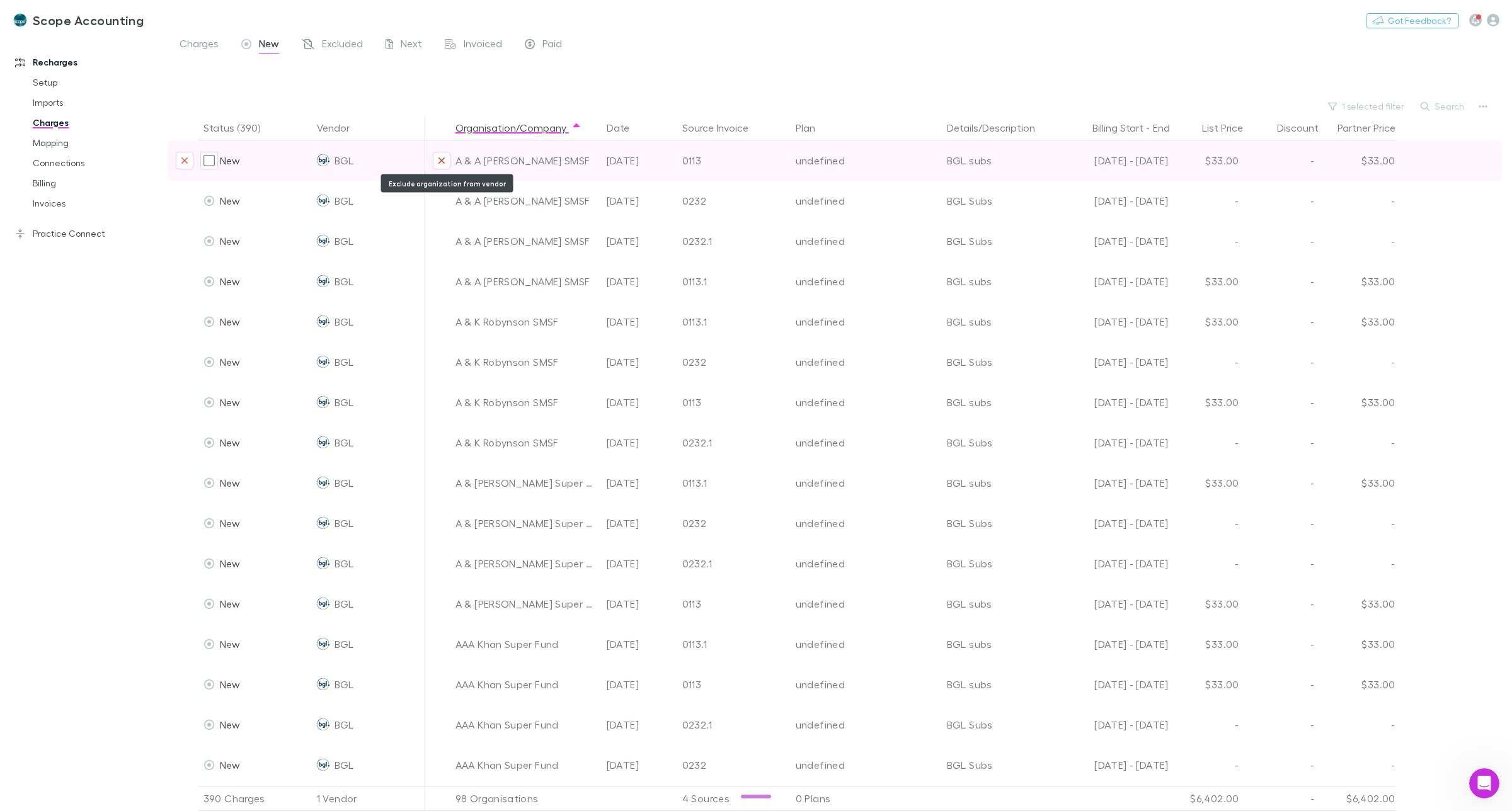
click at [441, 160] on icon "Exclude organization from vendor" at bounding box center [442, 160] width 6 height 6
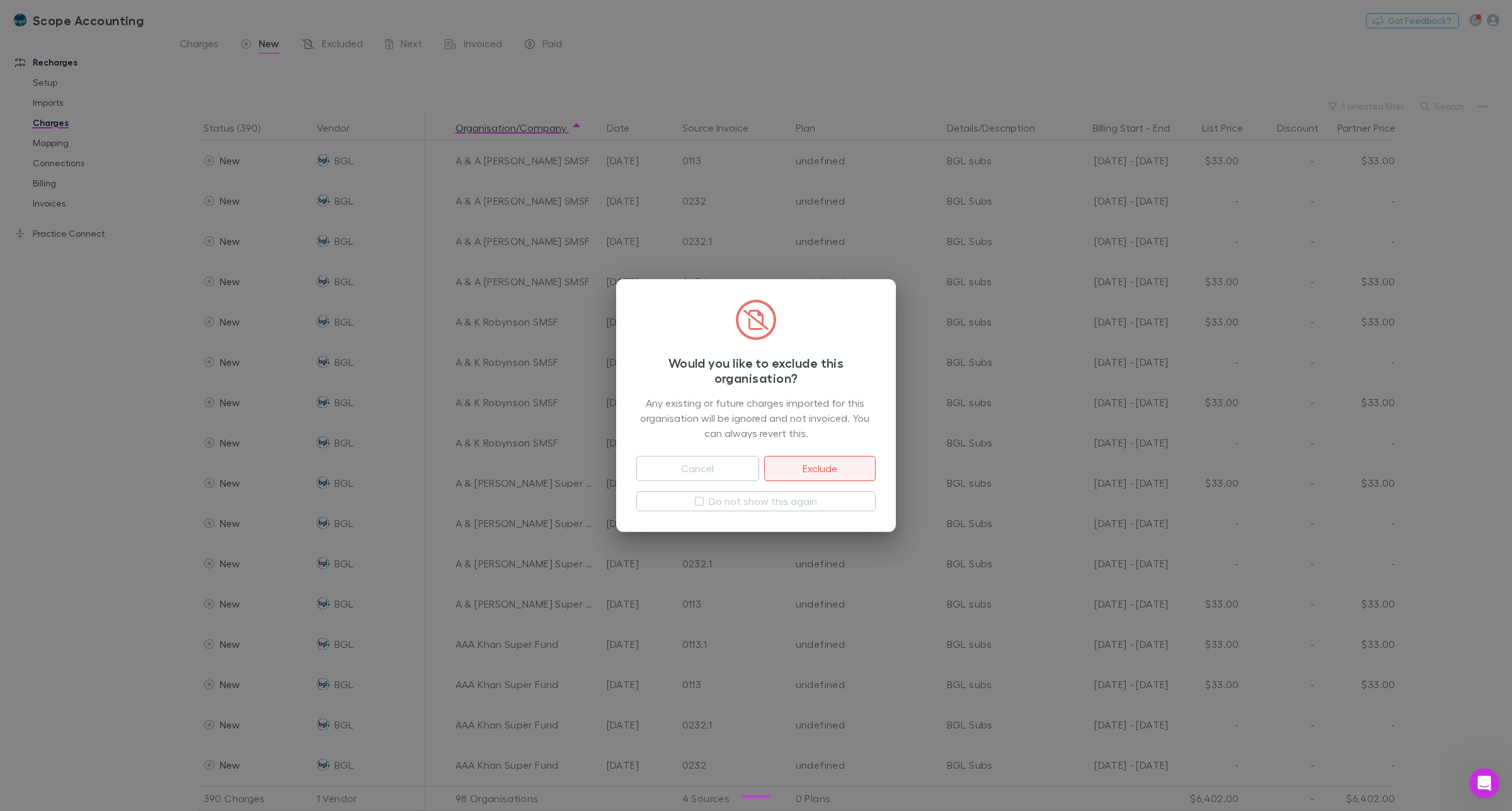
click at [827, 468] on button "Exclude" at bounding box center [820, 468] width 111 height 25
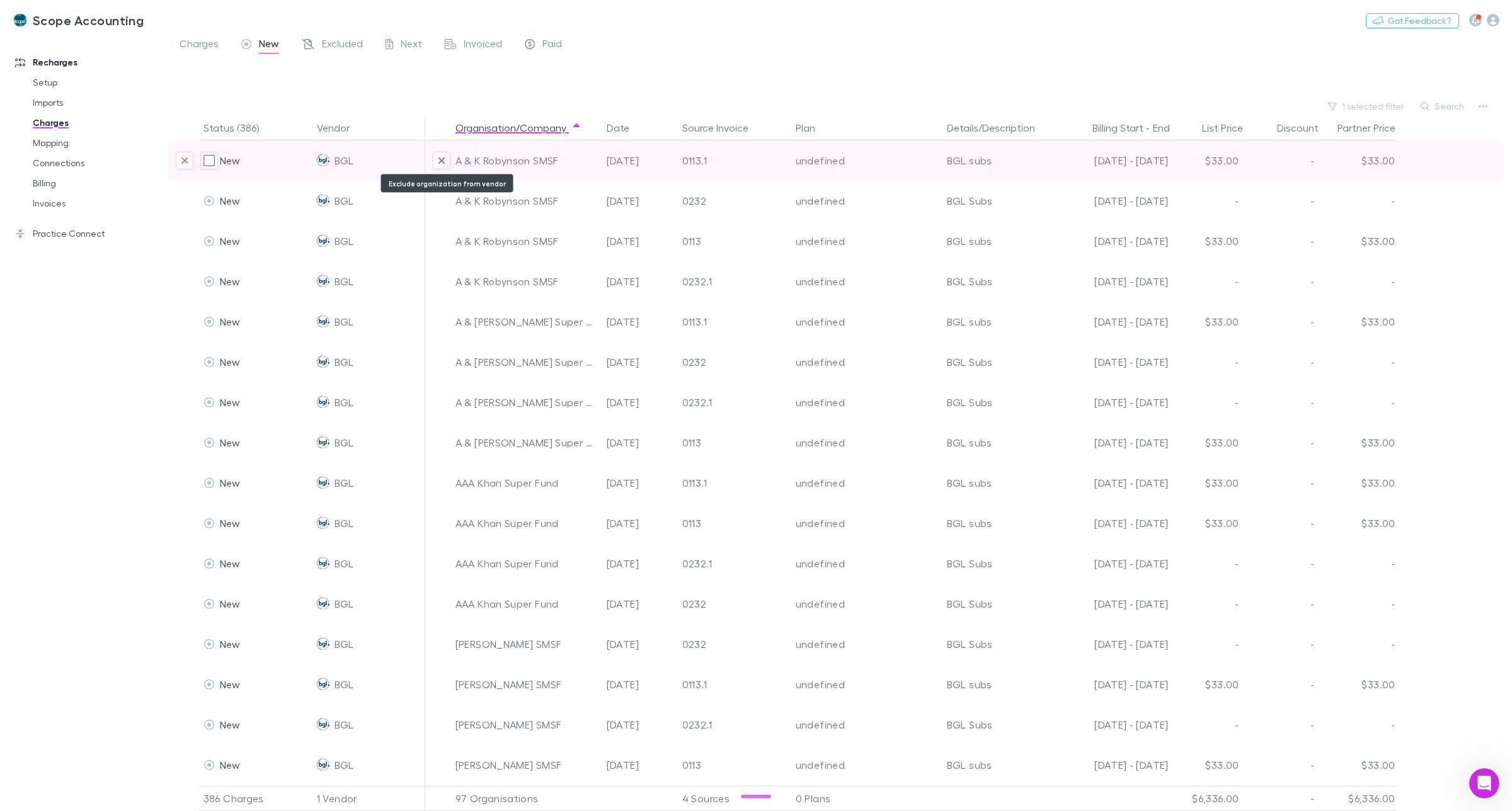
click at [443, 156] on icon "Exclude organization from vendor" at bounding box center [442, 161] width 8 height 10
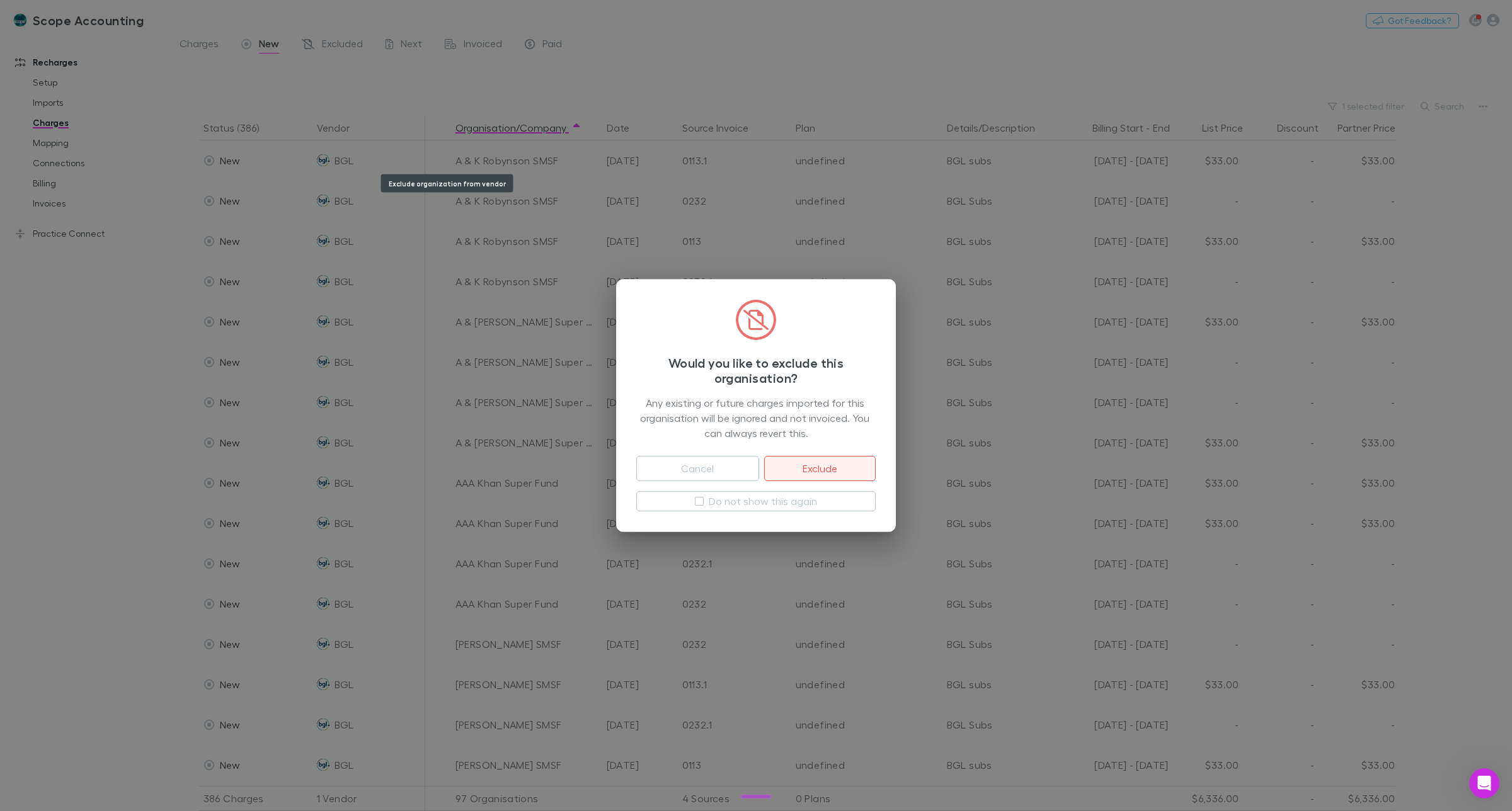
click at [818, 468] on button "Exclude" at bounding box center [820, 468] width 111 height 25
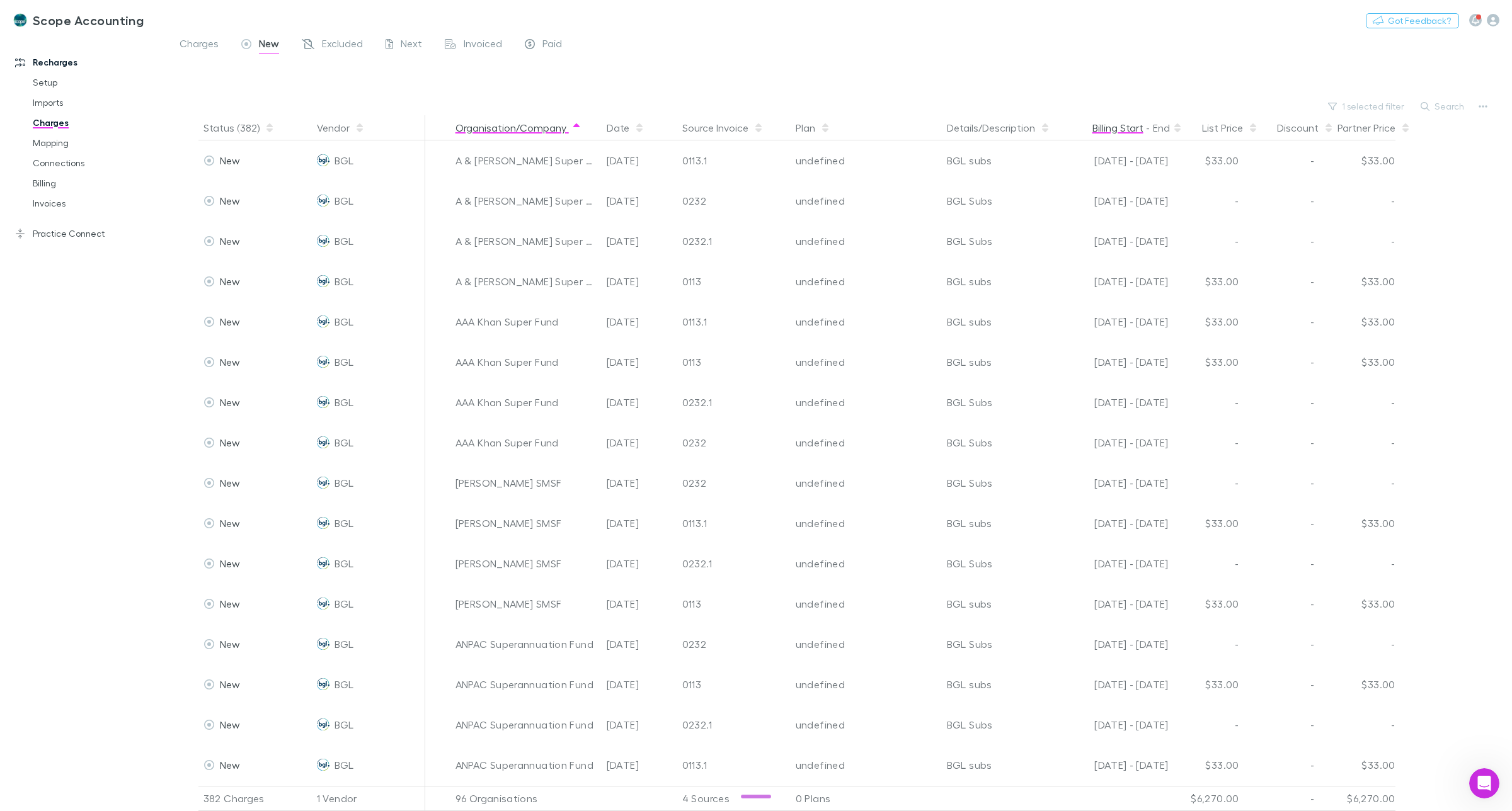
click at [1116, 128] on button "Billing Start" at bounding box center [1118, 127] width 51 height 25
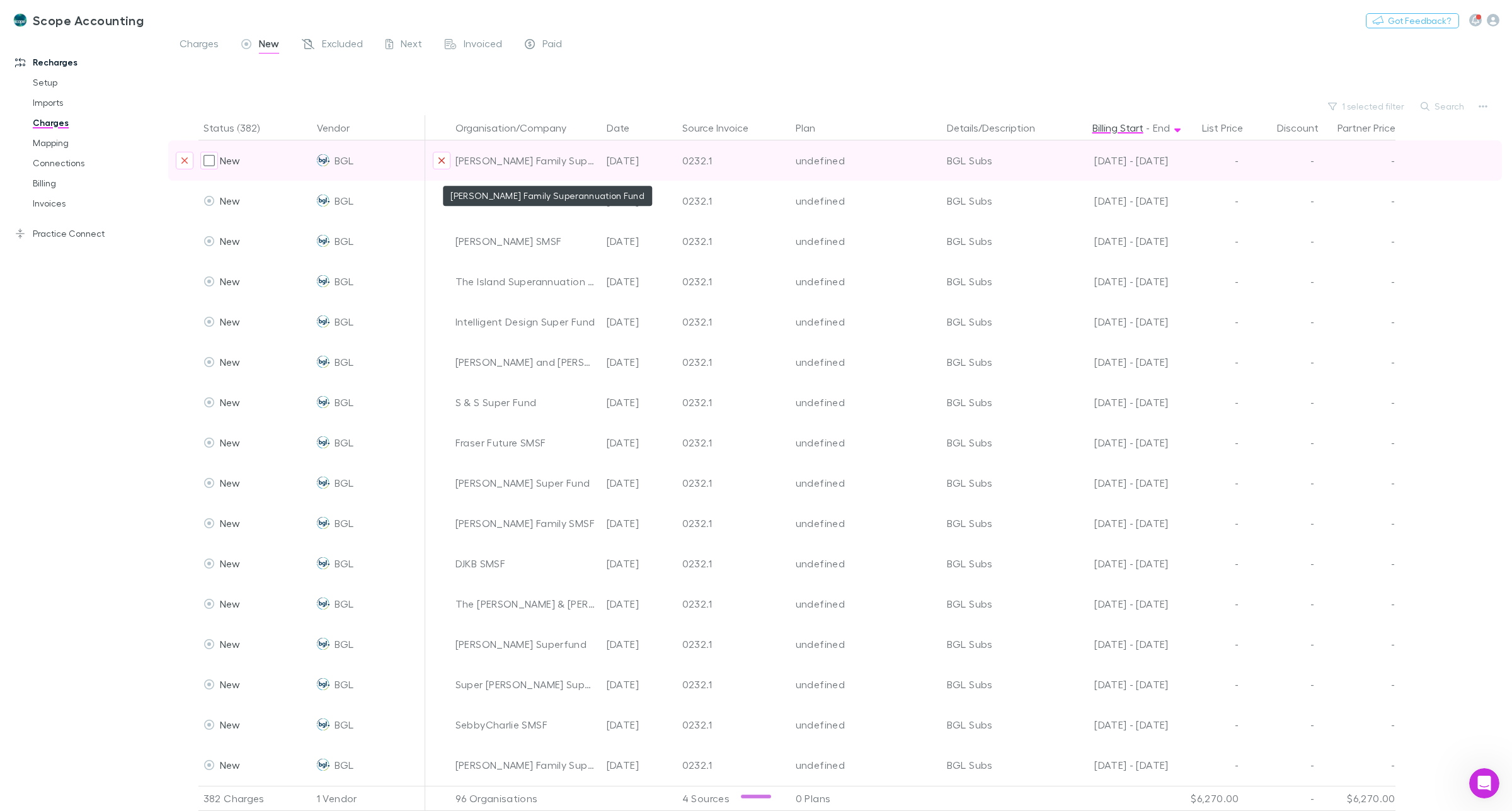
click at [440, 160] on icon "Exclude organization from vendor" at bounding box center [442, 161] width 8 height 10
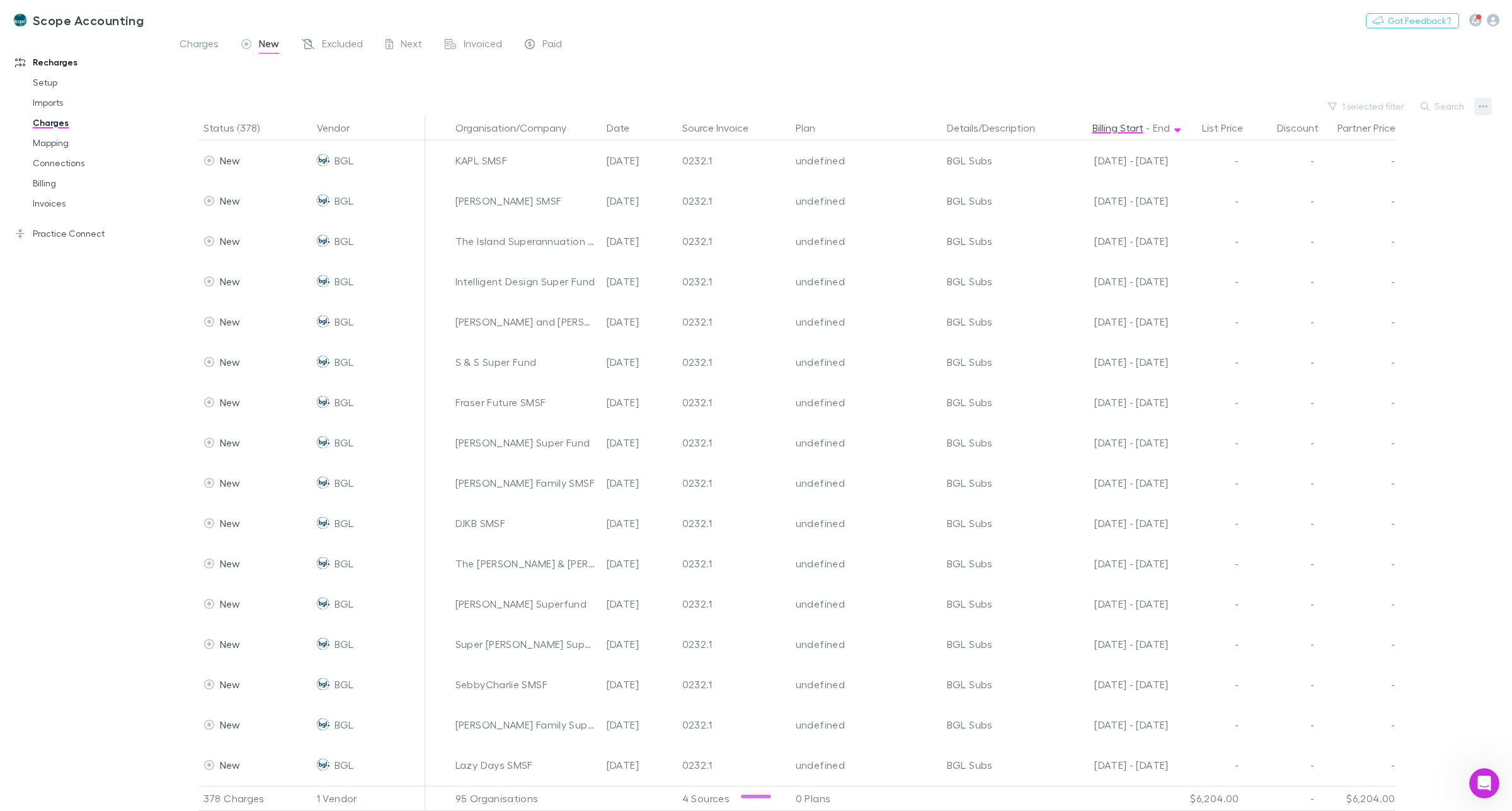
click at [1490, 106] on button "button" at bounding box center [1483, 106] width 17 height 17
click at [1437, 76] on div at bounding box center [756, 405] width 1512 height 811
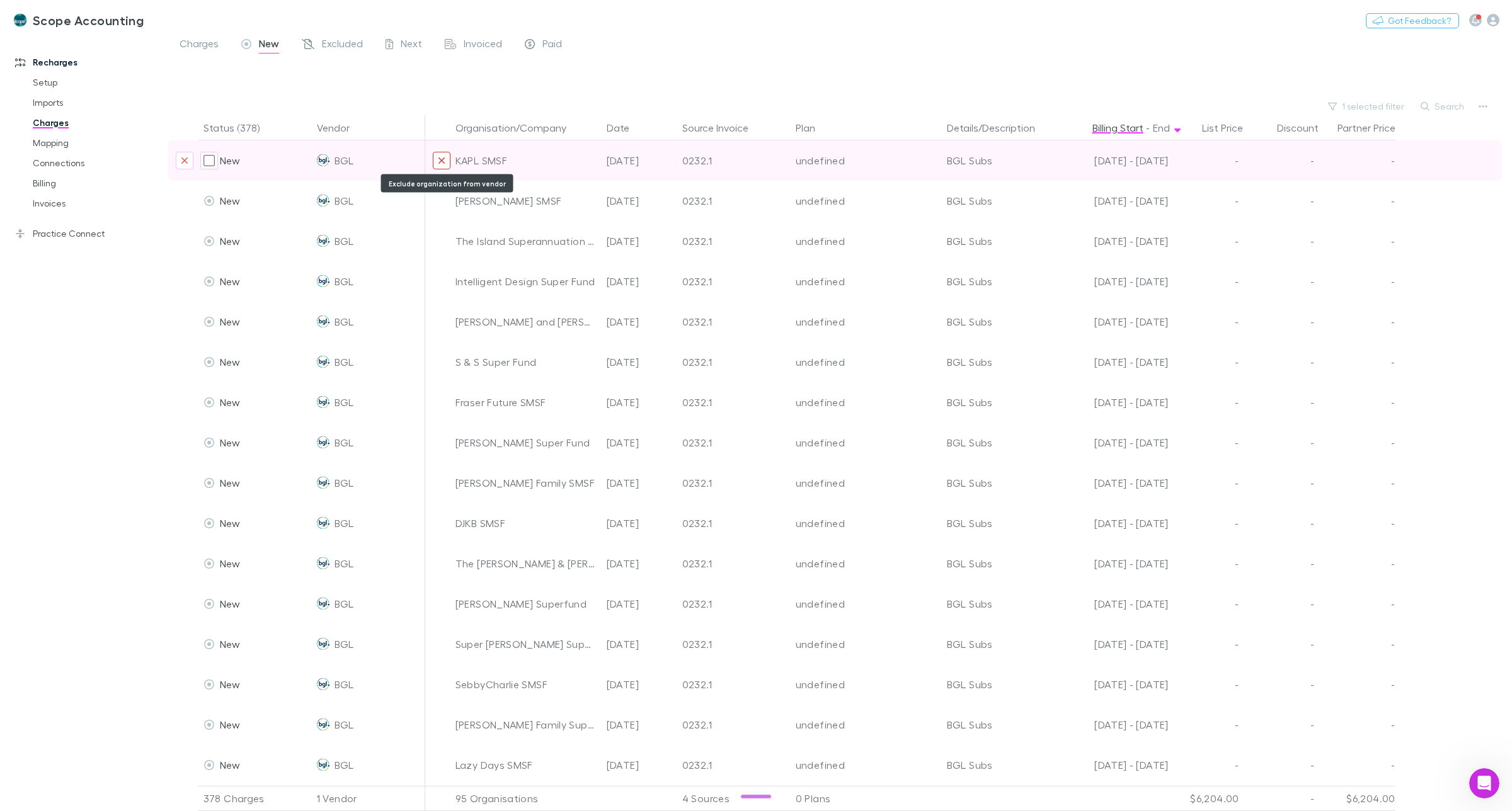
drag, startPoint x: 442, startPoint y: 161, endPoint x: 435, endPoint y: 156, distance: 8.6
click at [461, 85] on div at bounding box center [851, 78] width 1321 height 38
click at [440, 159] on icon "Exclude organization from vendor" at bounding box center [442, 160] width 6 height 6
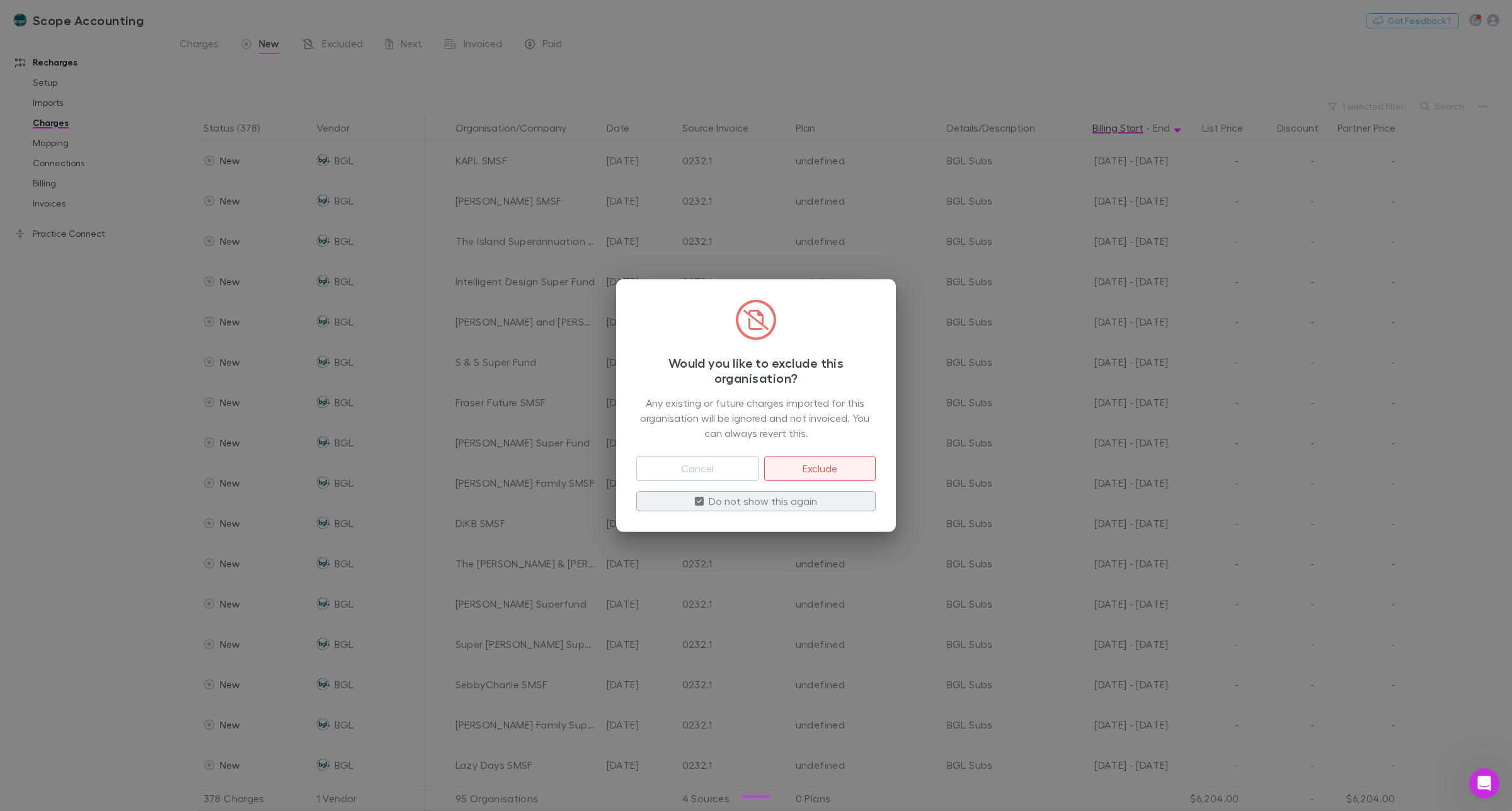
click at [827, 468] on button "Exclude" at bounding box center [820, 468] width 111 height 25
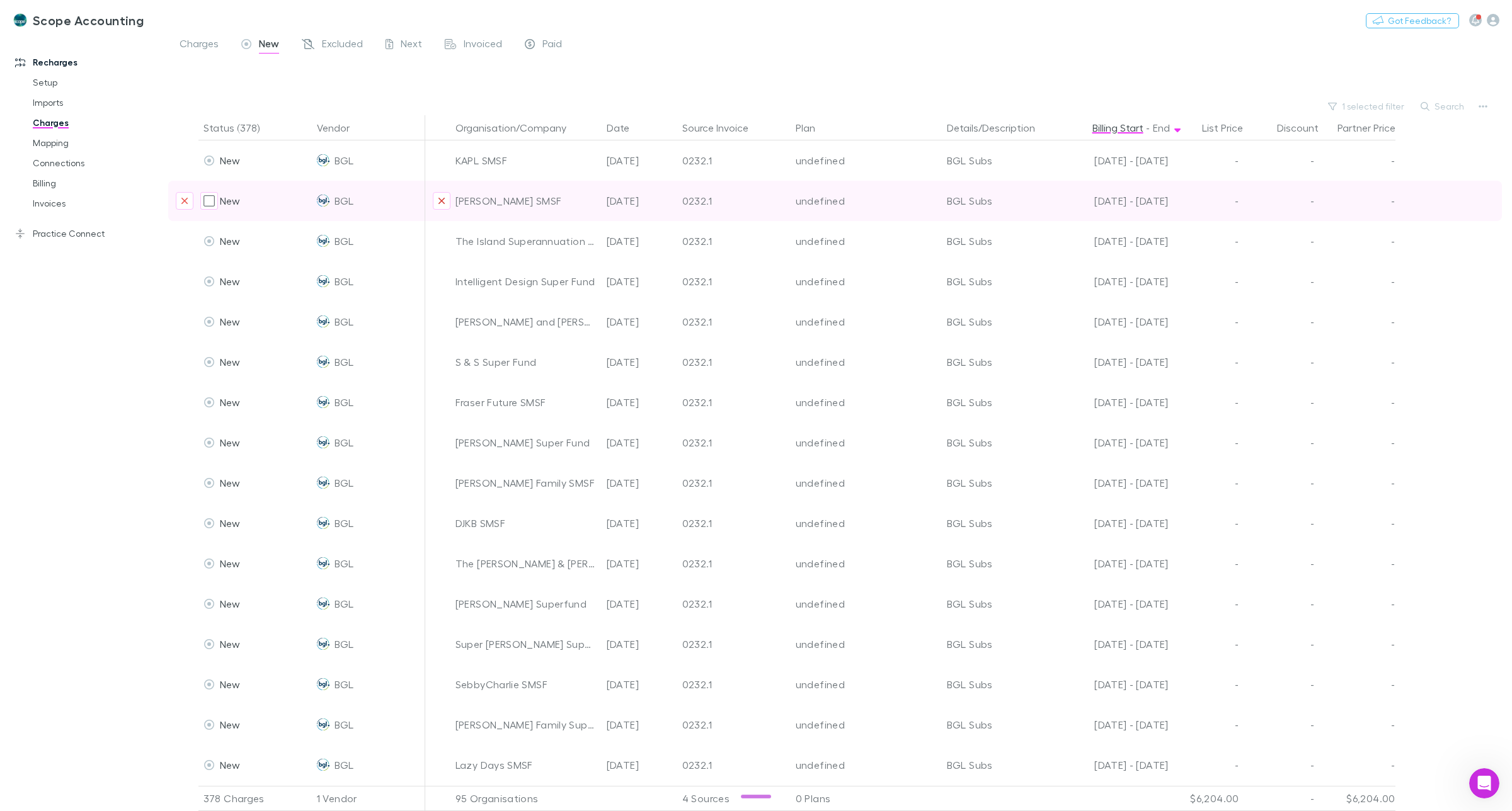
click at [441, 200] on icon "Exclude organization from vendor" at bounding box center [442, 201] width 6 height 6
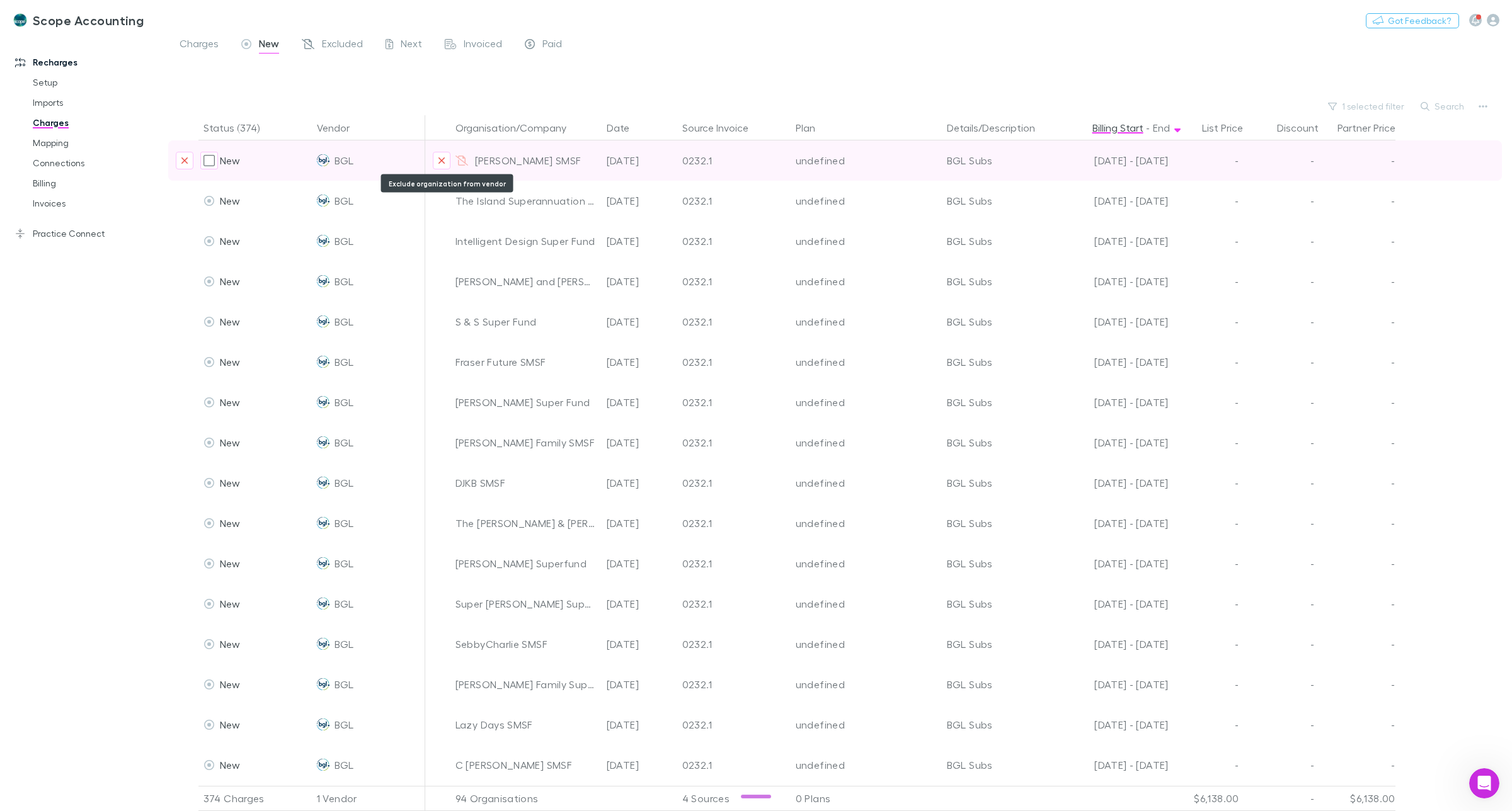
click at [443, 162] on icon "Exclude organization from vendor" at bounding box center [442, 160] width 6 height 6
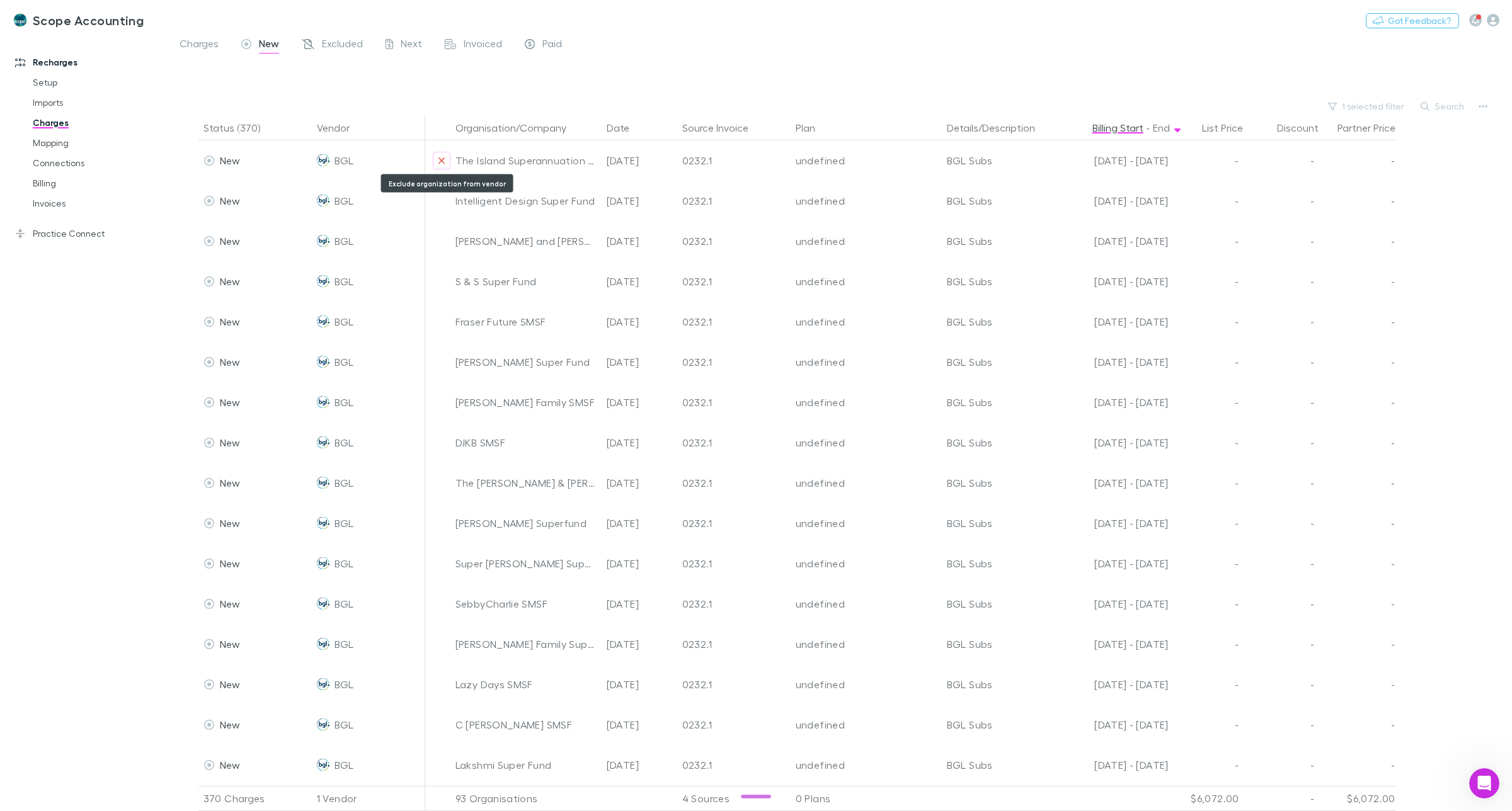
click at [443, 162] on icon "Exclude organization from vendor" at bounding box center [442, 160] width 6 height 6
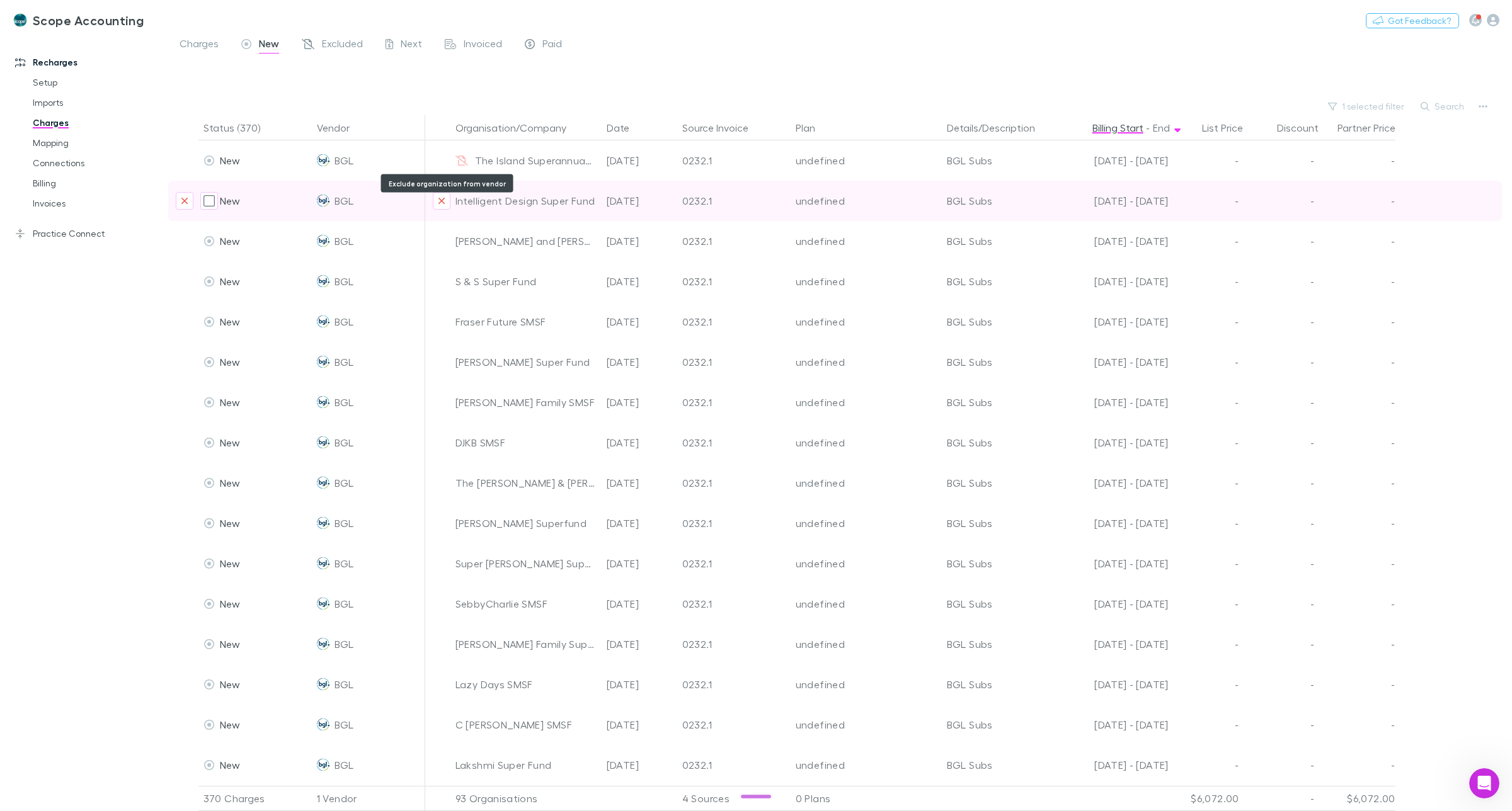
click at [443, 202] on icon "Exclude organization from vendor" at bounding box center [442, 201] width 8 height 10
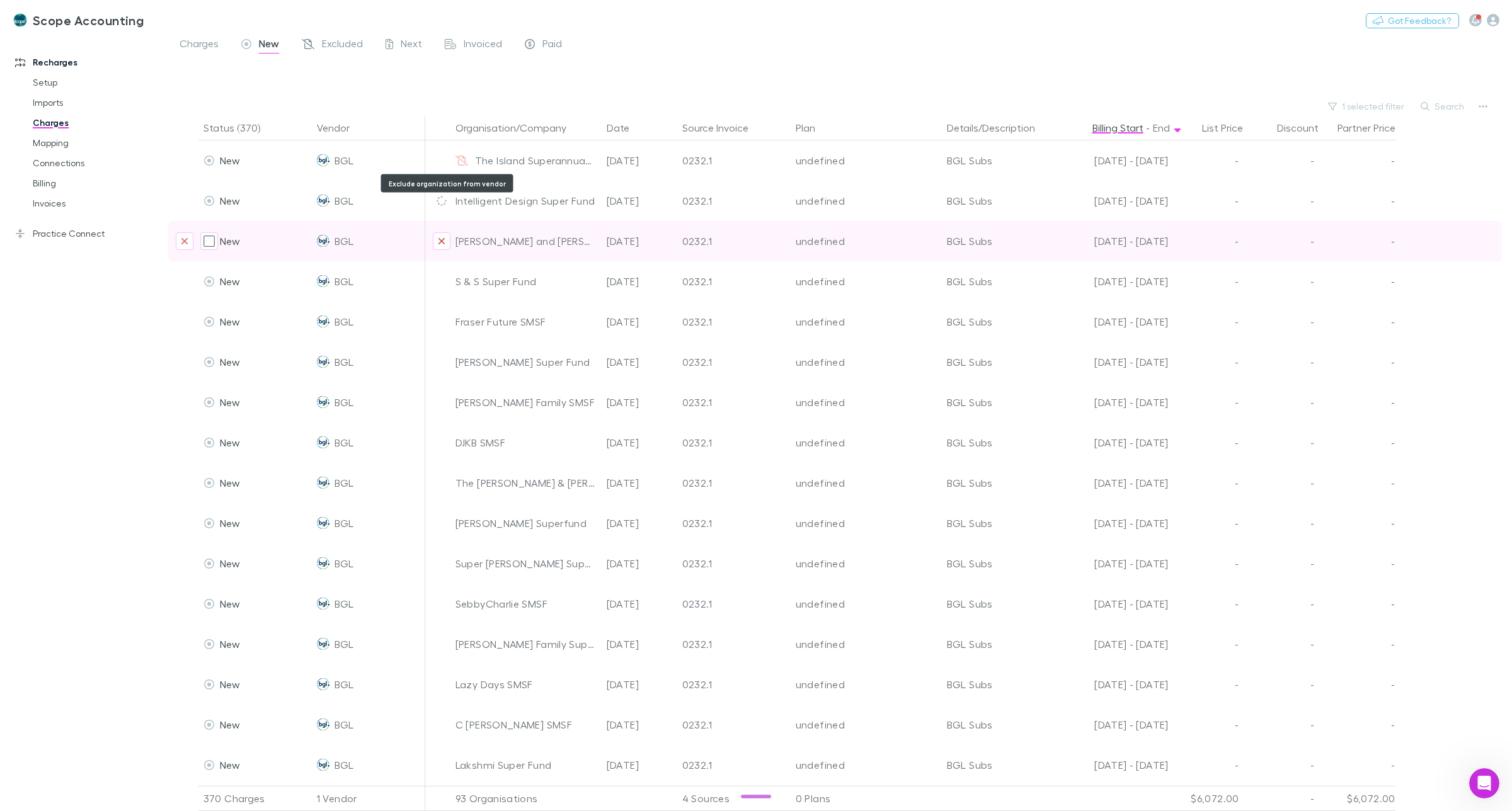
click at [443, 241] on icon "Exclude organization from vendor" at bounding box center [442, 241] width 8 height 10
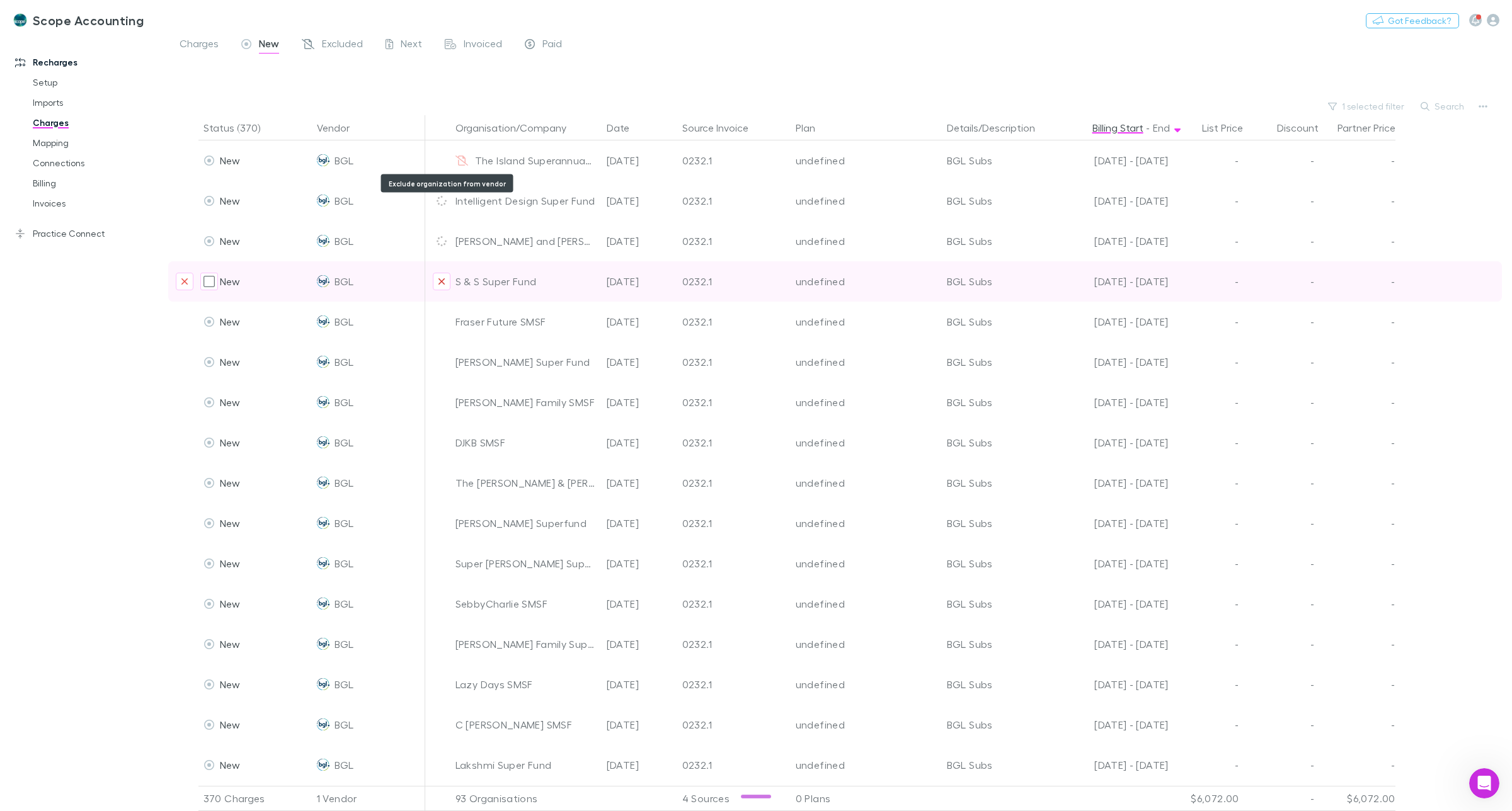
click at [442, 280] on icon "Exclude organization from vendor" at bounding box center [442, 281] width 8 height 10
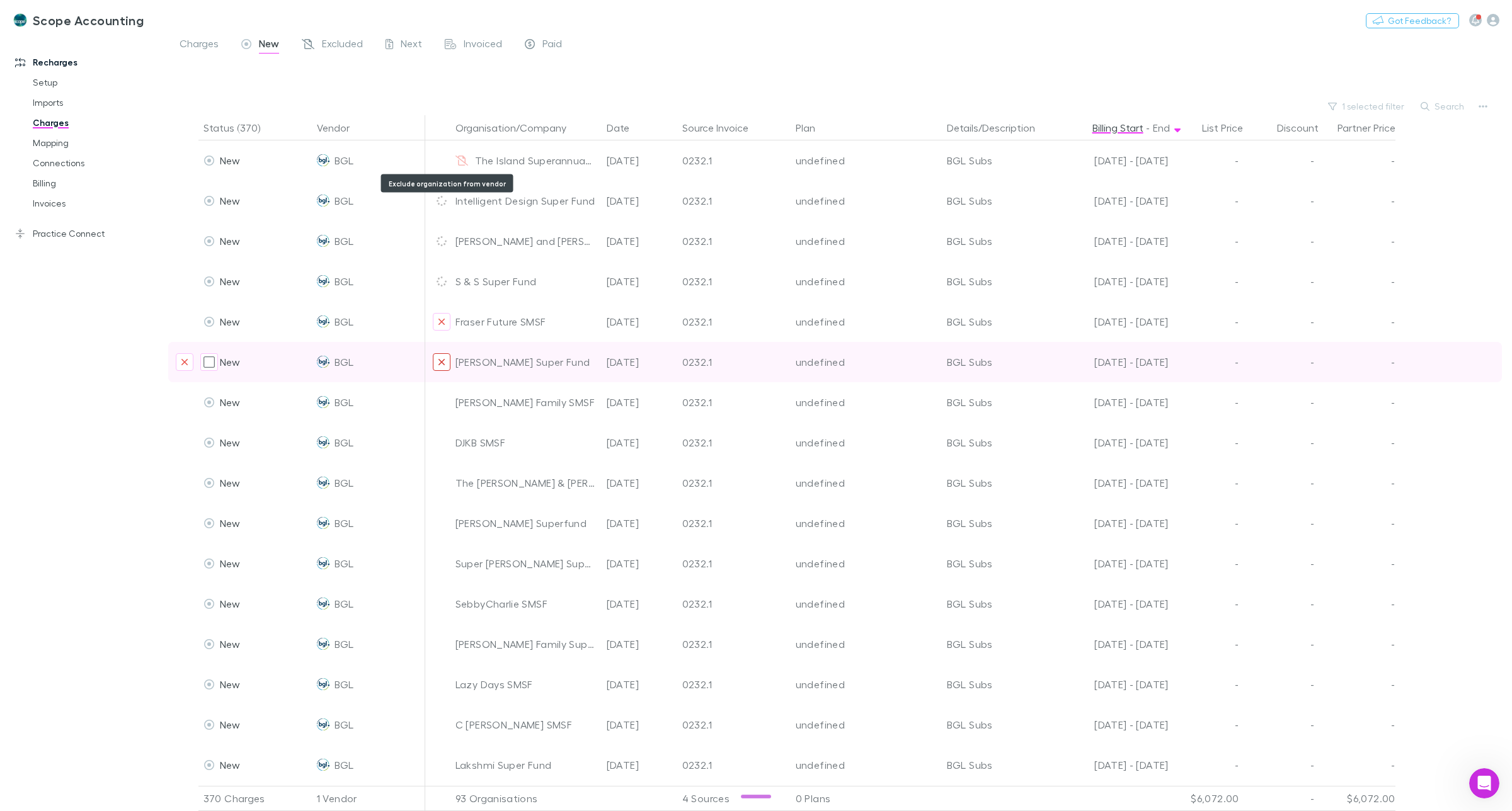
click at [441, 321] on icon "Exclude organization from vendor" at bounding box center [442, 322] width 6 height 6
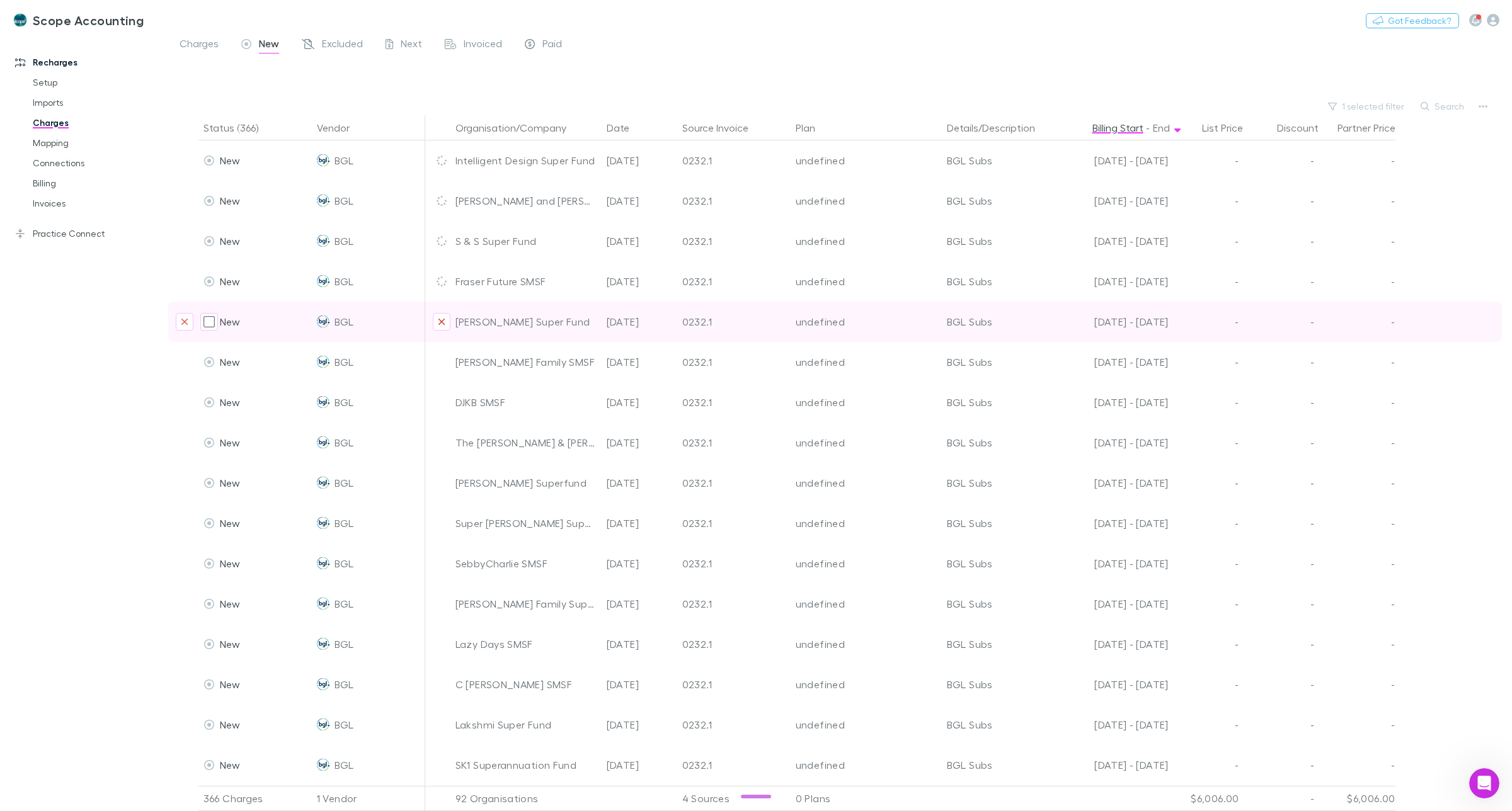
click at [439, 325] on icon "Exclude organization from vendor" at bounding box center [442, 322] width 8 height 10
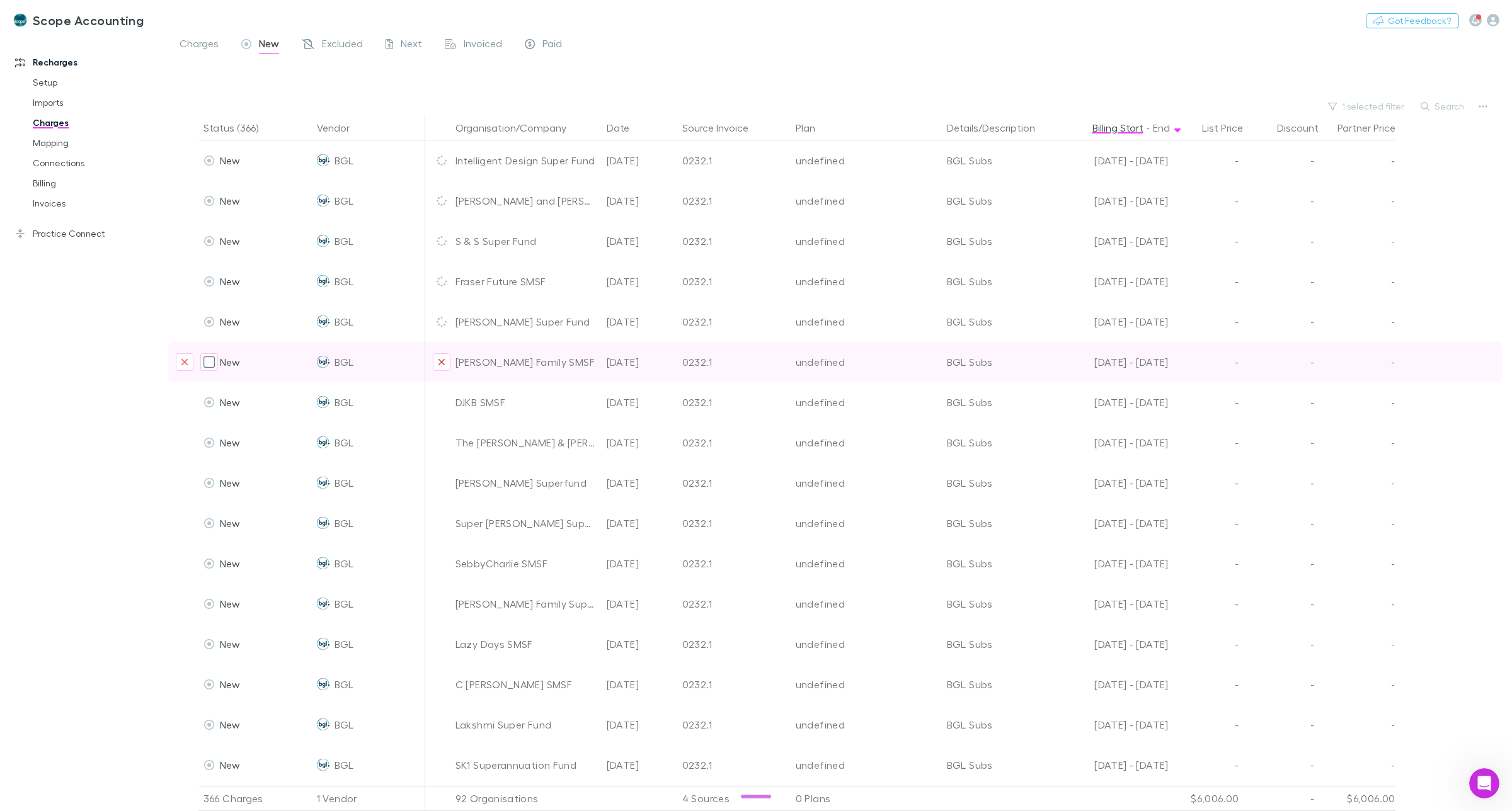
click at [443, 363] on icon "Exclude organization from vendor" at bounding box center [442, 362] width 6 height 6
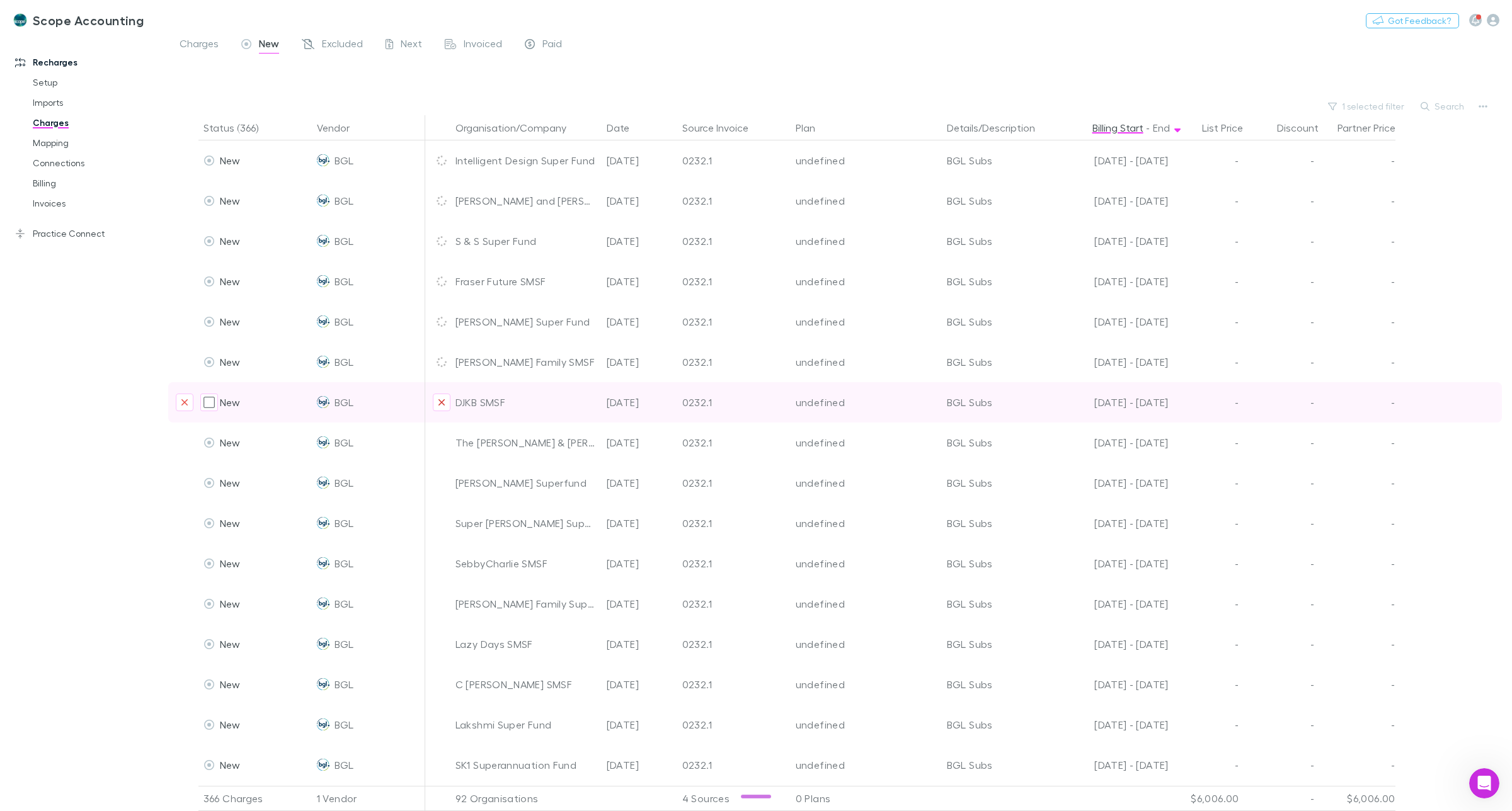
click at [444, 403] on icon "Exclude organization from vendor" at bounding box center [442, 402] width 8 height 10
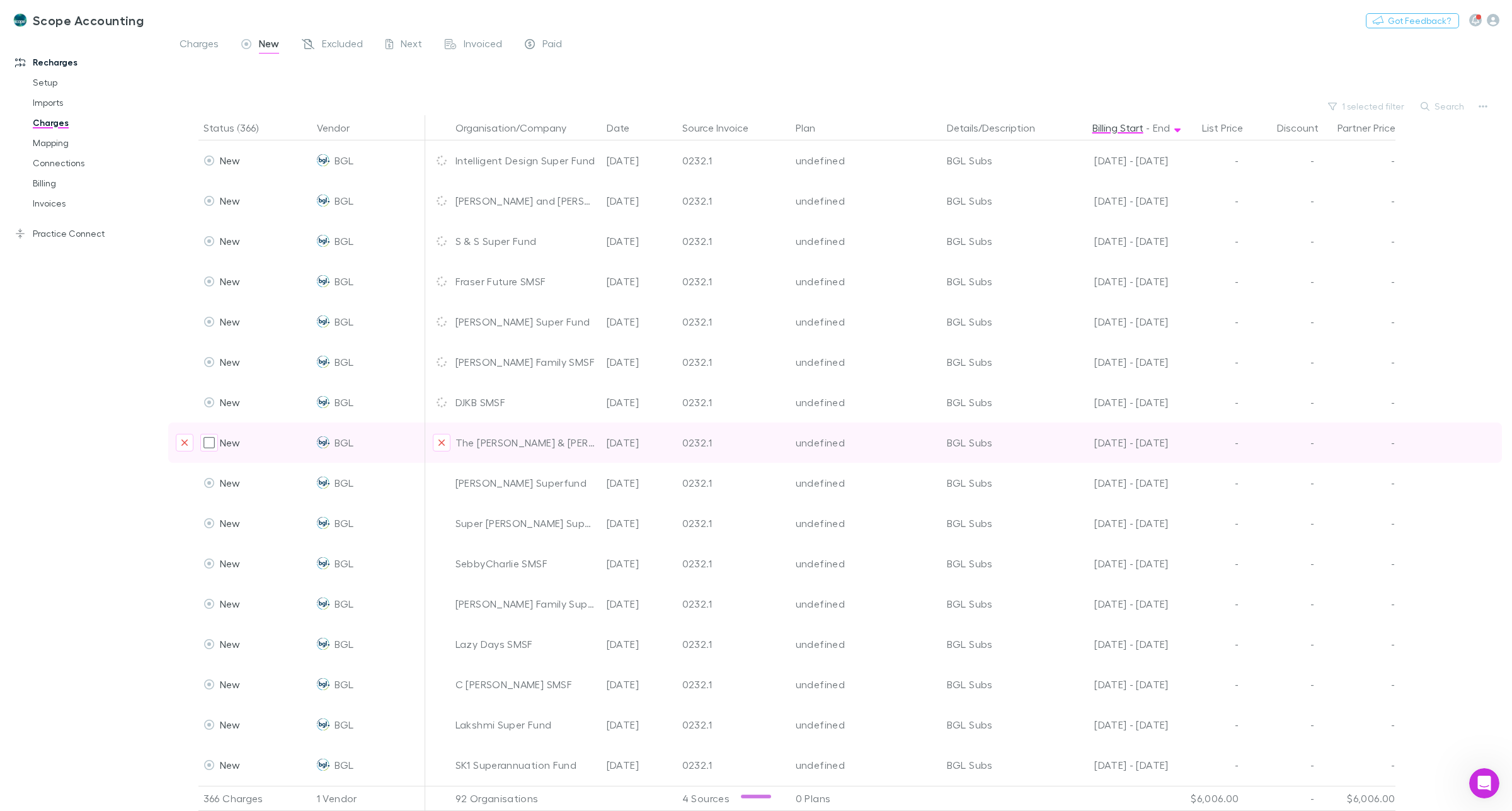
click at [442, 441] on icon "Exclude organization from vendor" at bounding box center [442, 443] width 8 height 10
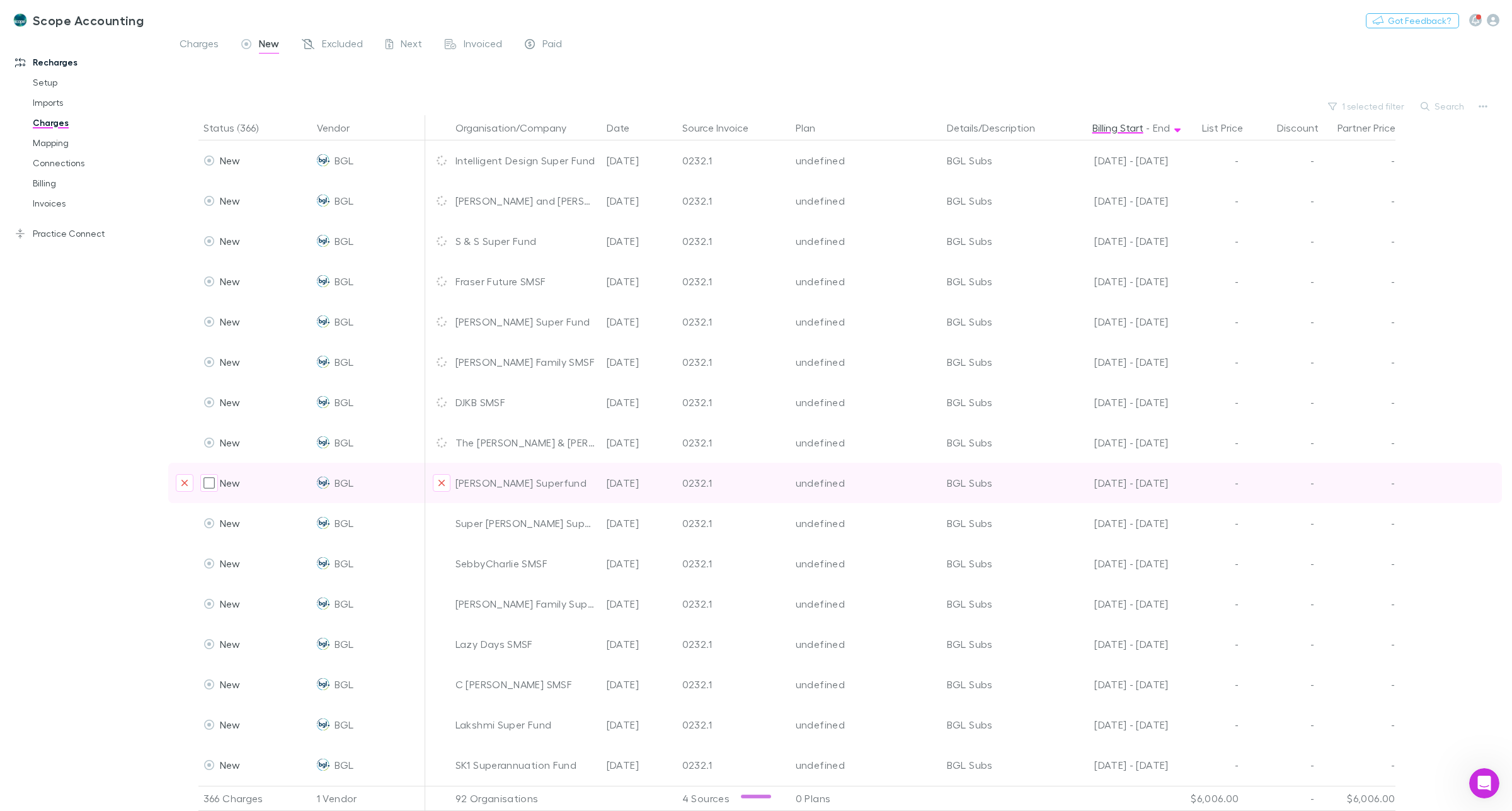
click at [443, 483] on icon "Exclude organization from vendor" at bounding box center [442, 483] width 8 height 10
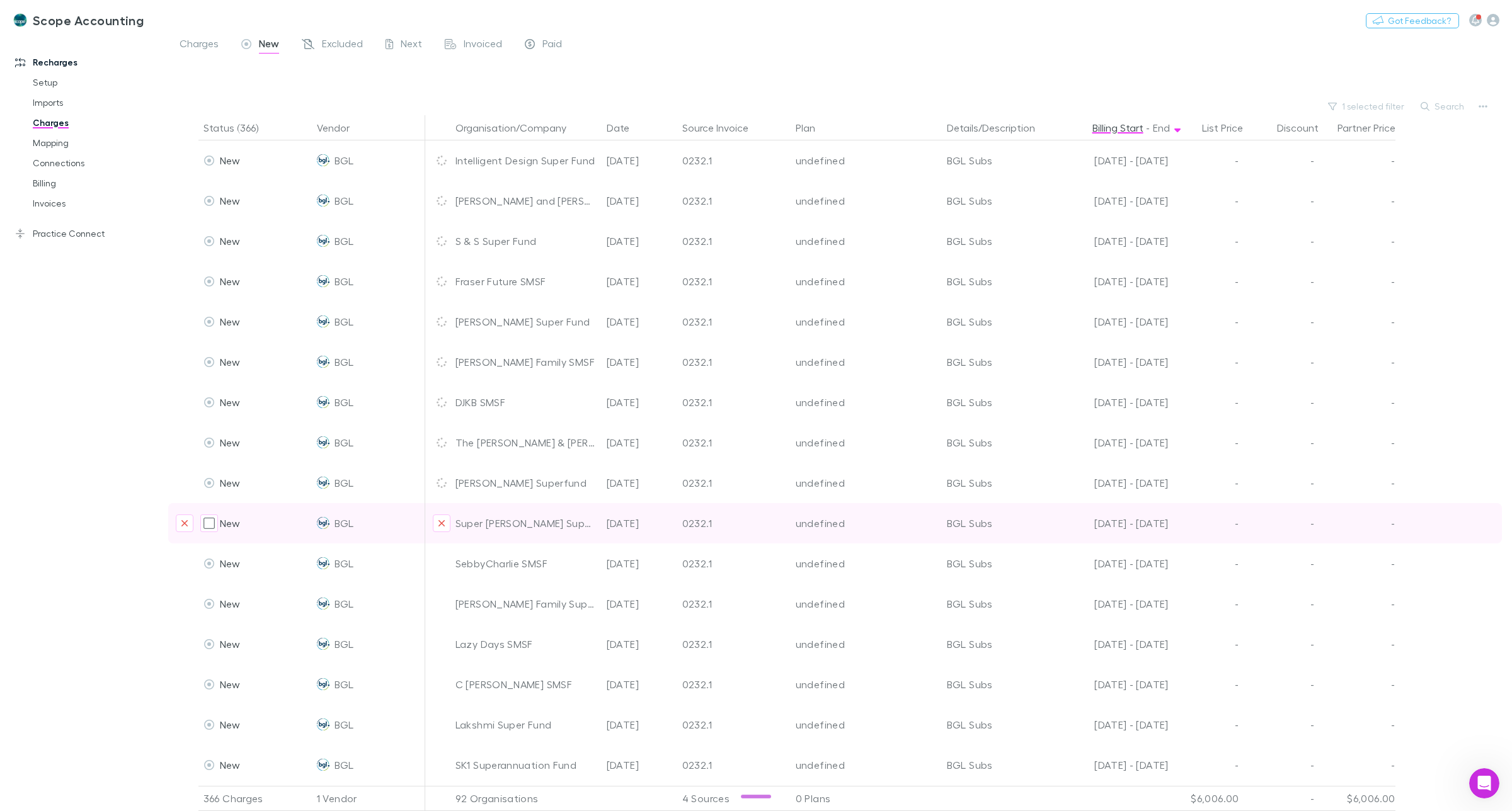
click at [444, 526] on icon "Exclude organization from vendor" at bounding box center [442, 523] width 6 height 6
click at [440, 524] on icon "Exclude organization from vendor" at bounding box center [442, 523] width 6 height 6
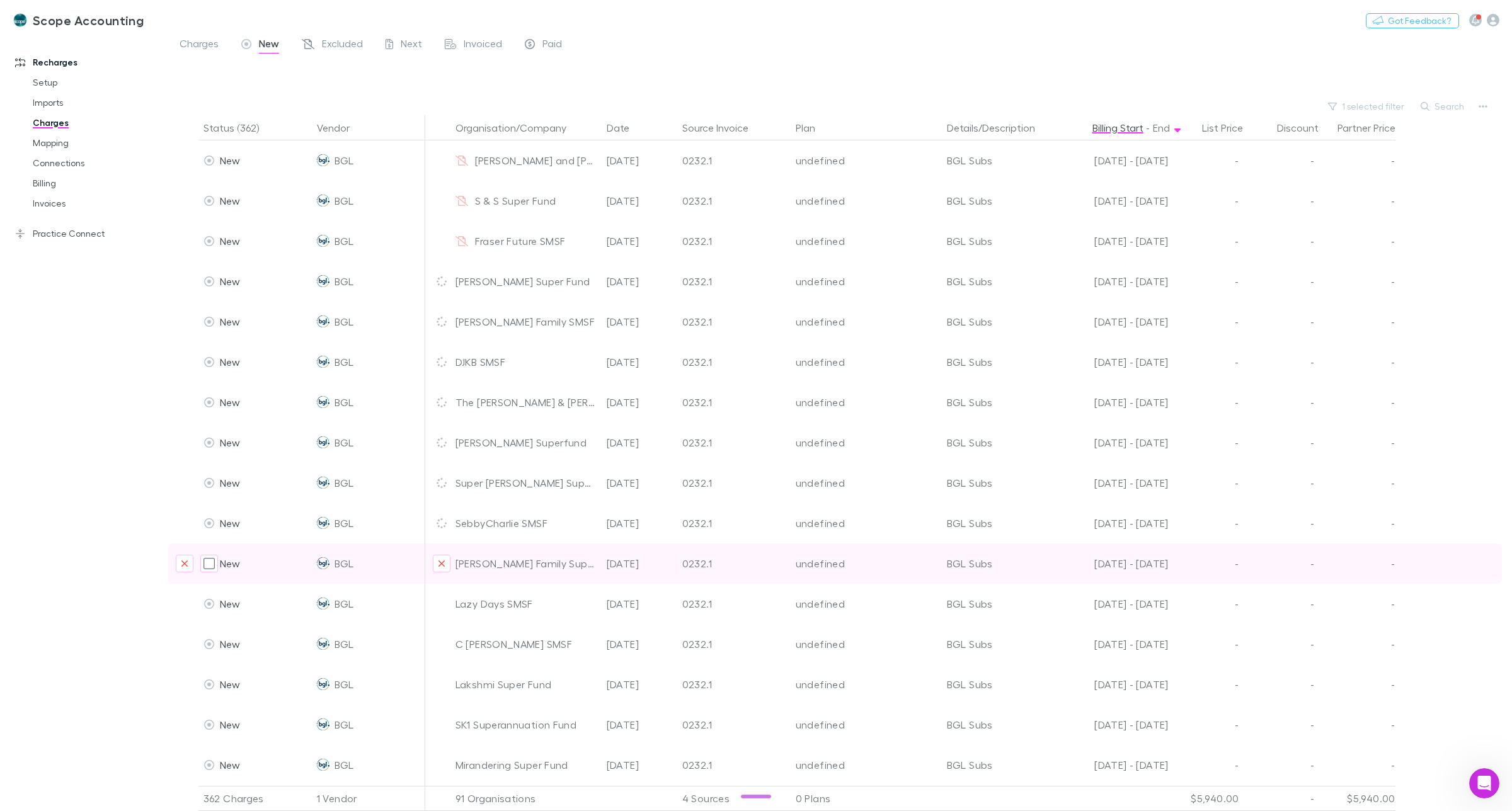
click at [443, 561] on icon "Exclude organization from vendor" at bounding box center [442, 564] width 8 height 10
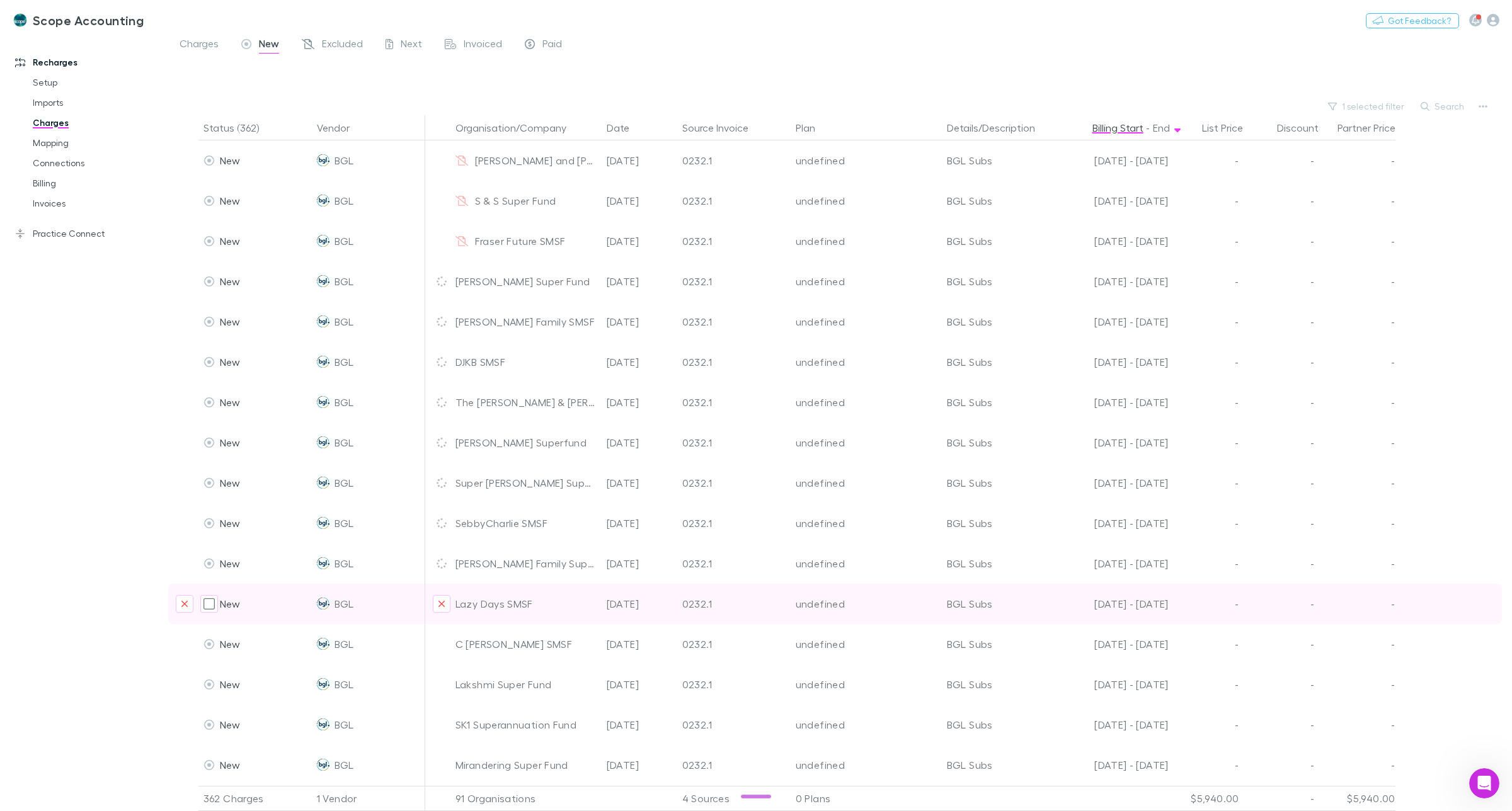
click at [443, 603] on icon "Exclude organization from vendor" at bounding box center [442, 604] width 8 height 10
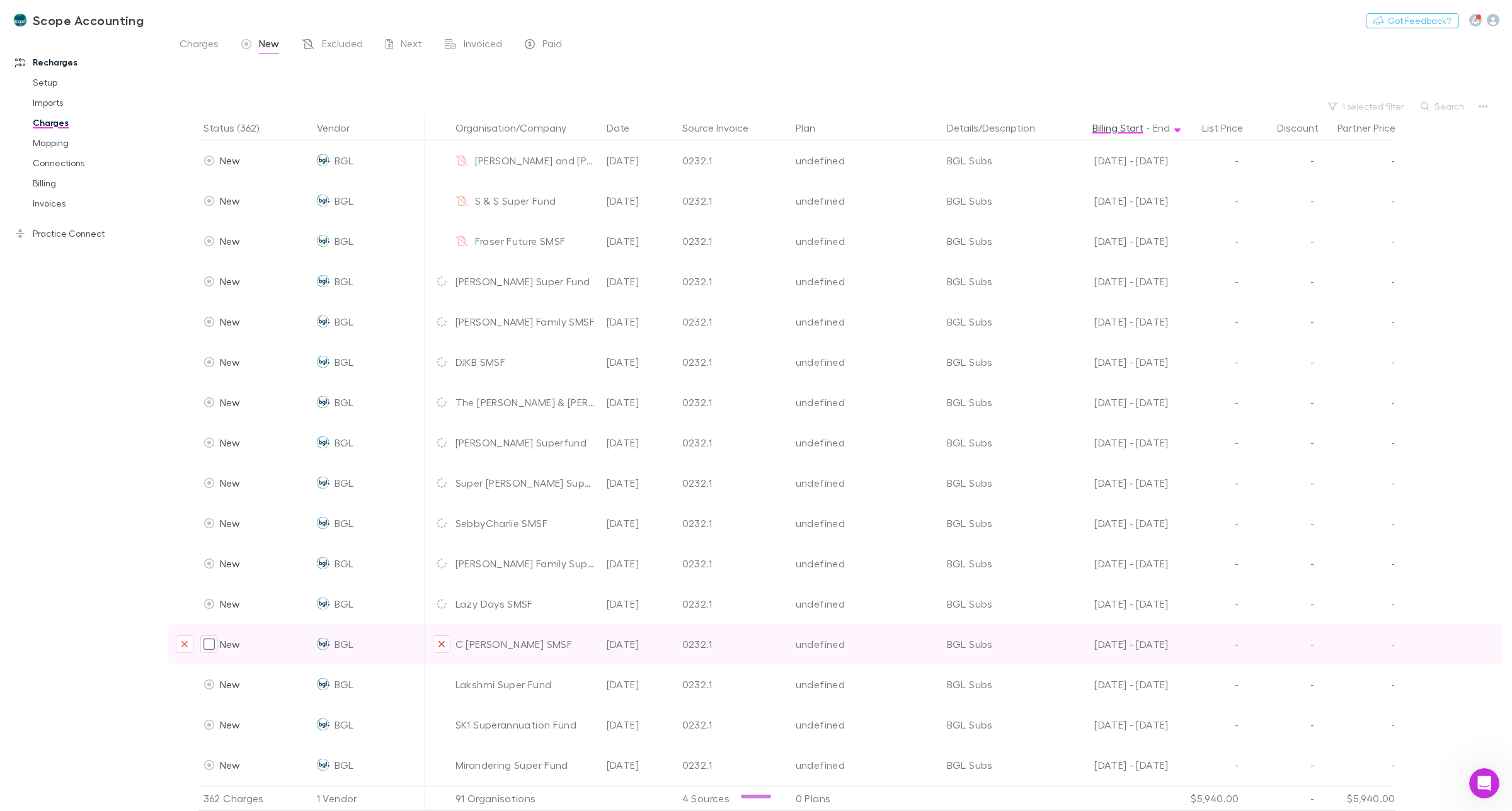
click at [444, 643] on icon "Exclude organization from vendor" at bounding box center [442, 644] width 8 height 10
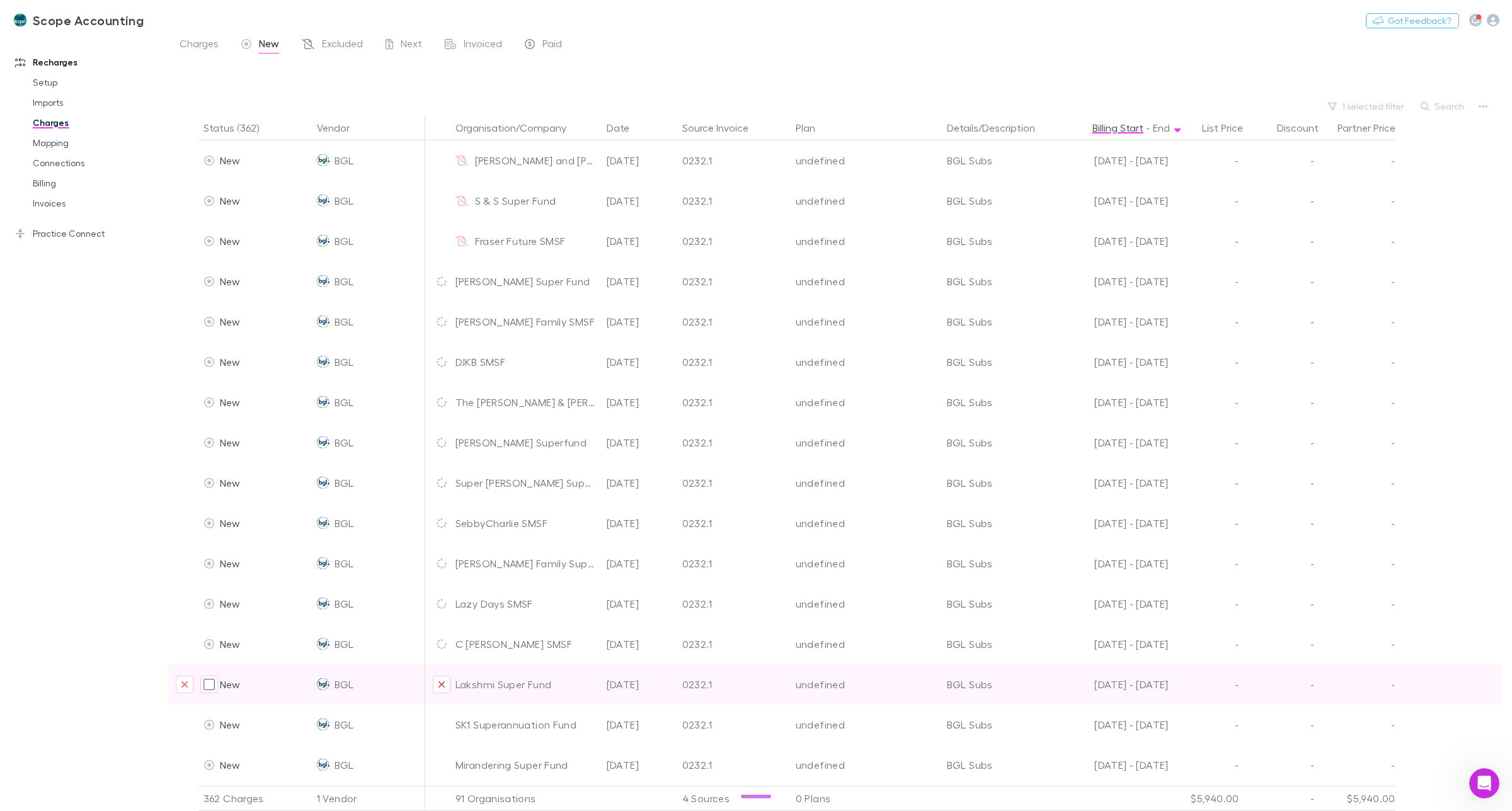
click at [442, 686] on icon "Exclude organization from vendor" at bounding box center [442, 685] width 8 height 10
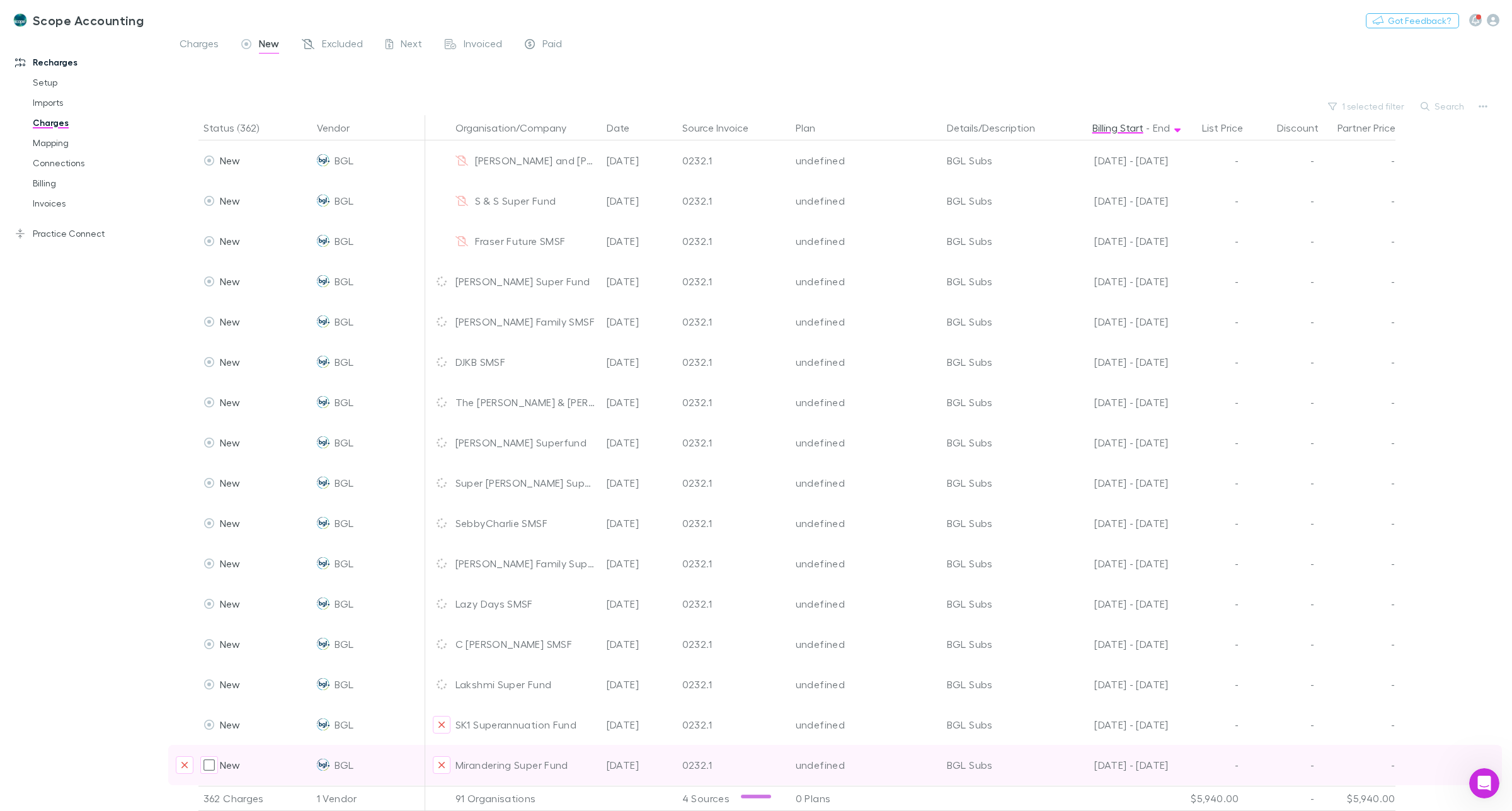
click at [442, 728] on icon "Exclude organization from vendor" at bounding box center [442, 725] width 8 height 10
click at [443, 769] on icon "Exclude organization from vendor" at bounding box center [442, 765] width 8 height 10
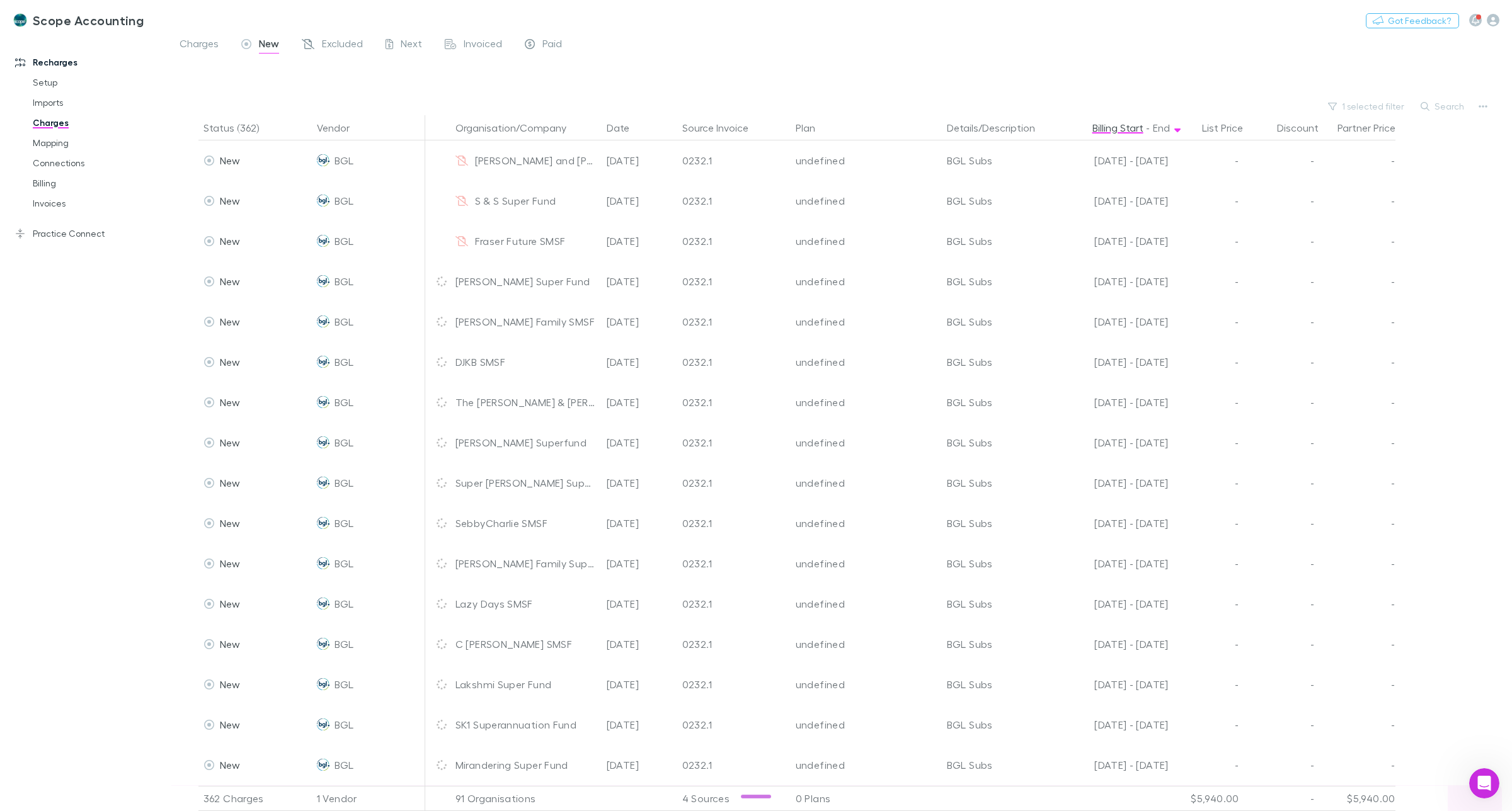
click at [441, 801] on icon "Exclude organization from vendor" at bounding box center [442, 806] width 8 height 10
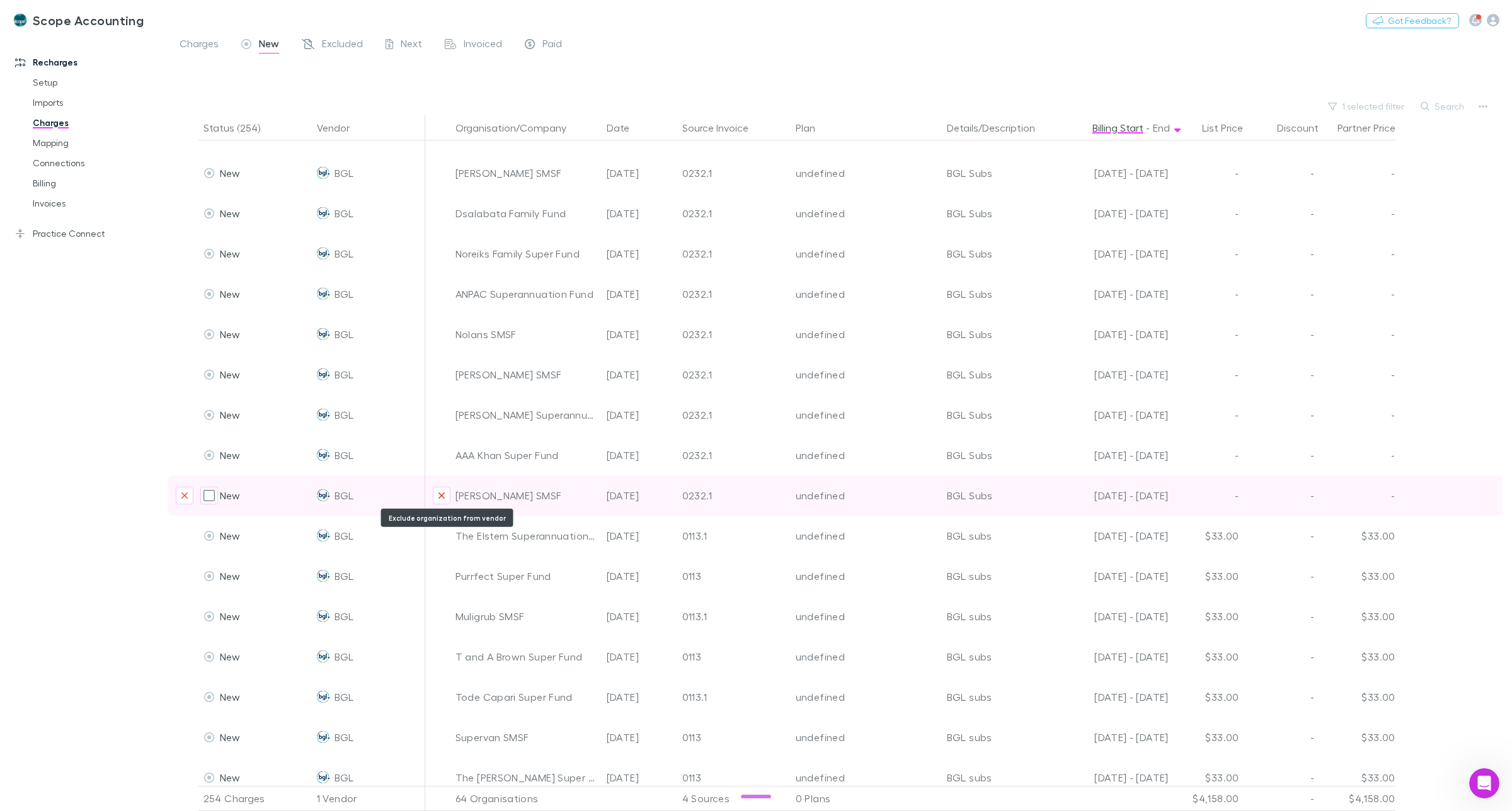
click at [439, 494] on icon "Exclude organization from vendor" at bounding box center [442, 496] width 8 height 10
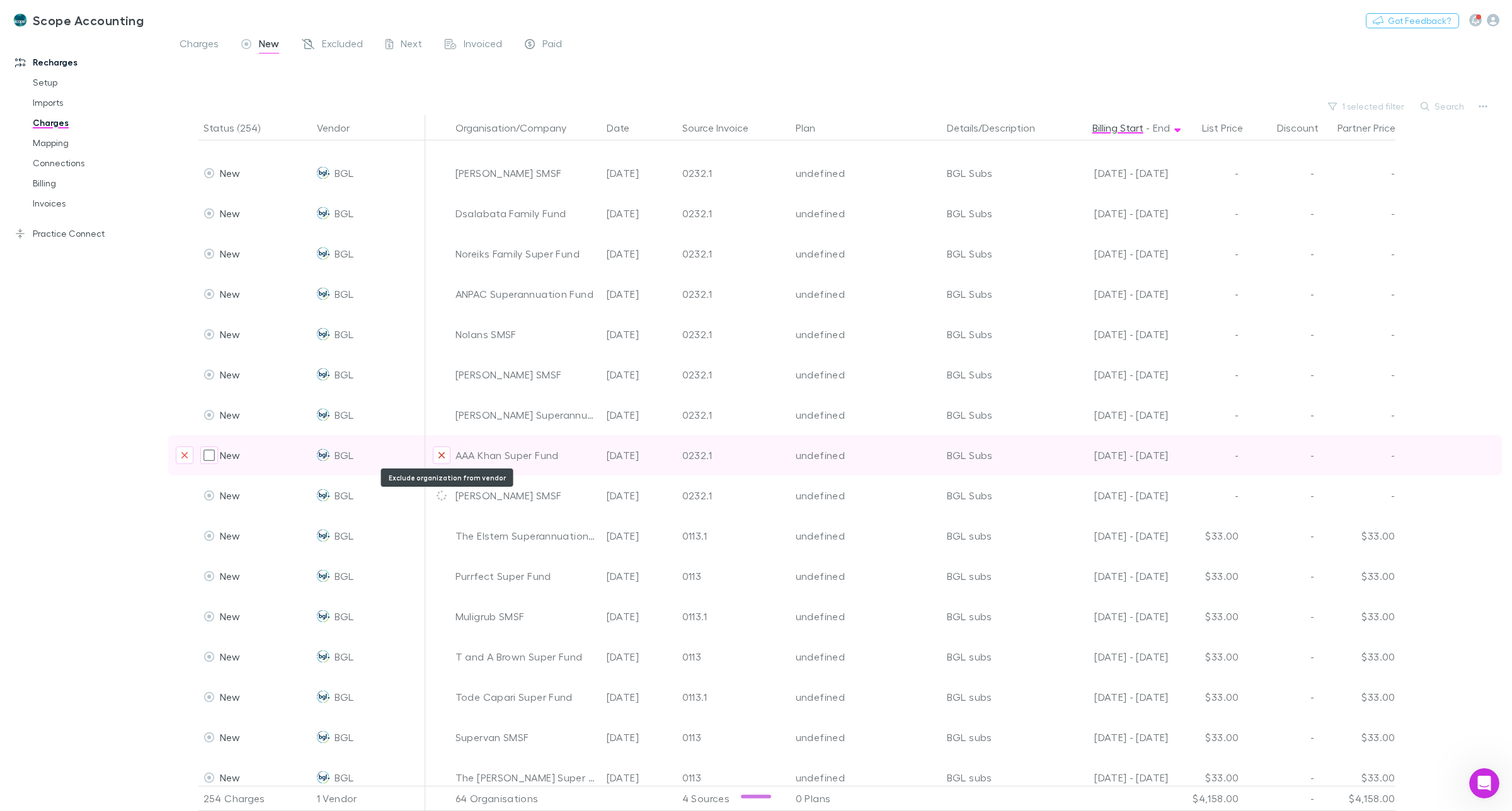
click at [442, 455] on icon "Exclude organization from vendor" at bounding box center [442, 455] width 6 height 6
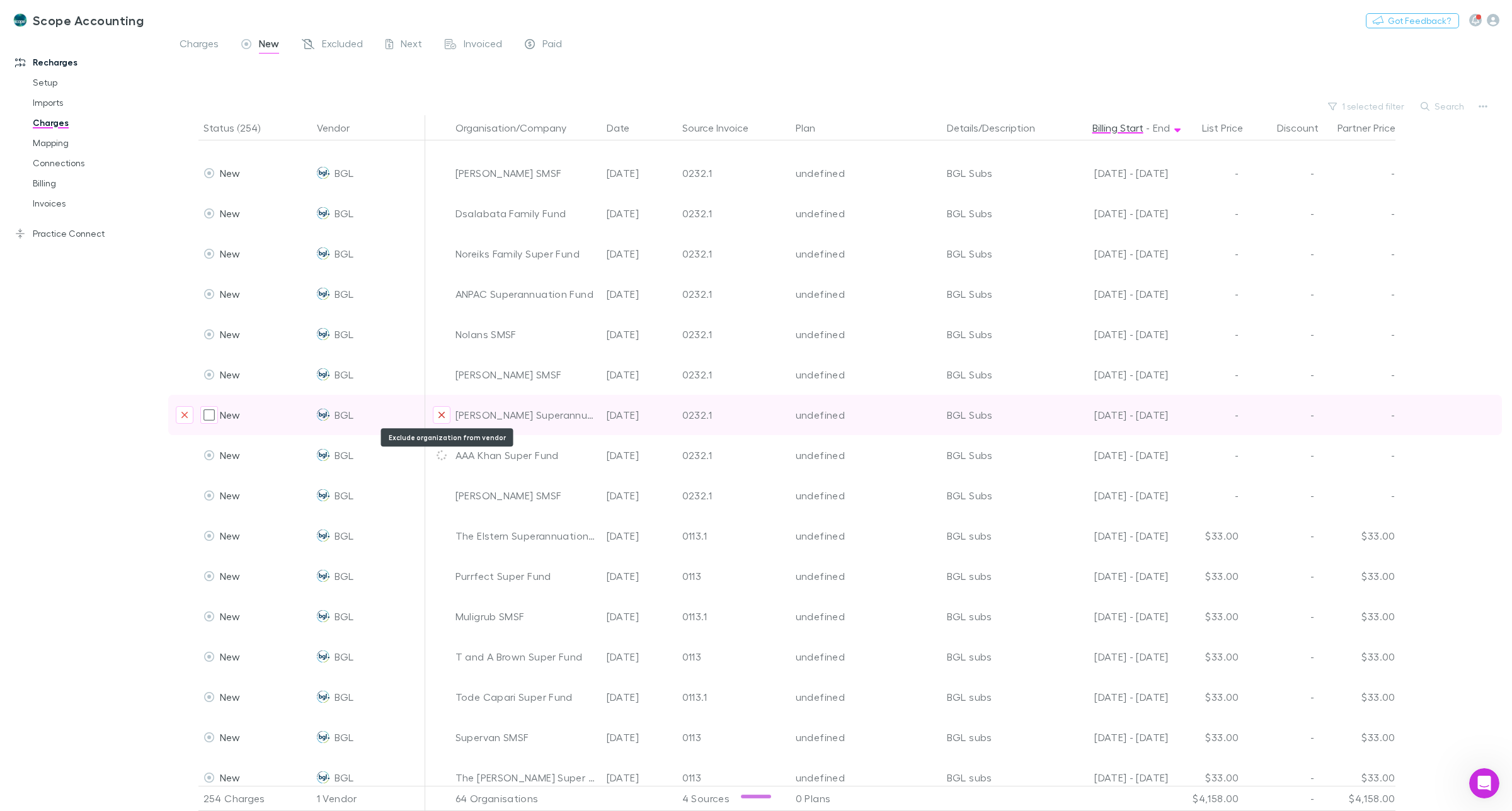
click at [445, 413] on button "Exclude organization from vendor" at bounding box center [441, 415] width 17 height 17
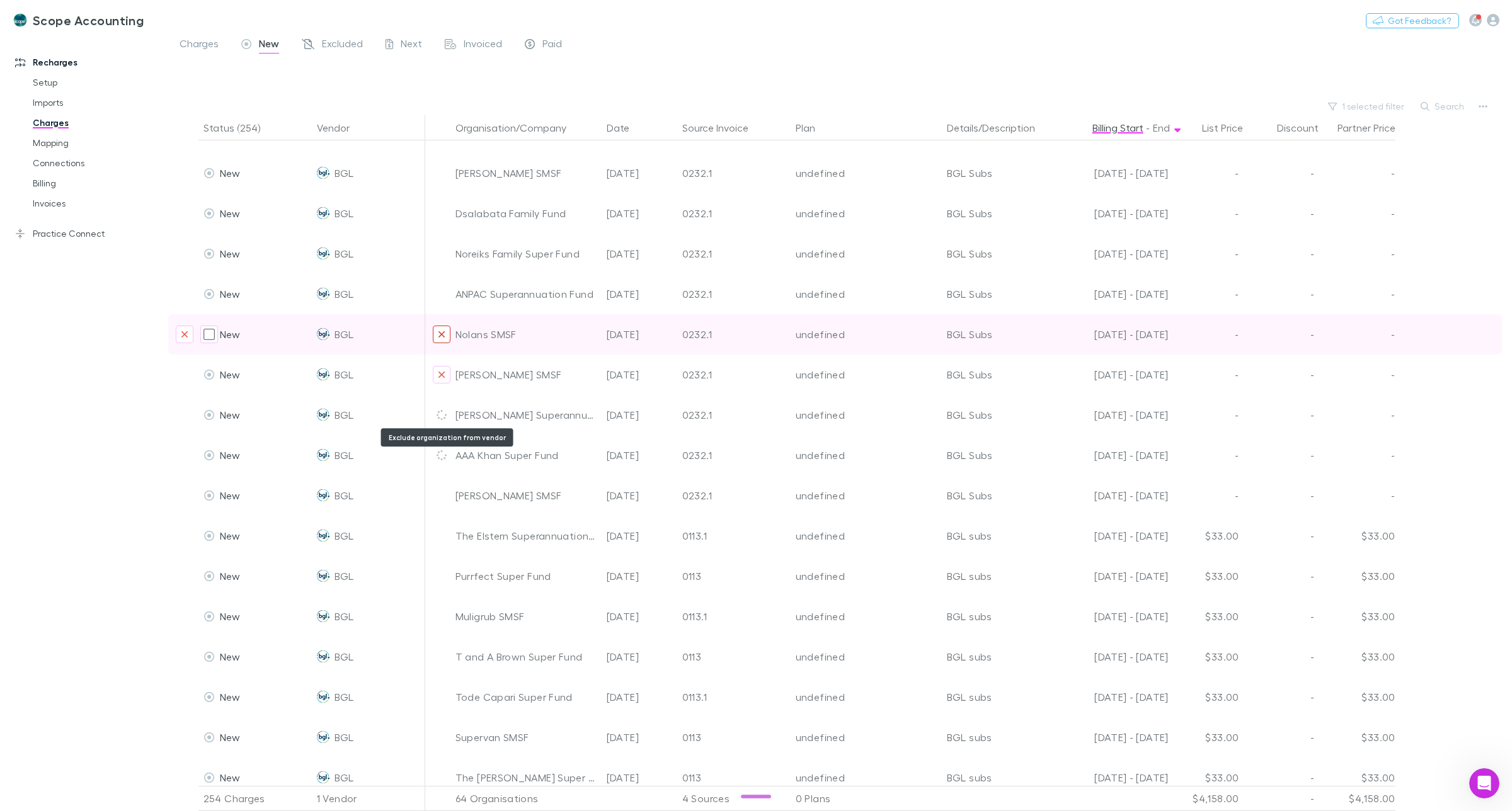
click at [439, 375] on icon "Exclude organization from vendor" at bounding box center [442, 375] width 8 height 10
click at [440, 332] on icon "Exclude organization from vendor" at bounding box center [442, 334] width 6 height 6
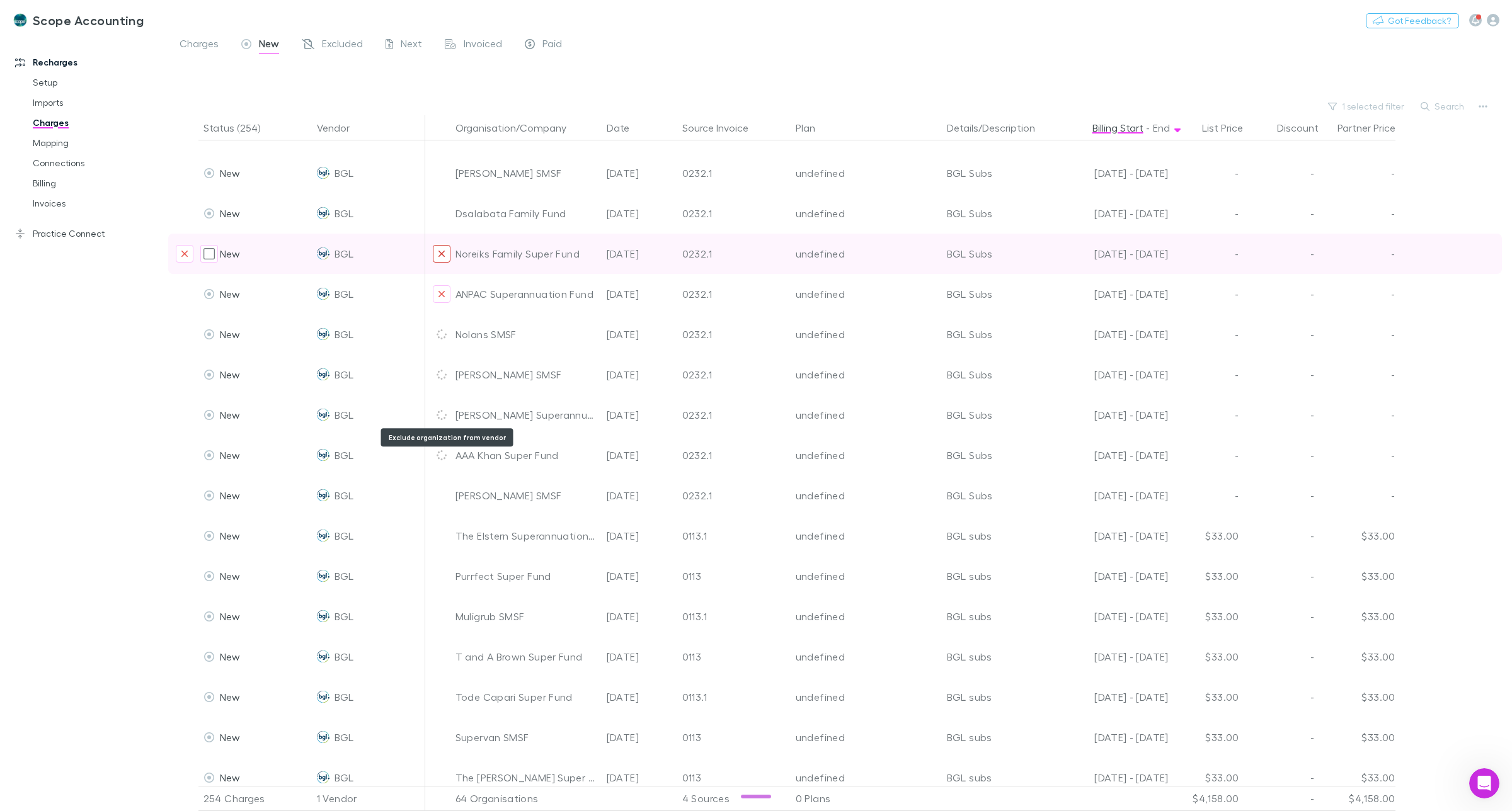
click at [443, 292] on icon "Exclude organization from vendor" at bounding box center [442, 294] width 6 height 6
click at [441, 253] on icon "Exclude organization from vendor" at bounding box center [442, 254] width 6 height 6
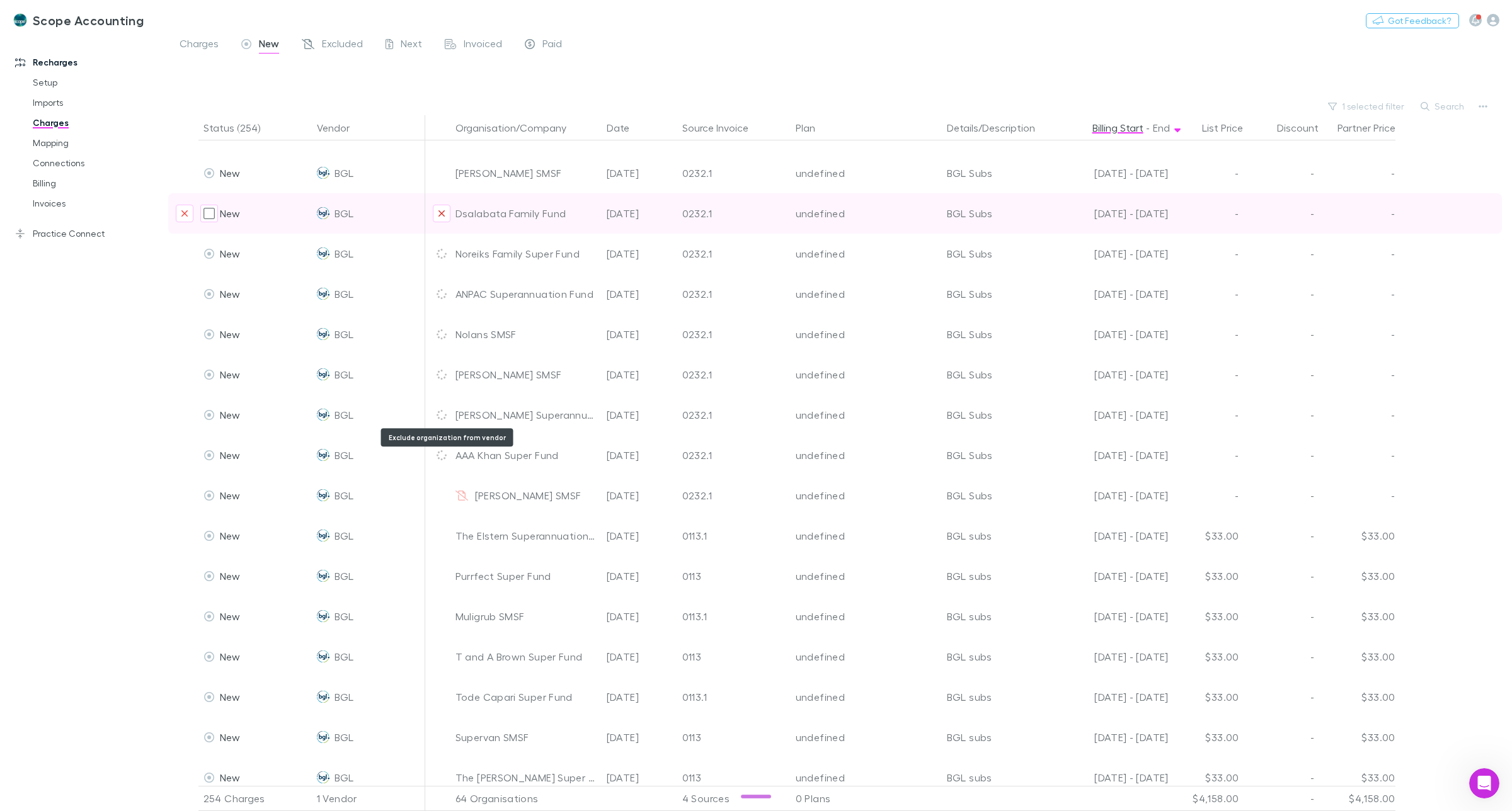
click at [442, 211] on icon "Exclude organization from vendor" at bounding box center [442, 213] width 8 height 10
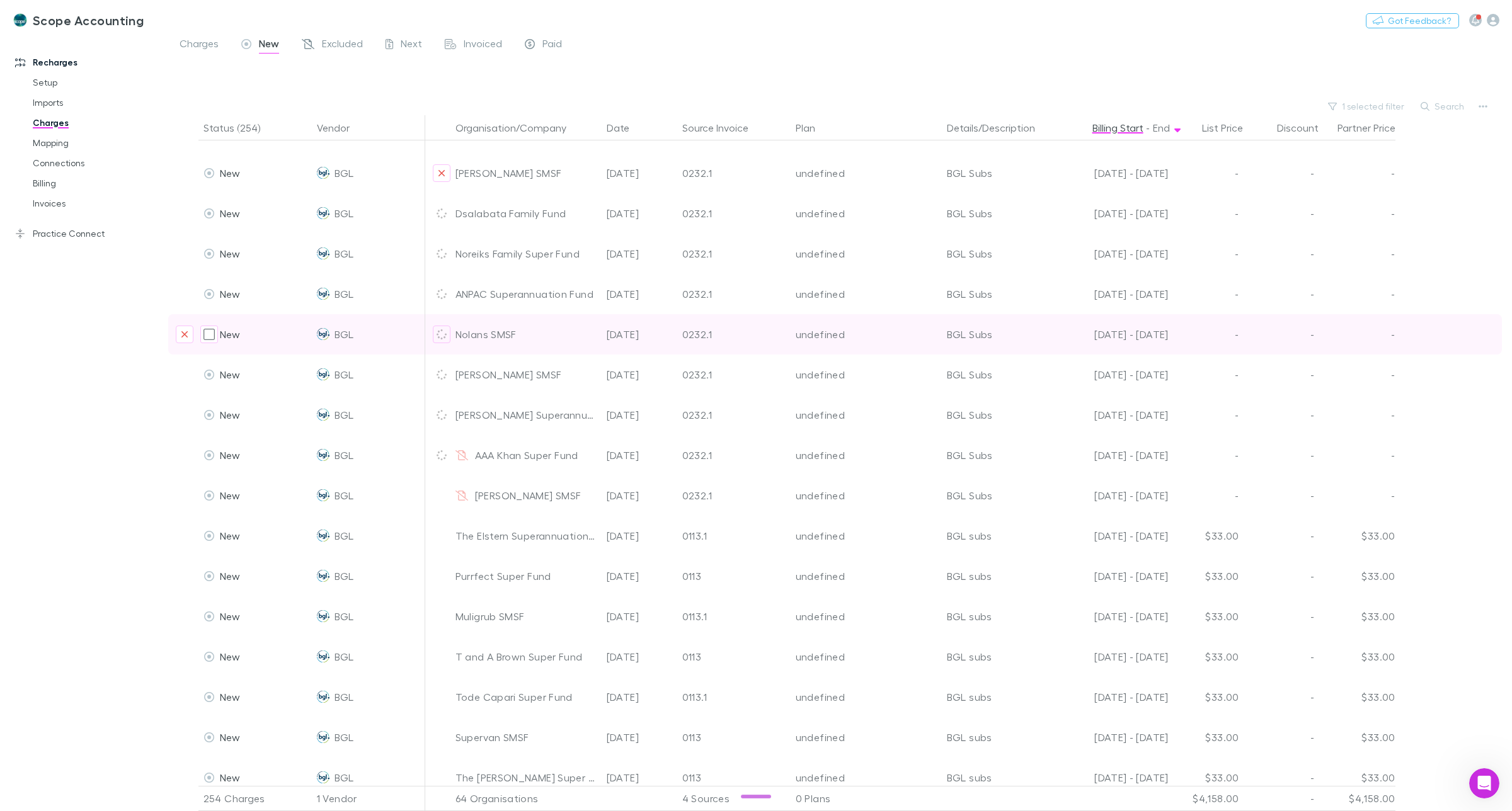
click at [443, 172] on icon "Exclude organization from vendor" at bounding box center [442, 173] width 8 height 10
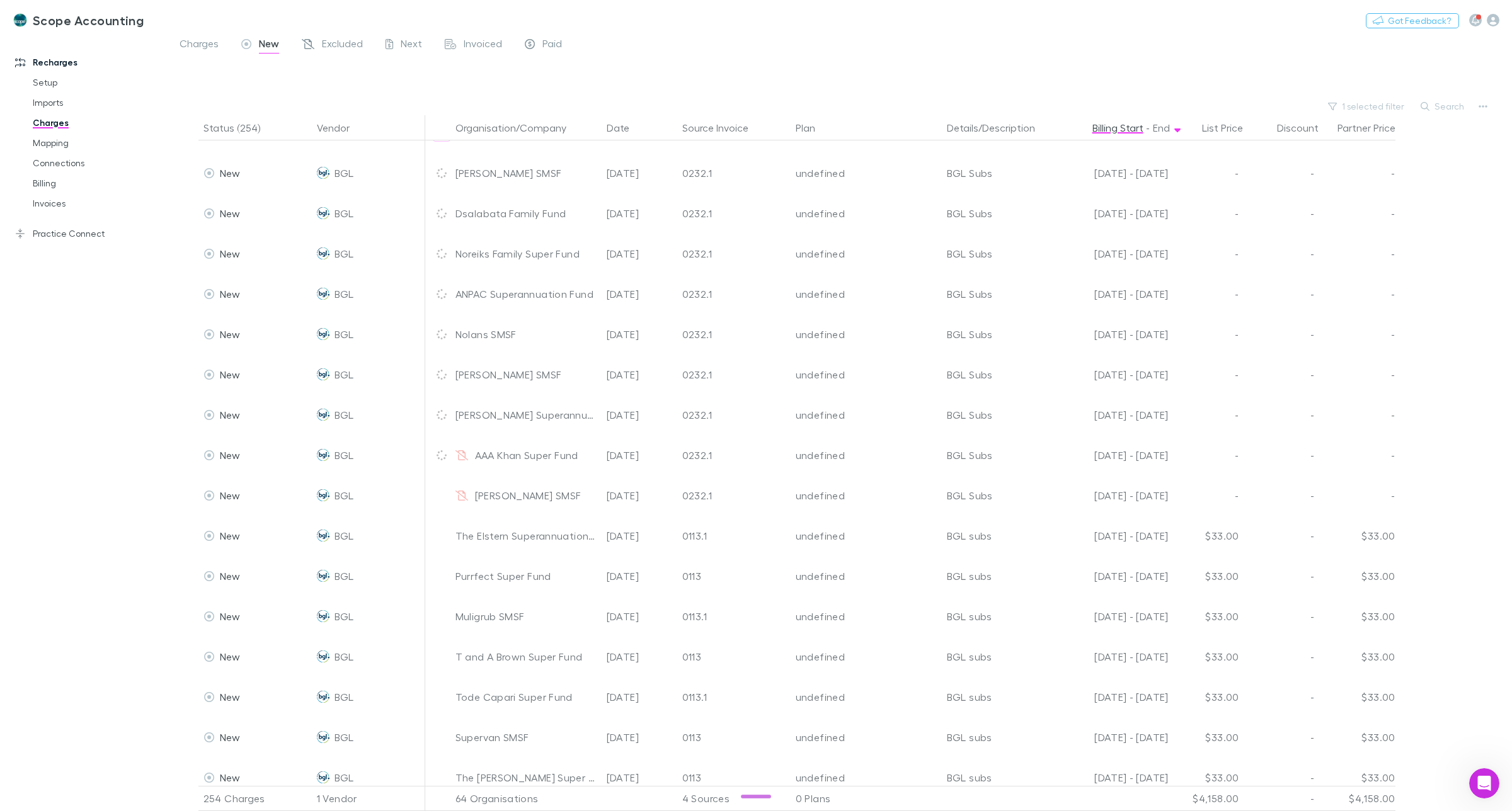
click at [438, 138] on icon "Exclude organization from vendor" at bounding box center [442, 133] width 8 height 10
click at [440, 98] on icon "Exclude organization from vendor" at bounding box center [442, 92] width 8 height 10
click at [441, 56] on icon "Exclude organization from vendor" at bounding box center [442, 52] width 6 height 6
click at [440, 15] on icon "Exclude organization from vendor" at bounding box center [442, 12] width 6 height 6
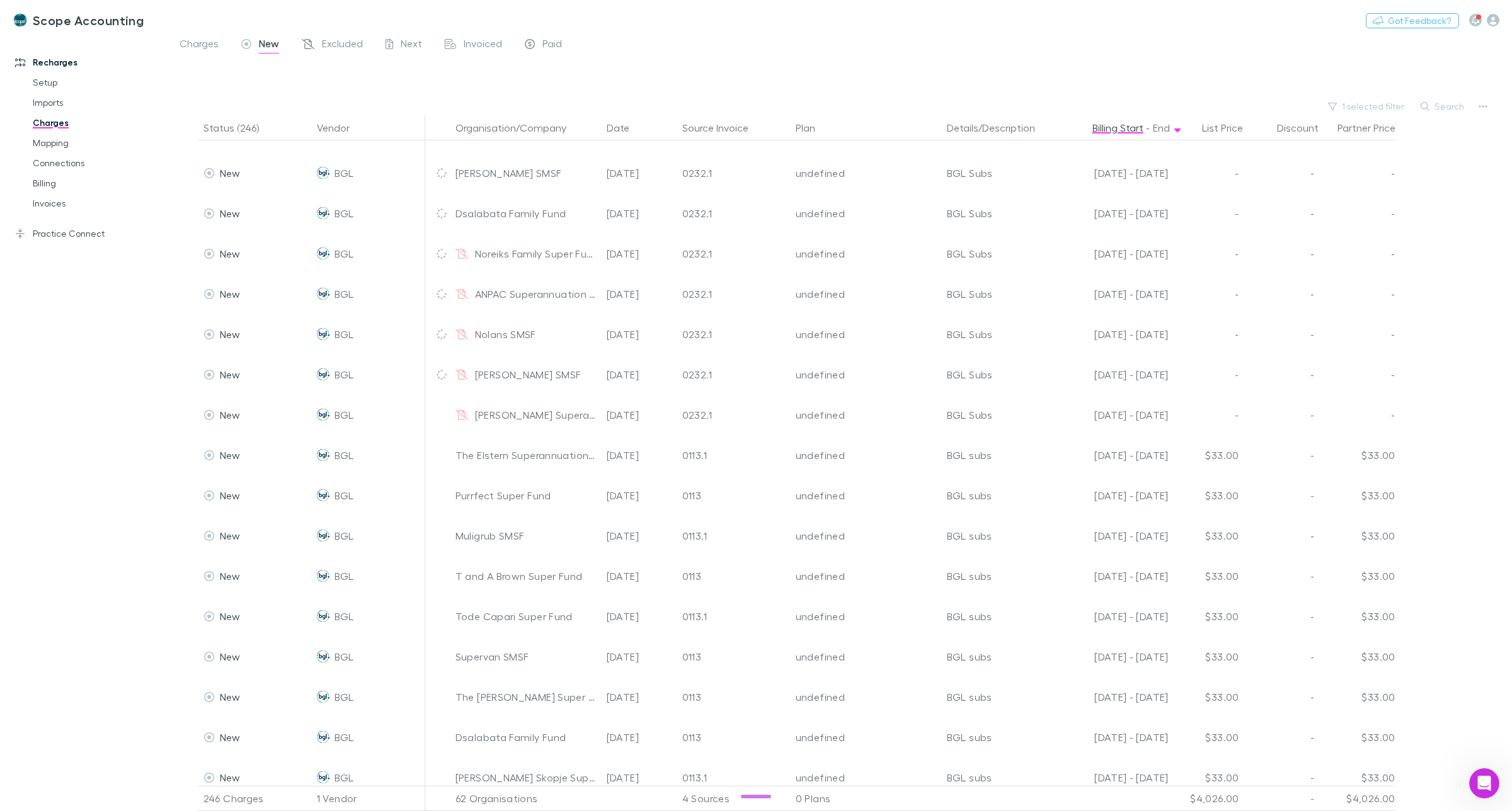
scroll to position [1417, 0]
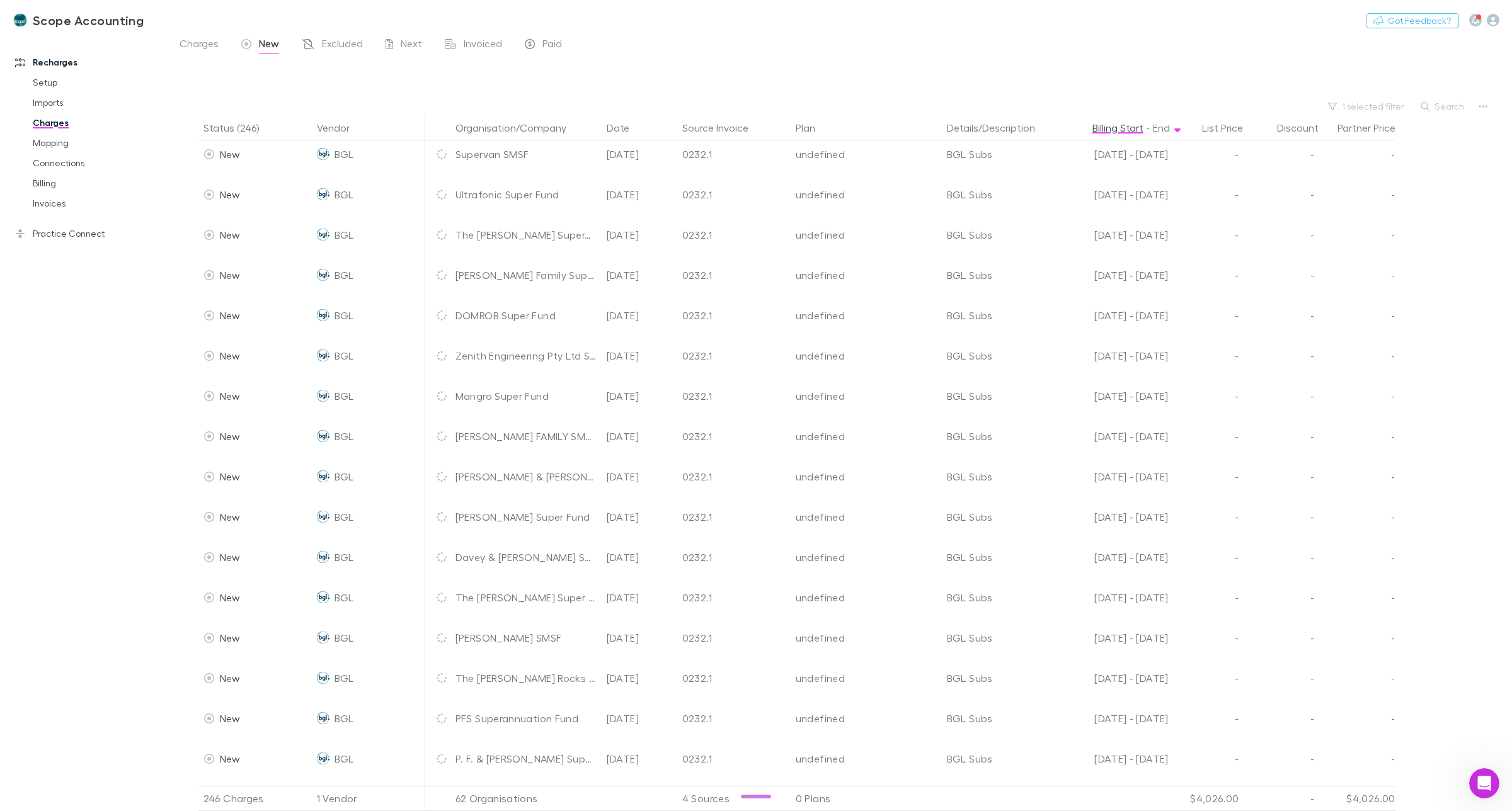
click at [443, 119] on icon "Exclude organization from vendor" at bounding box center [442, 114] width 8 height 10
click at [441, 79] on icon "Exclude organization from vendor" at bounding box center [442, 74] width 8 height 10
click at [440, 38] on icon "Exclude organization from vendor" at bounding box center [442, 34] width 8 height 10
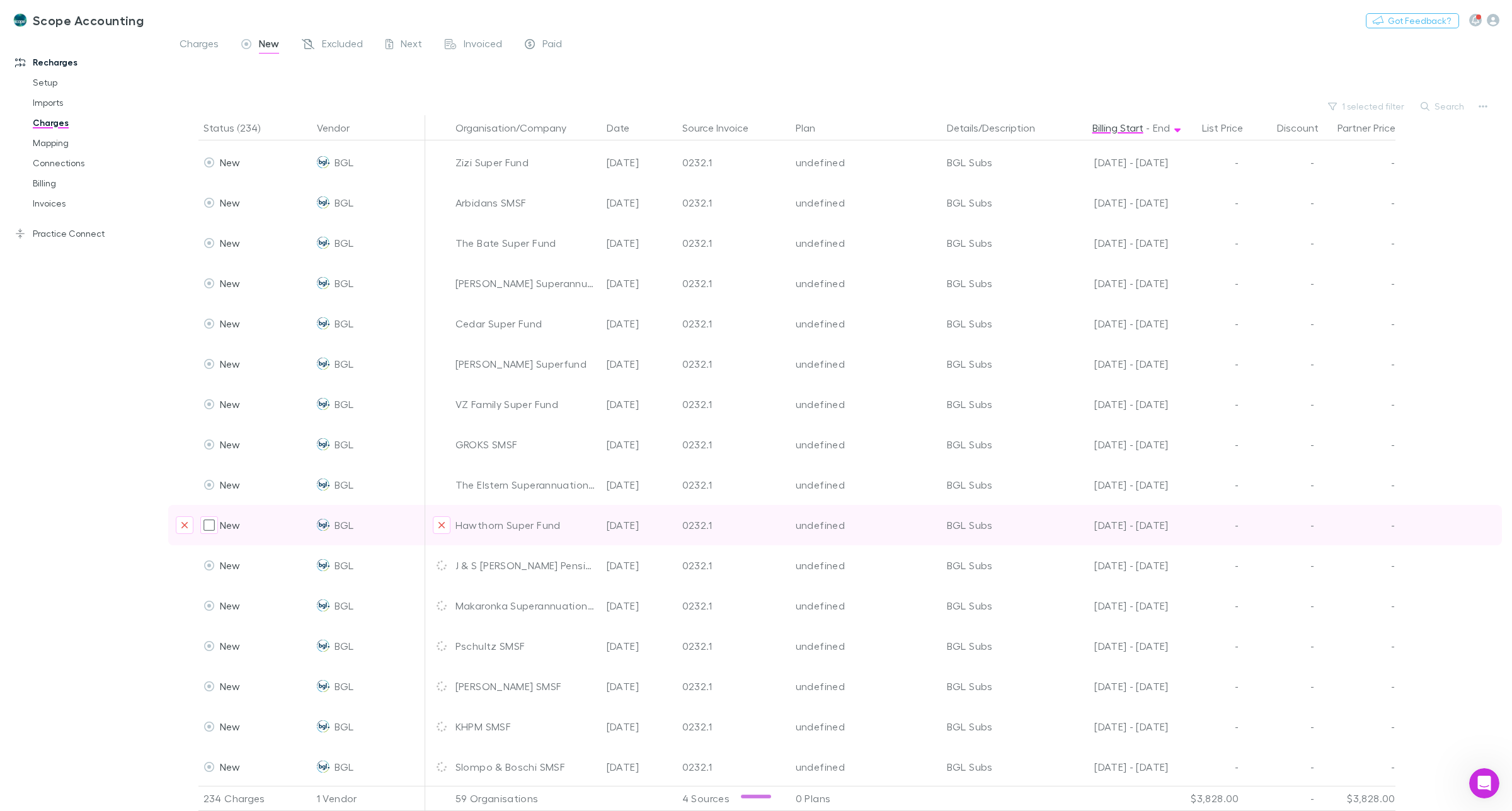
click at [443, 526] on icon "Exclude organization from vendor" at bounding box center [442, 525] width 8 height 10
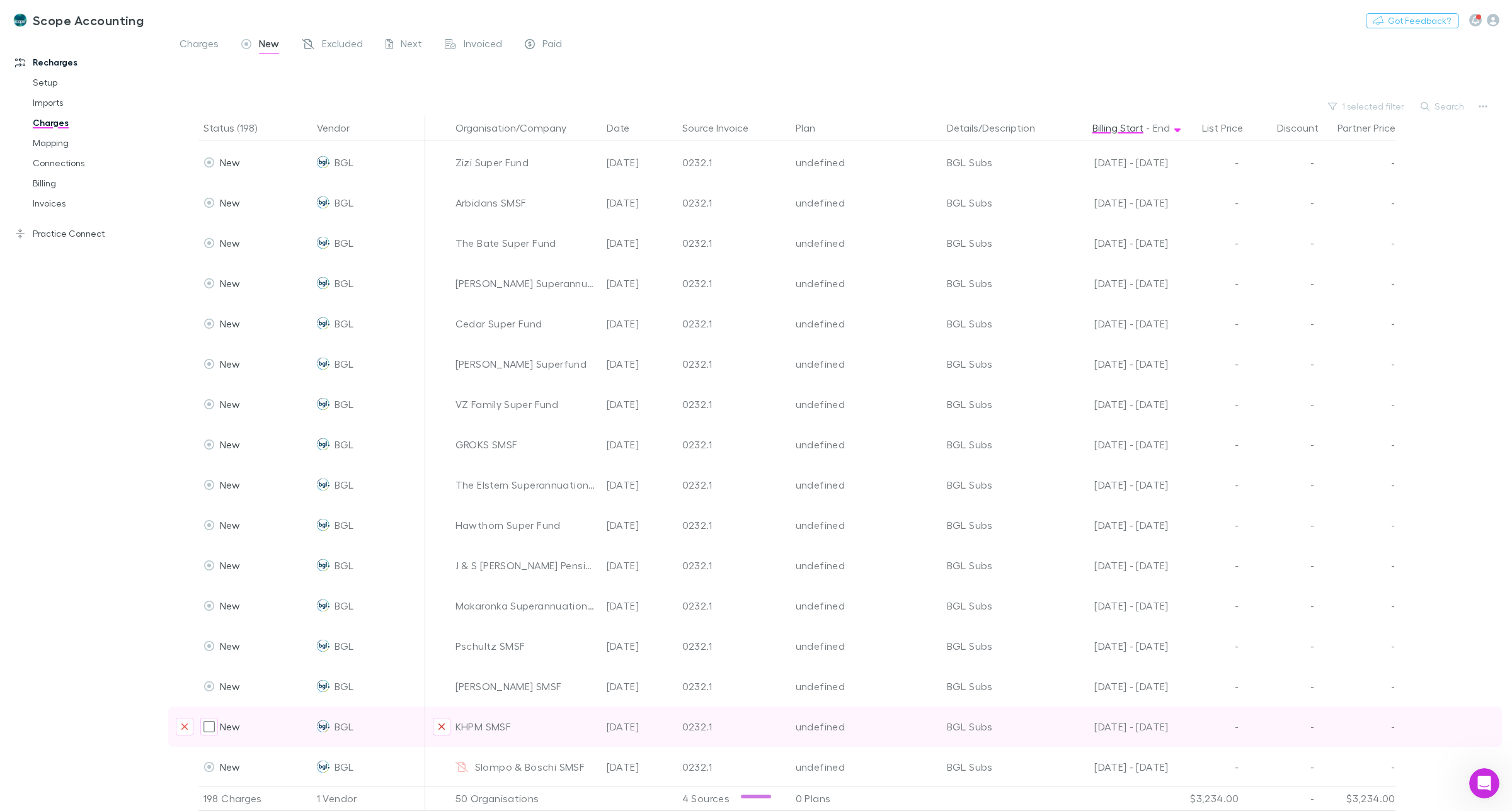
click at [440, 722] on icon "Exclude organization from vendor" at bounding box center [442, 727] width 8 height 10
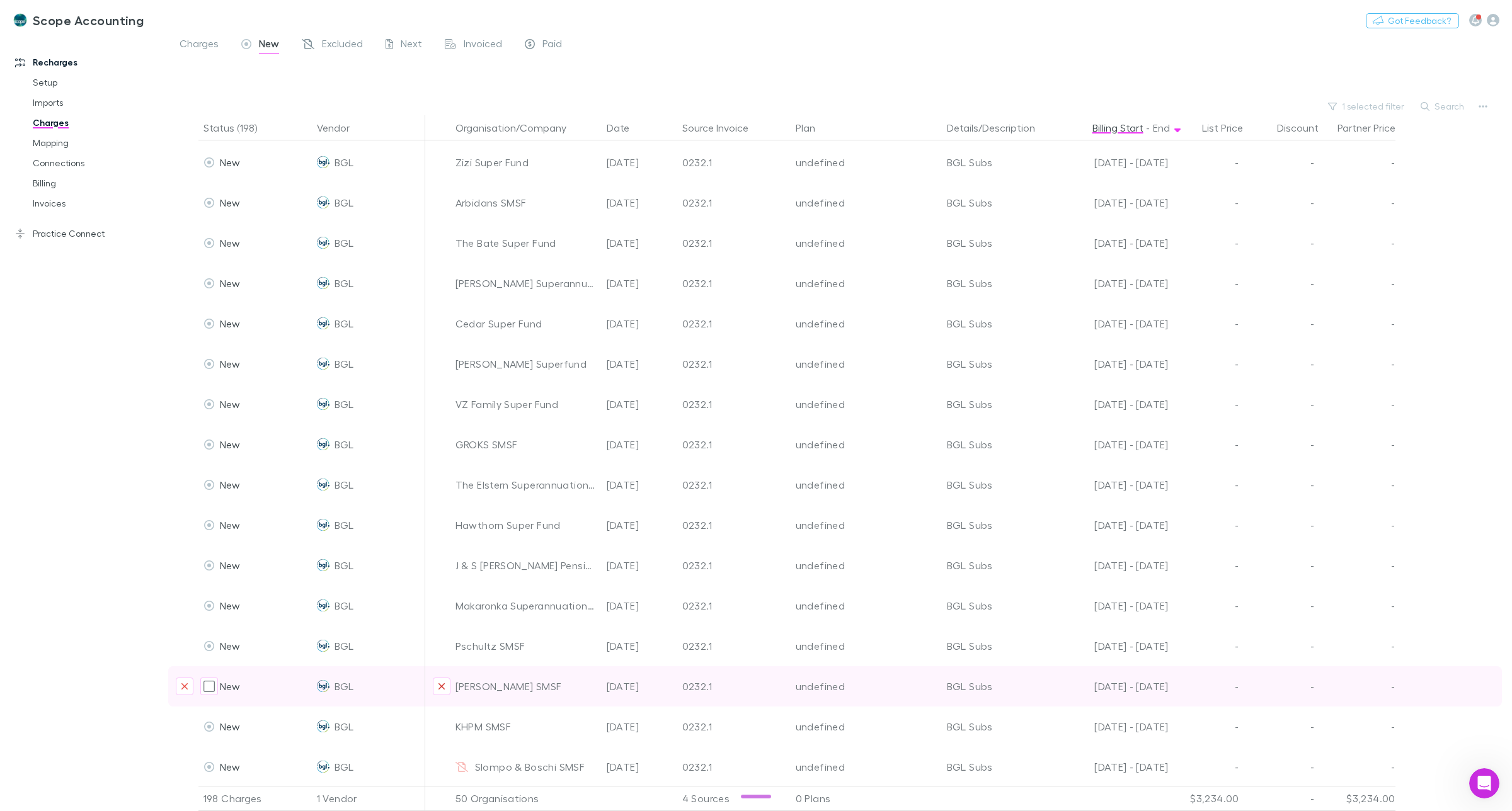
click at [443, 682] on icon "Exclude organization from vendor" at bounding box center [442, 687] width 8 height 10
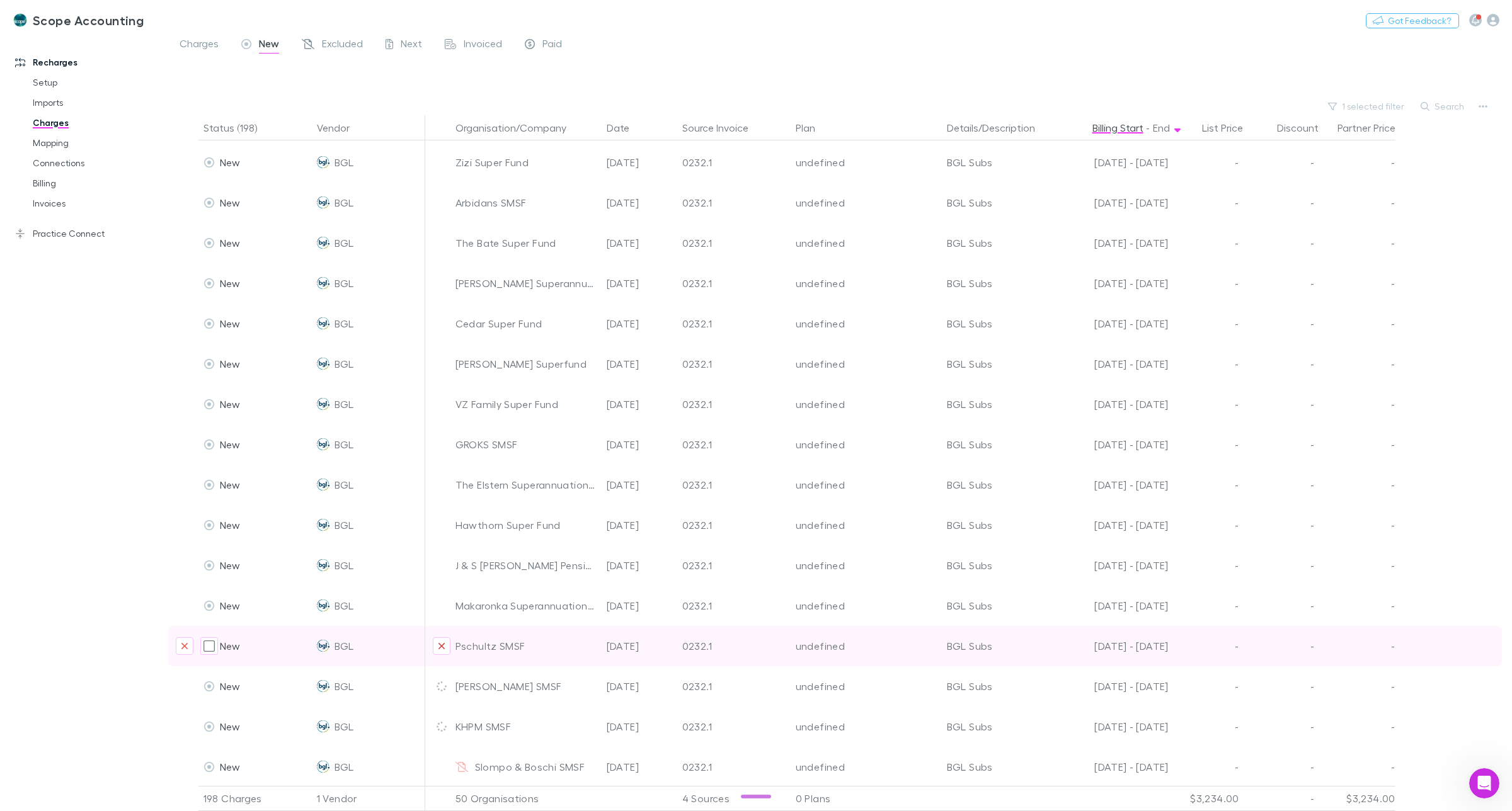
click at [443, 640] on icon "Exclude organization from vendor" at bounding box center [441, 645] width 12 height 12
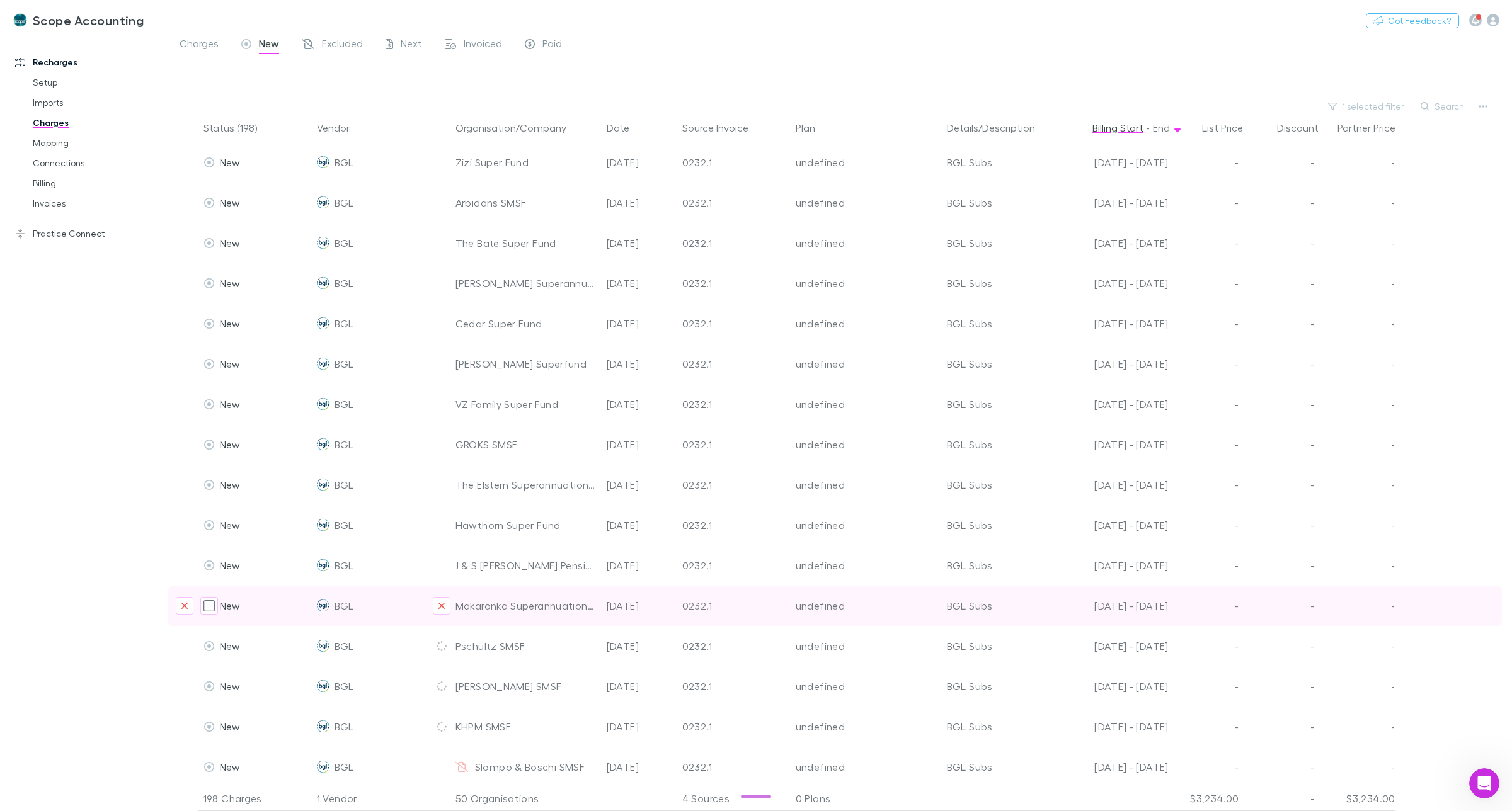
click at [444, 601] on icon "Exclude organization from vendor" at bounding box center [442, 606] width 8 height 10
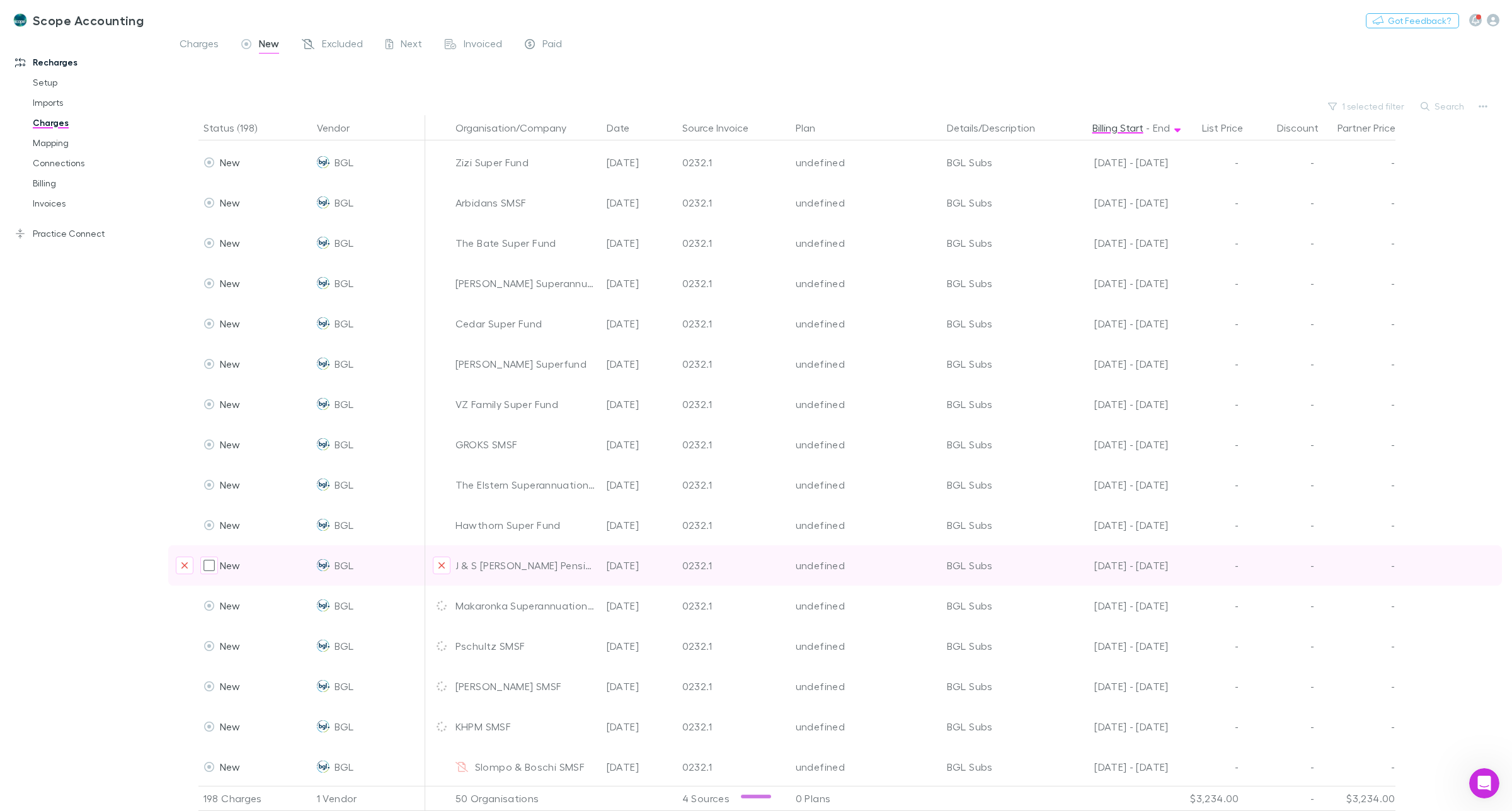
click at [442, 563] on icon "Exclude organization from vendor" at bounding box center [442, 566] width 6 height 6
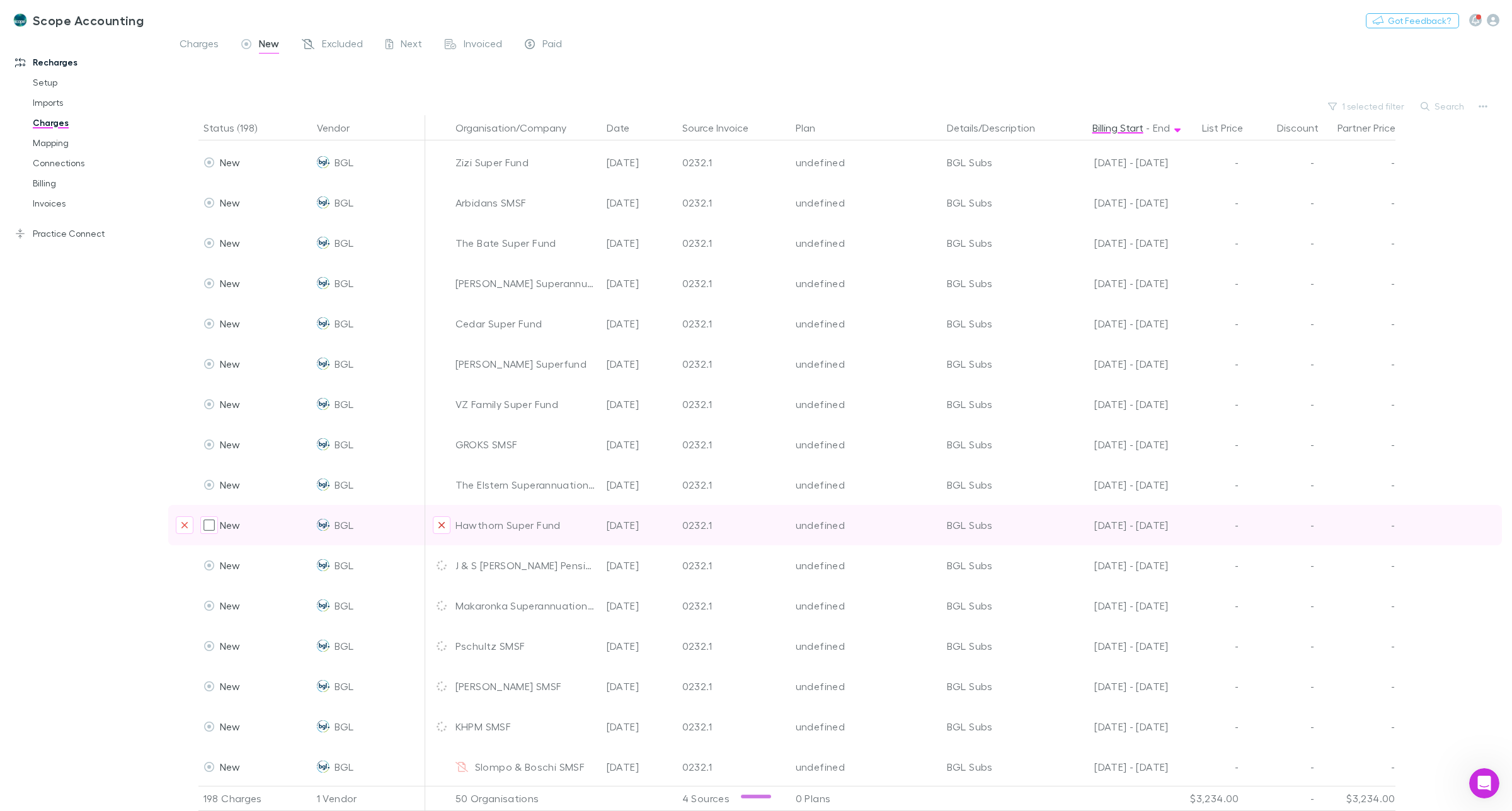
click at [443, 520] on icon "Exclude organization from vendor" at bounding box center [442, 525] width 8 height 10
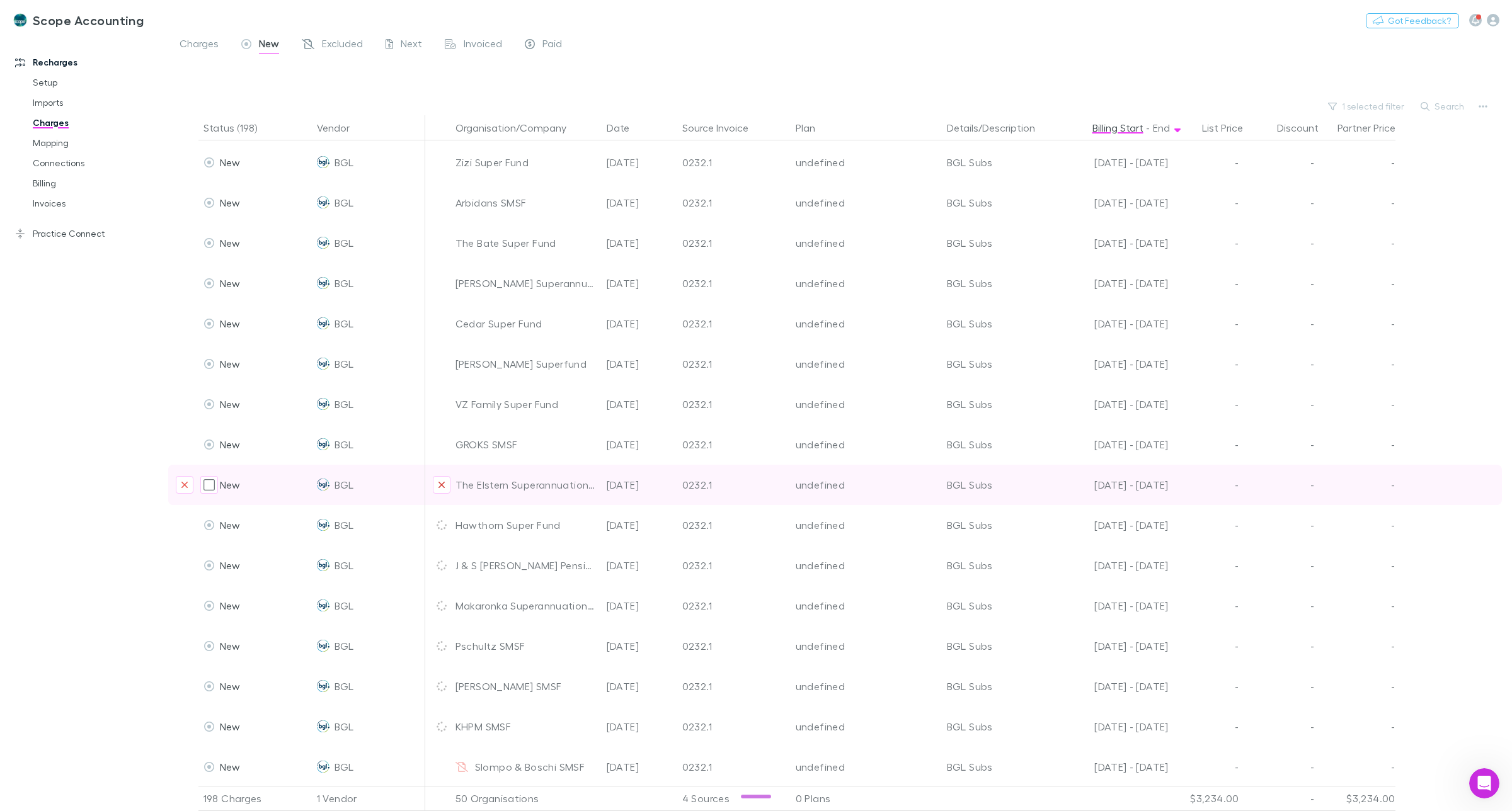
click at [439, 480] on icon "Exclude organization from vendor" at bounding box center [442, 485] width 8 height 10
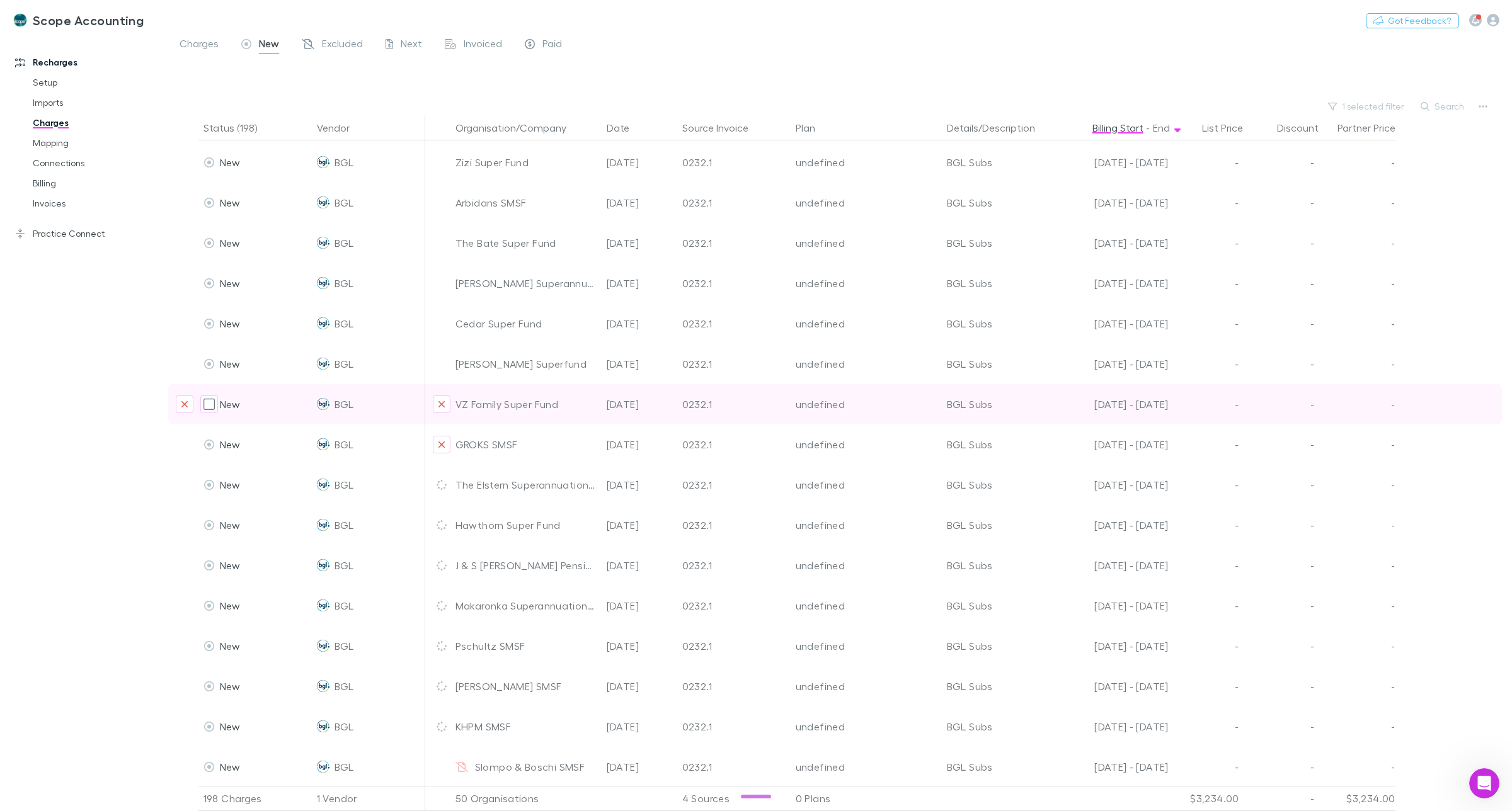
click at [443, 442] on icon "Exclude organization from vendor" at bounding box center [442, 445] width 6 height 6
click at [443, 401] on icon "Exclude organization from vendor" at bounding box center [442, 404] width 6 height 6
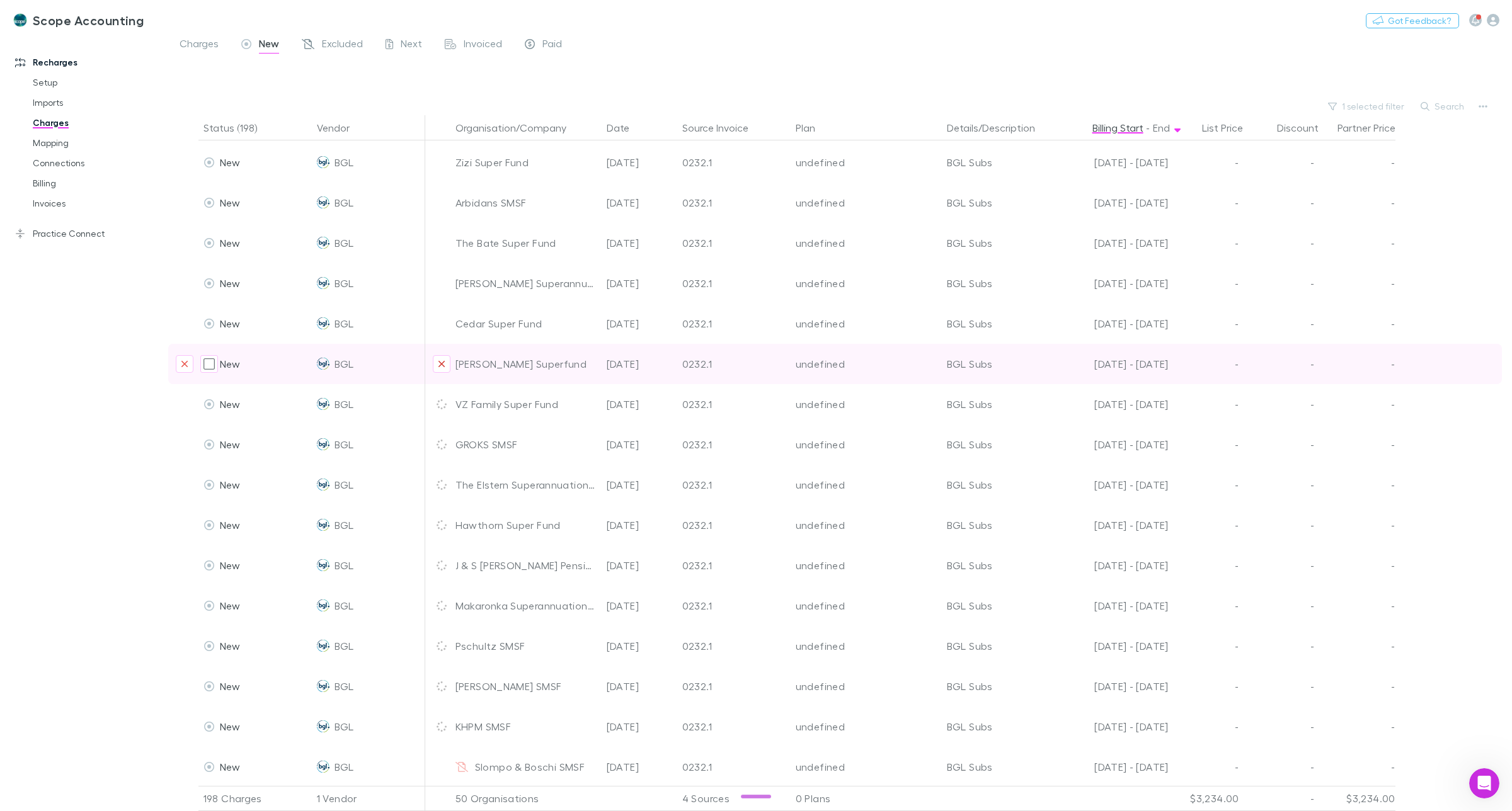
click at [443, 361] on icon "Exclude organization from vendor" at bounding box center [442, 364] width 6 height 6
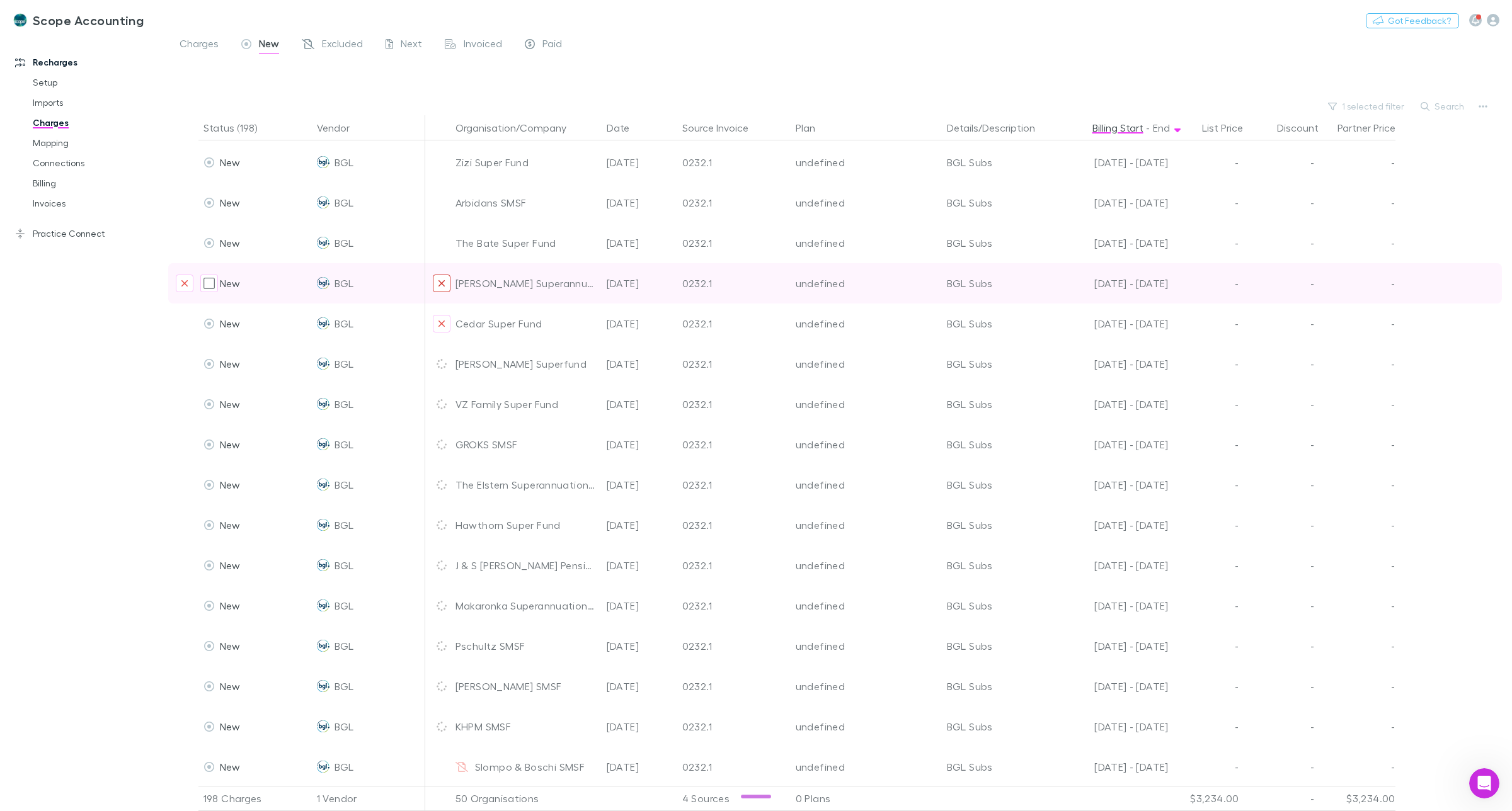
click at [442, 321] on icon "Exclude organization from vendor" at bounding box center [442, 324] width 6 height 6
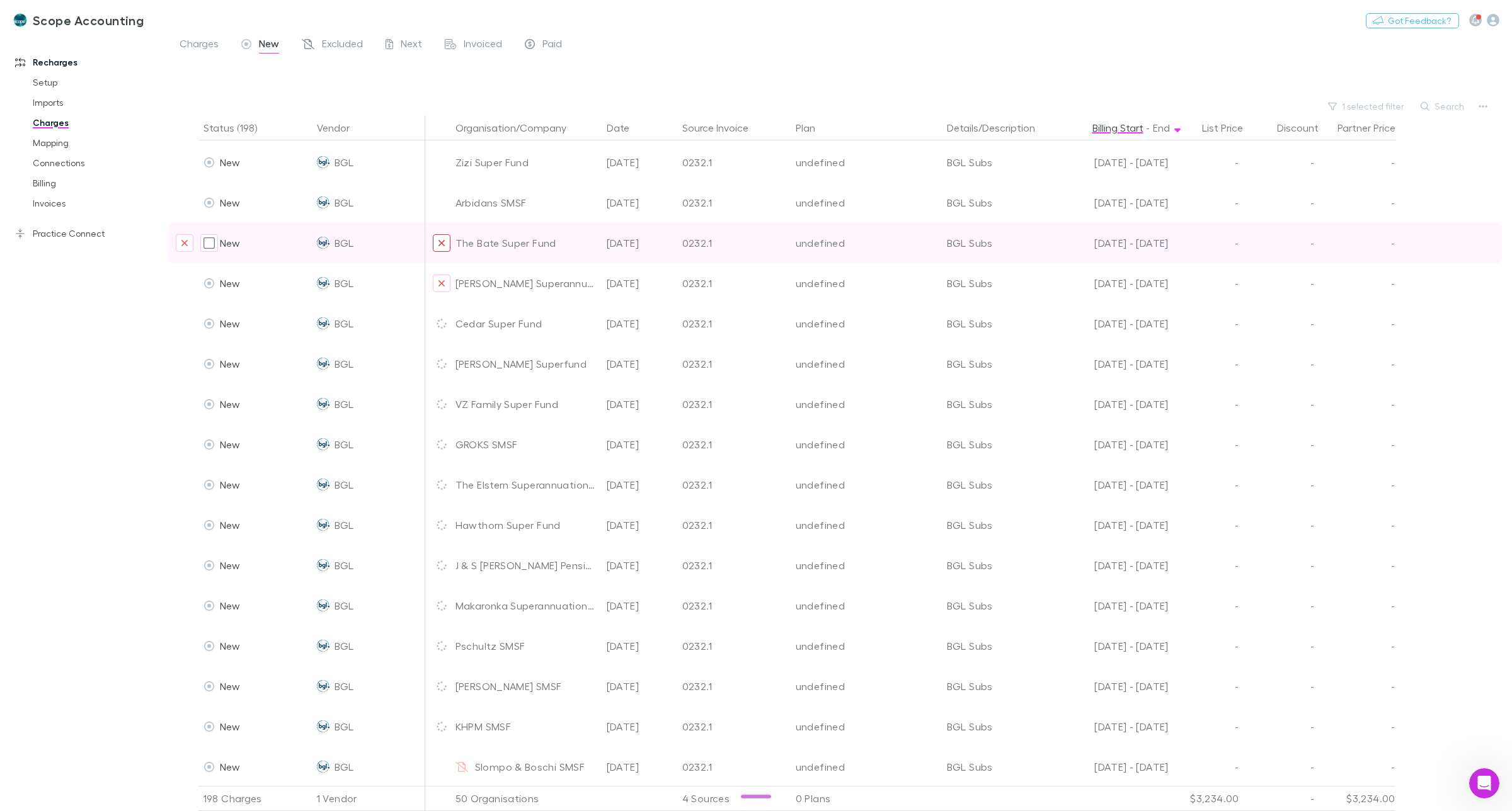
click at [443, 278] on icon "Exclude organization from vendor" at bounding box center [442, 283] width 8 height 10
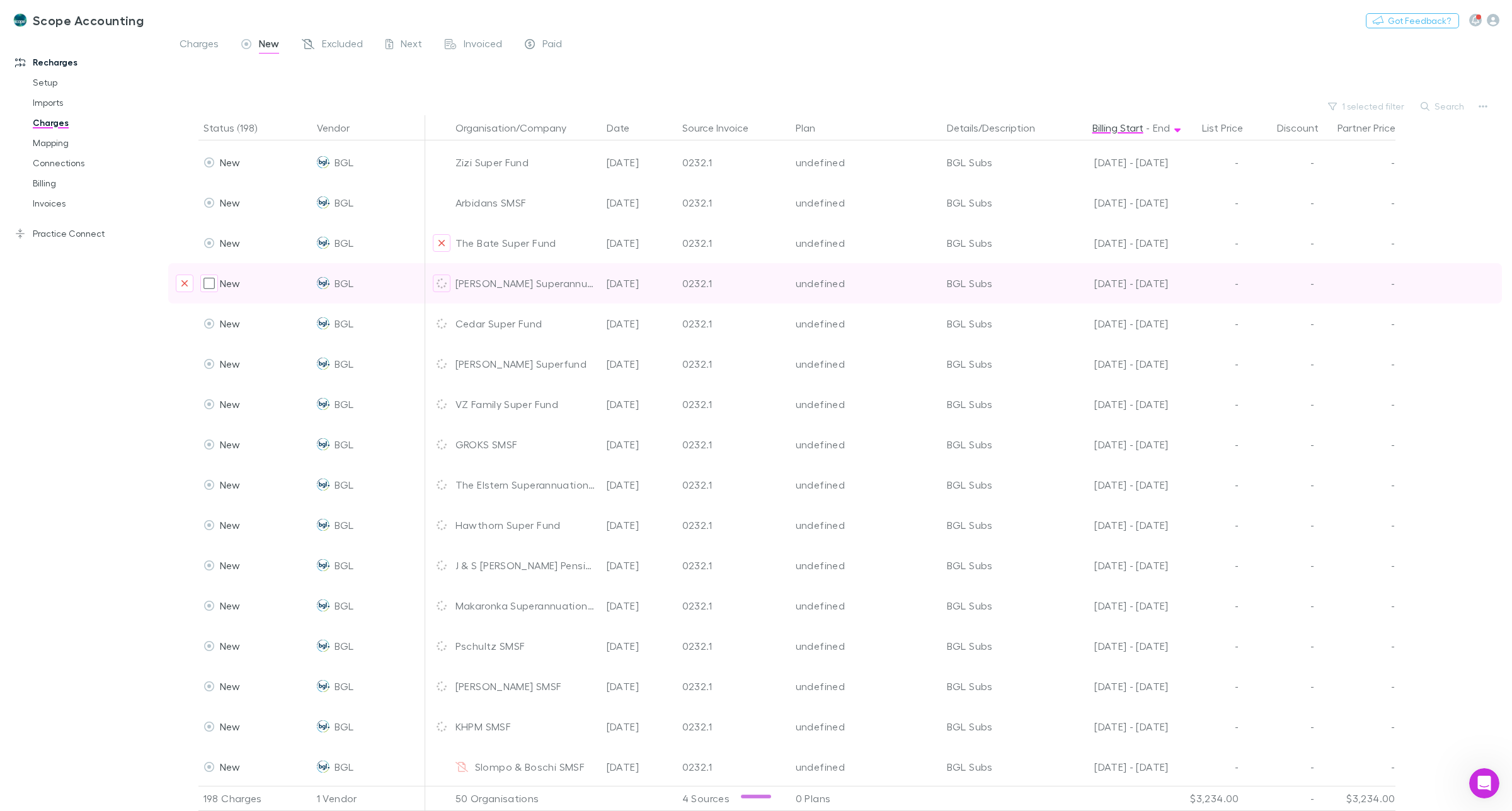
click at [440, 240] on icon "Exclude organization from vendor" at bounding box center [442, 243] width 6 height 6
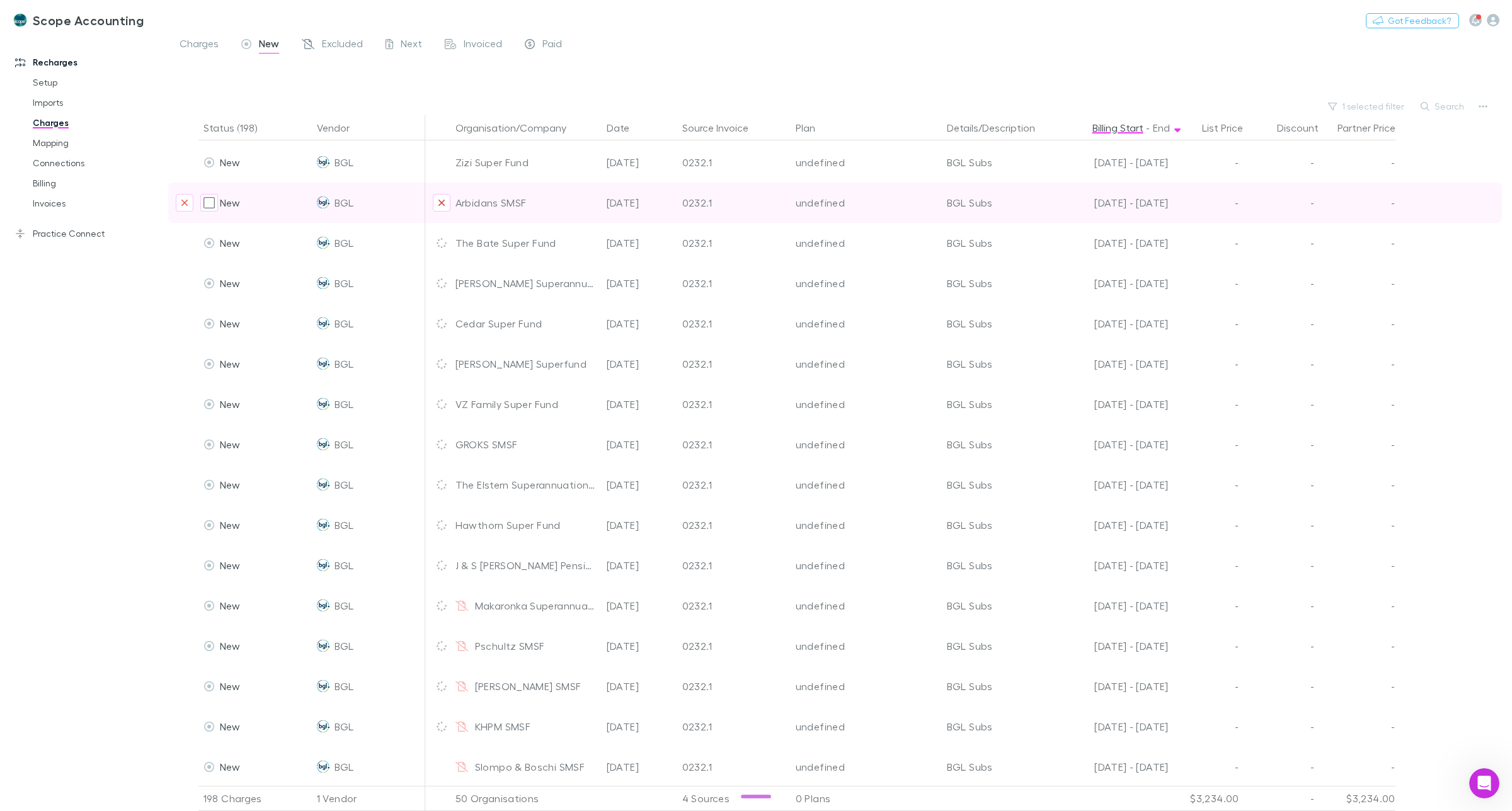
click at [441, 206] on icon "Exclude organization from vendor" at bounding box center [442, 203] width 6 height 6
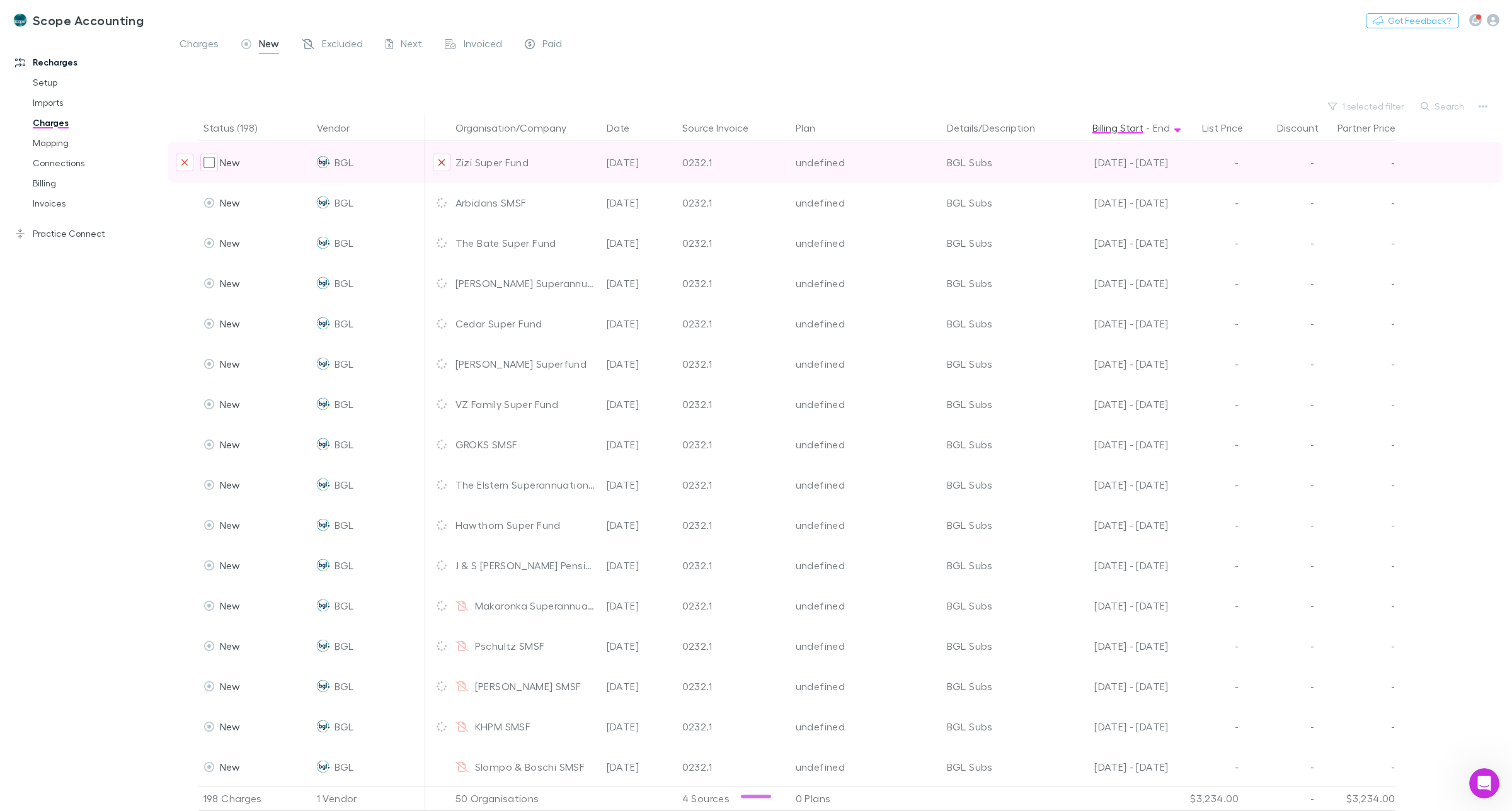
click at [440, 168] on icon "Exclude organization from vendor" at bounding box center [442, 162] width 8 height 10
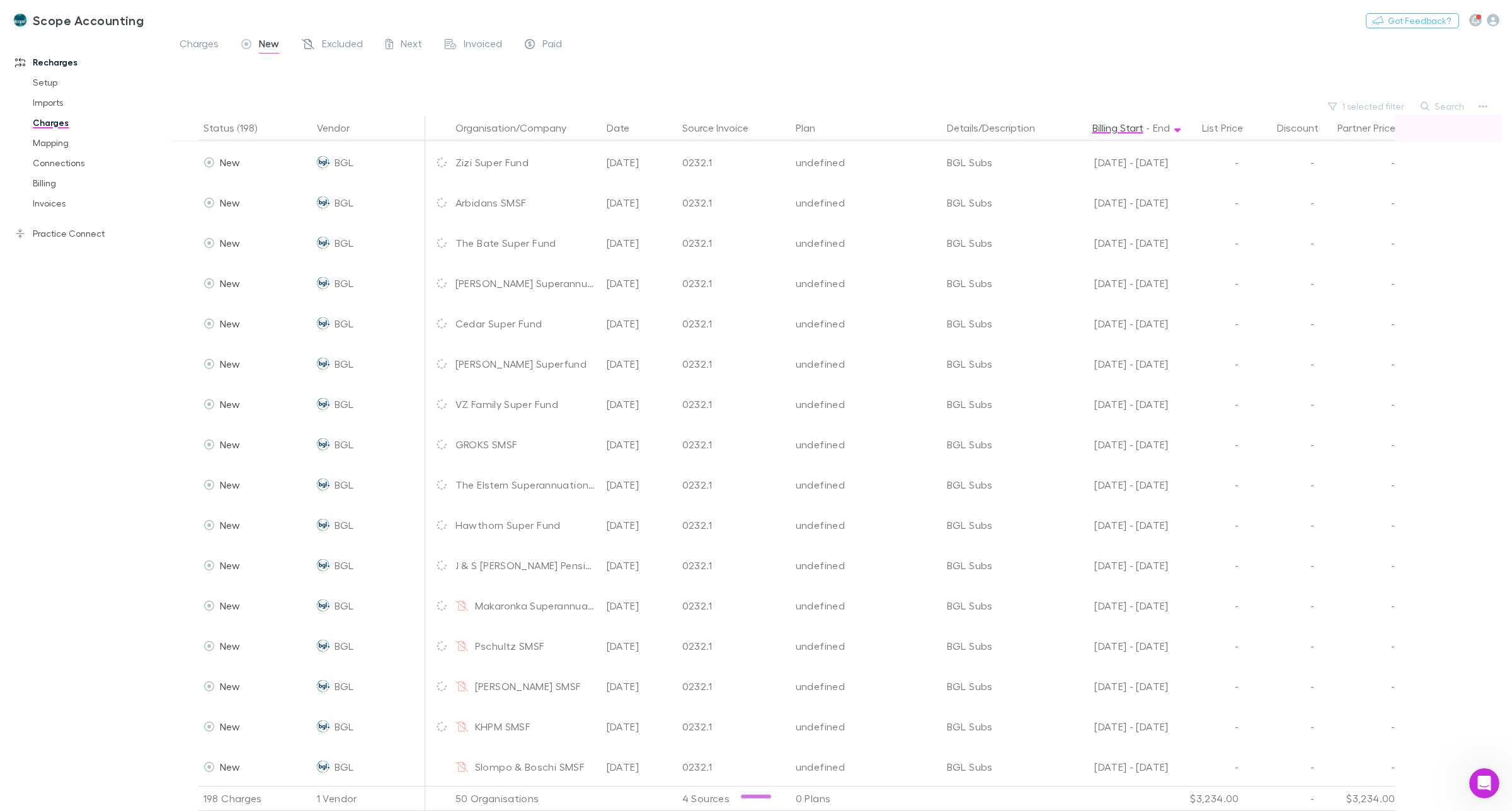
click at [443, 125] on icon "Exclude organization from vendor" at bounding box center [442, 122] width 6 height 6
click at [439, 85] on icon "Exclude organization from vendor" at bounding box center [442, 82] width 6 height 6
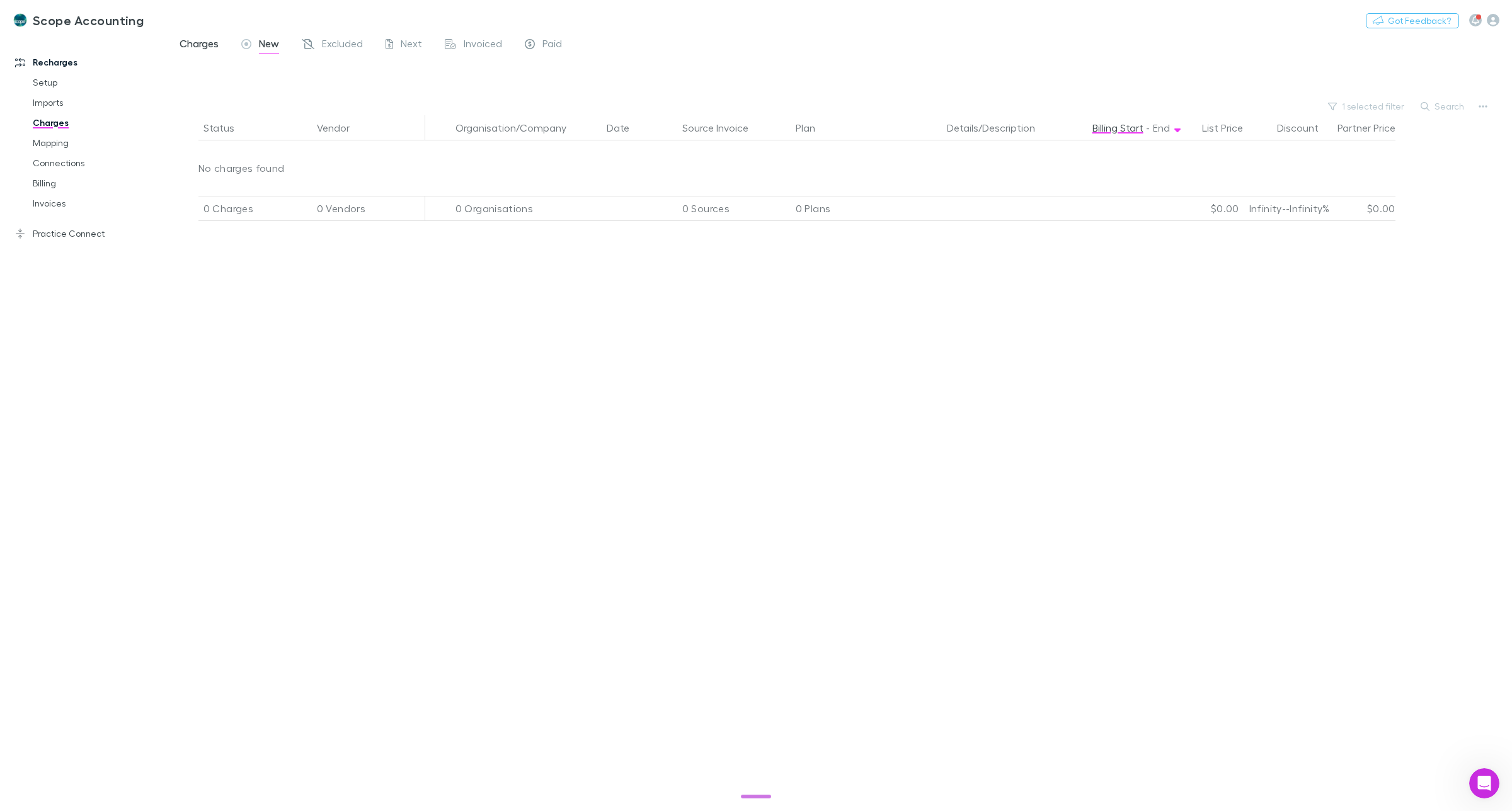
click at [193, 38] on span "Charges" at bounding box center [199, 45] width 39 height 16
click at [356, 41] on span "Excluded" at bounding box center [342, 45] width 41 height 16
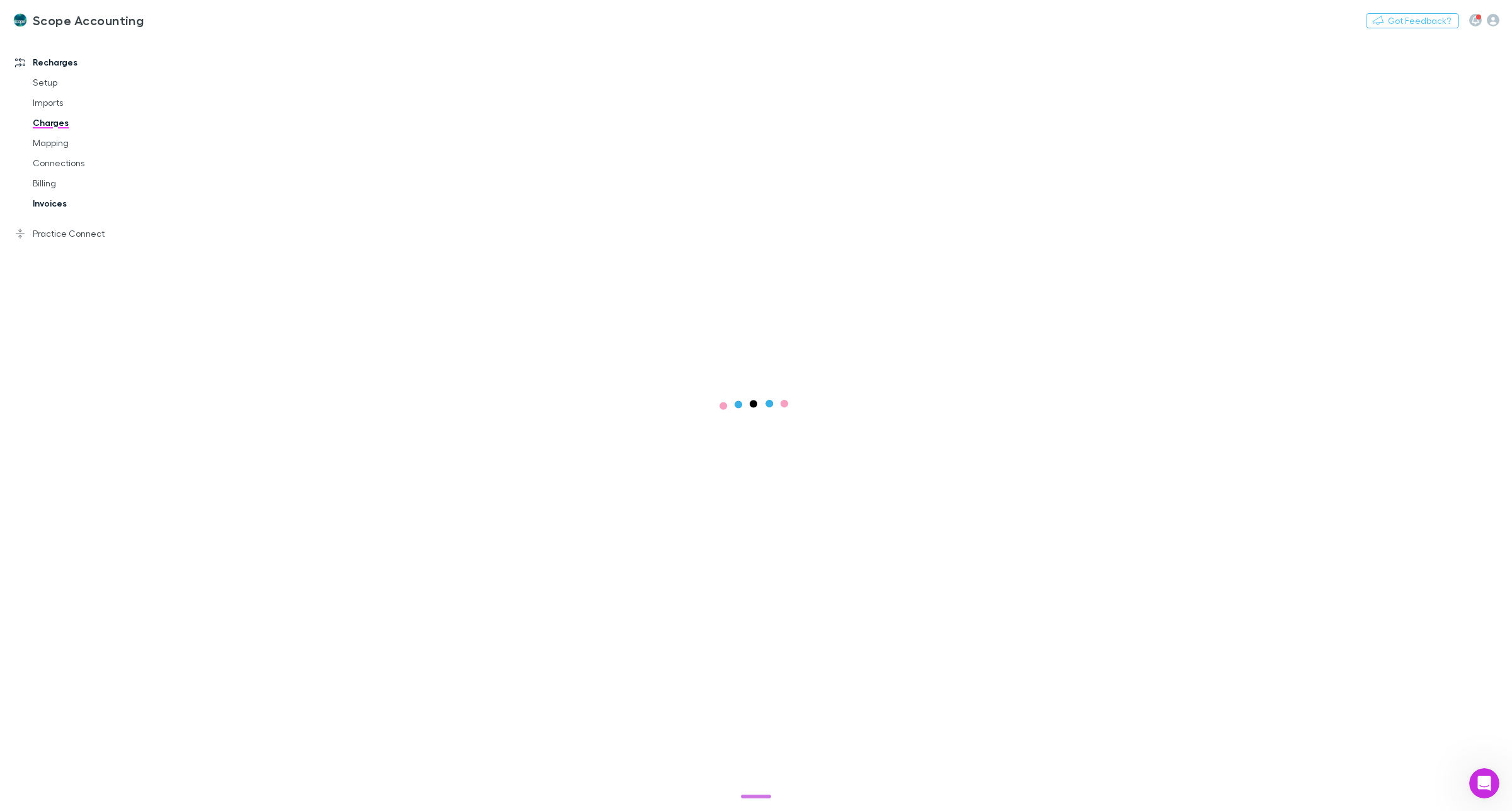
click at [50, 200] on link "Invoices" at bounding box center [98, 203] width 157 height 20
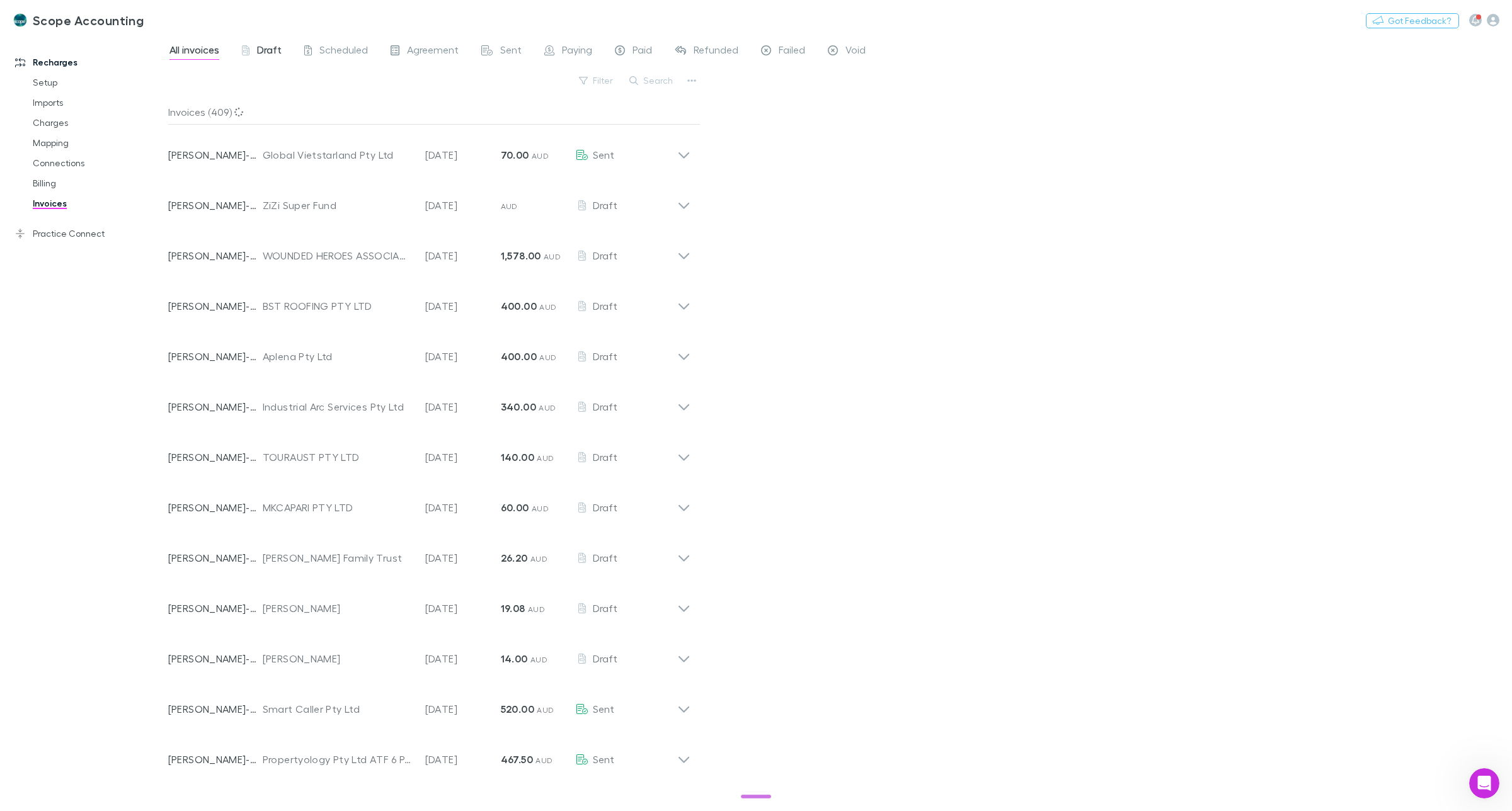
click at [272, 50] on span "Draft" at bounding box center [269, 51] width 25 height 16
